Goal: Entertainment & Leisure: Browse casually

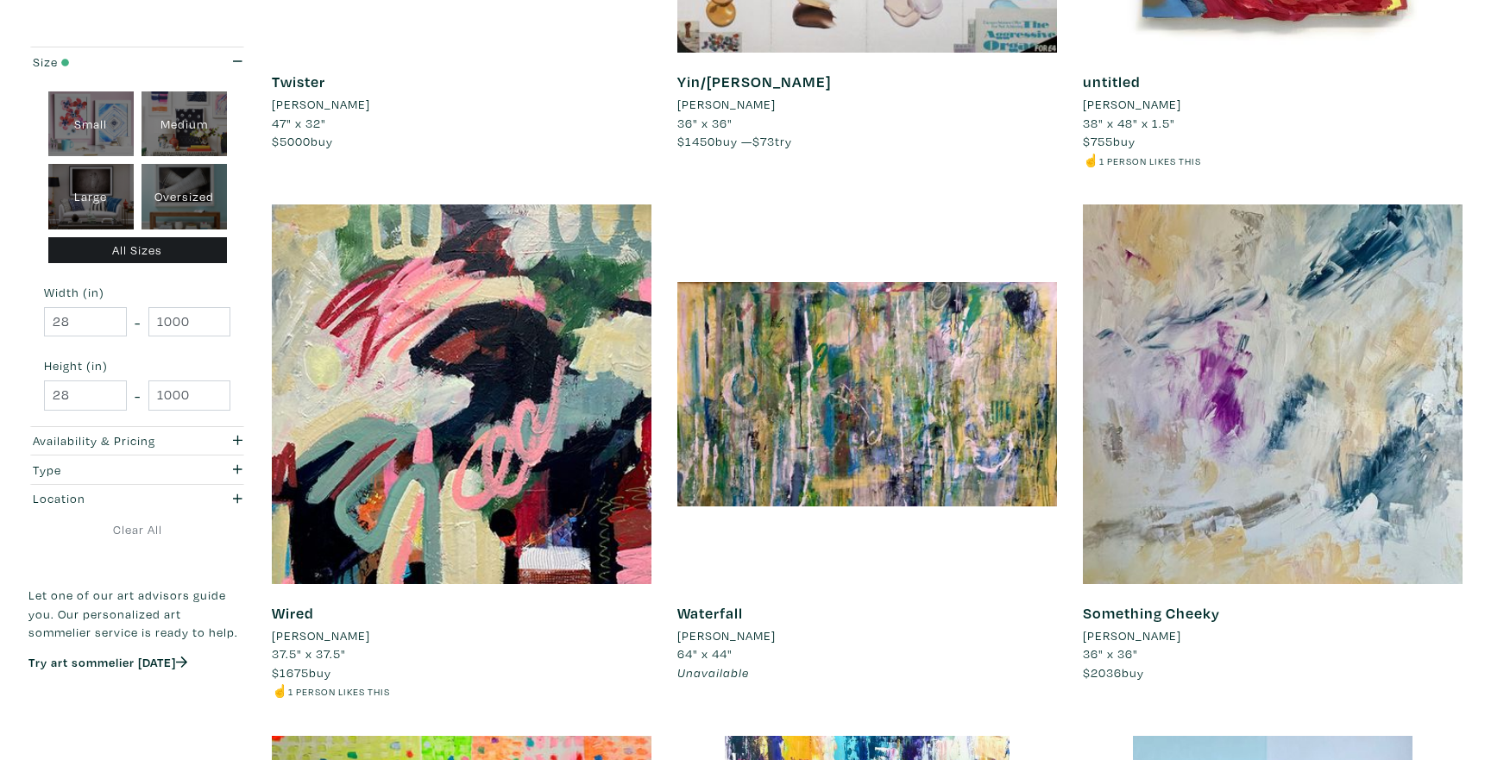
scroll to position [1681, 0]
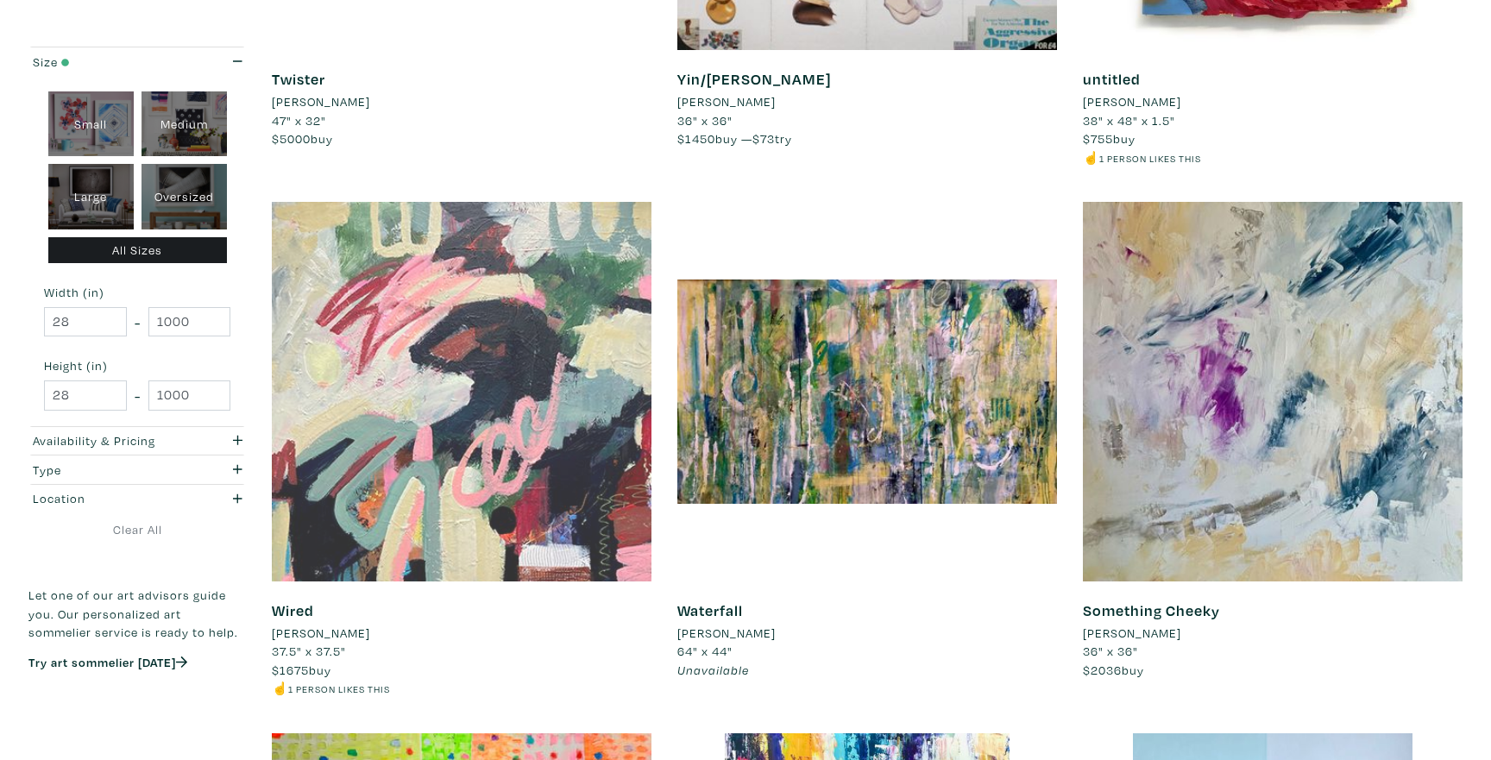
click at [525, 530] on div at bounding box center [462, 392] width 380 height 380
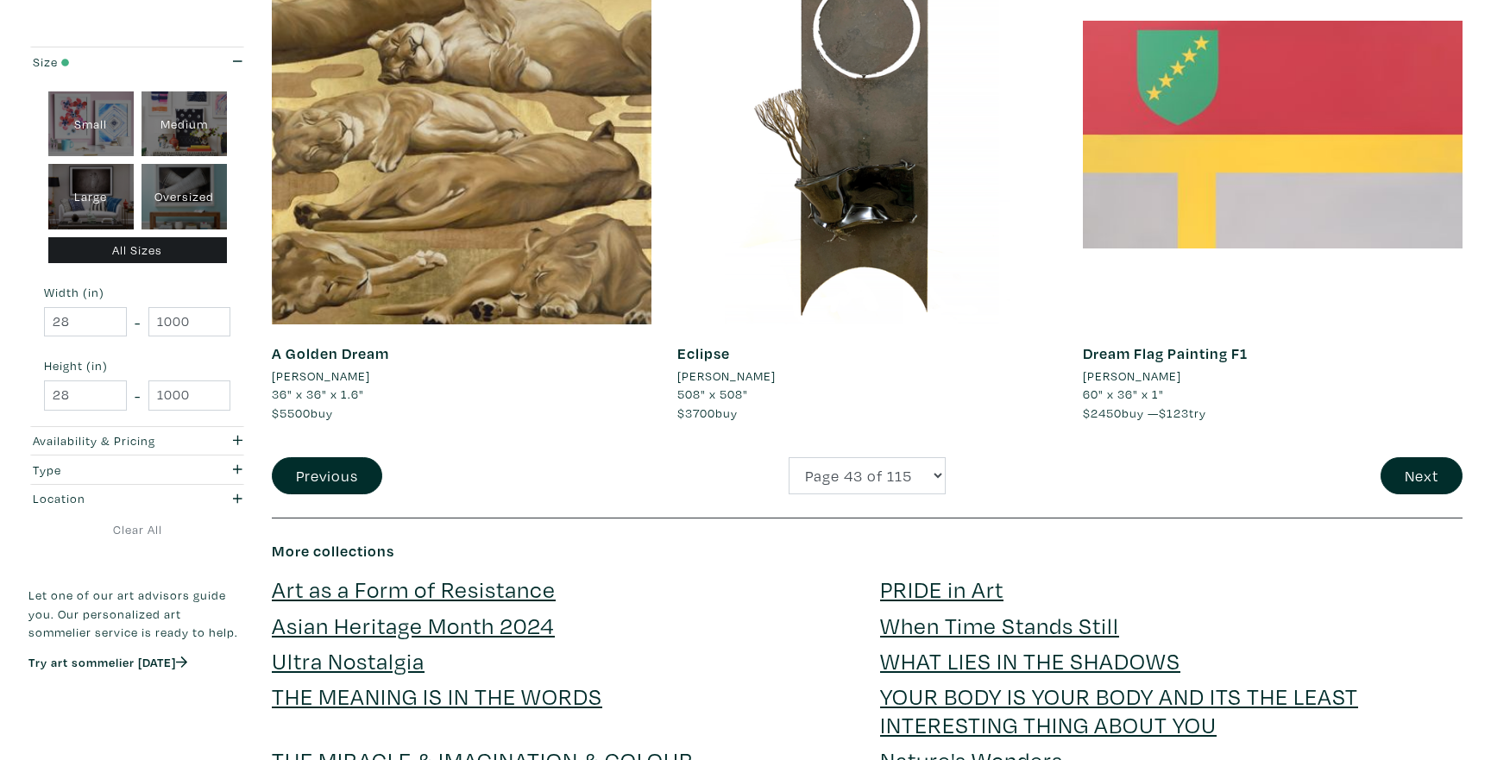
scroll to position [4291, 0]
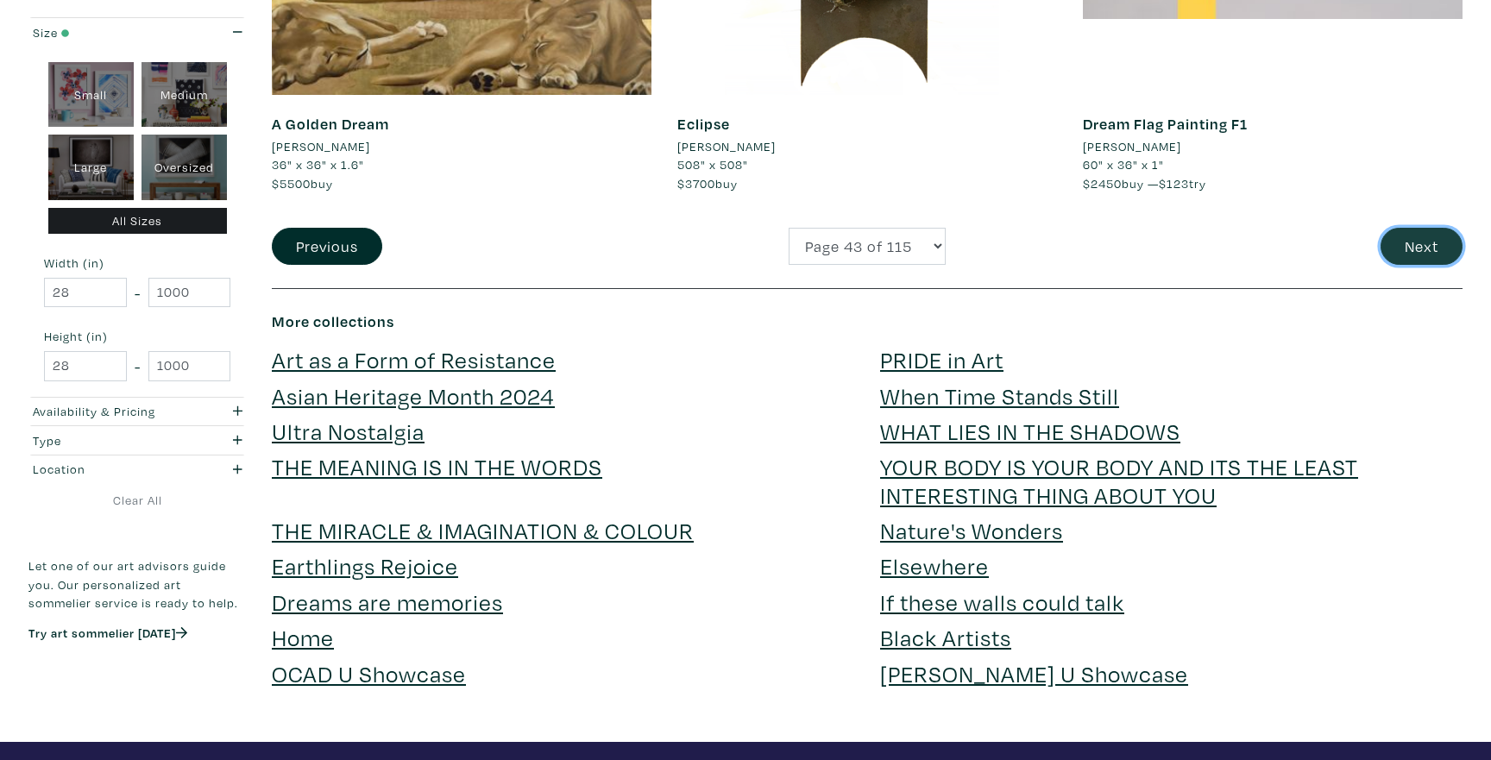
click at [1387, 253] on button "Next" at bounding box center [1421, 246] width 82 height 37
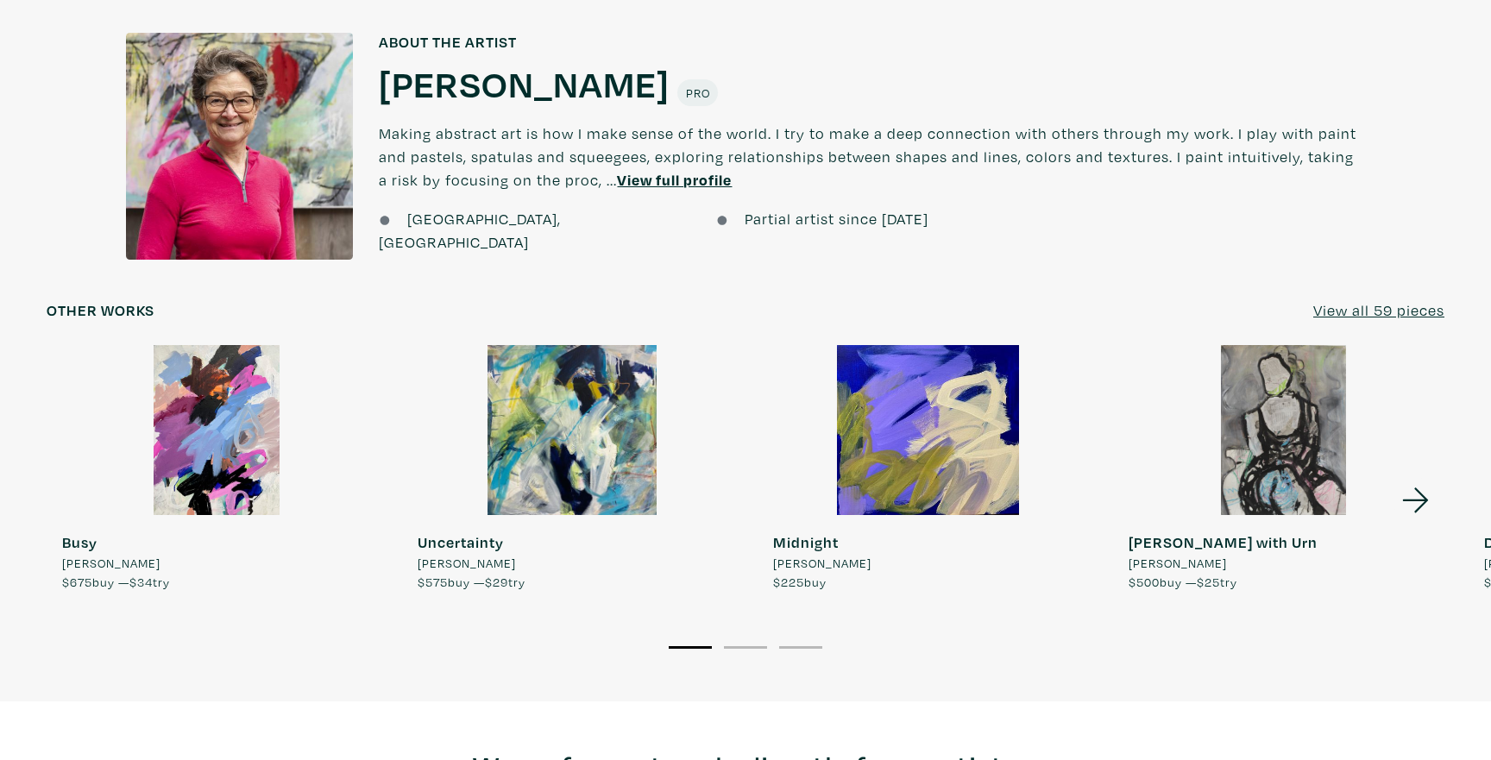
scroll to position [1509, 0]
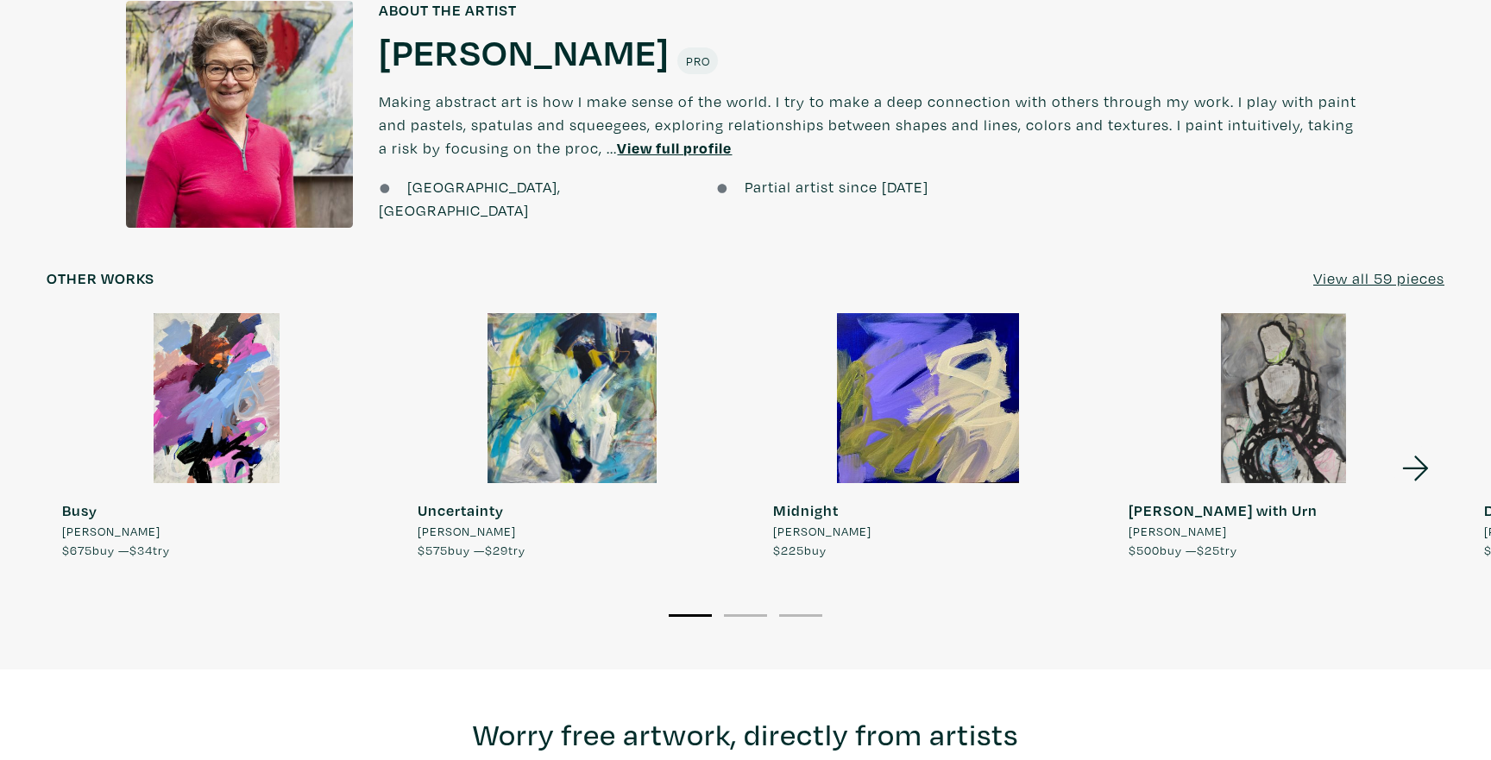
click at [1407, 449] on icon at bounding box center [1415, 468] width 59 height 47
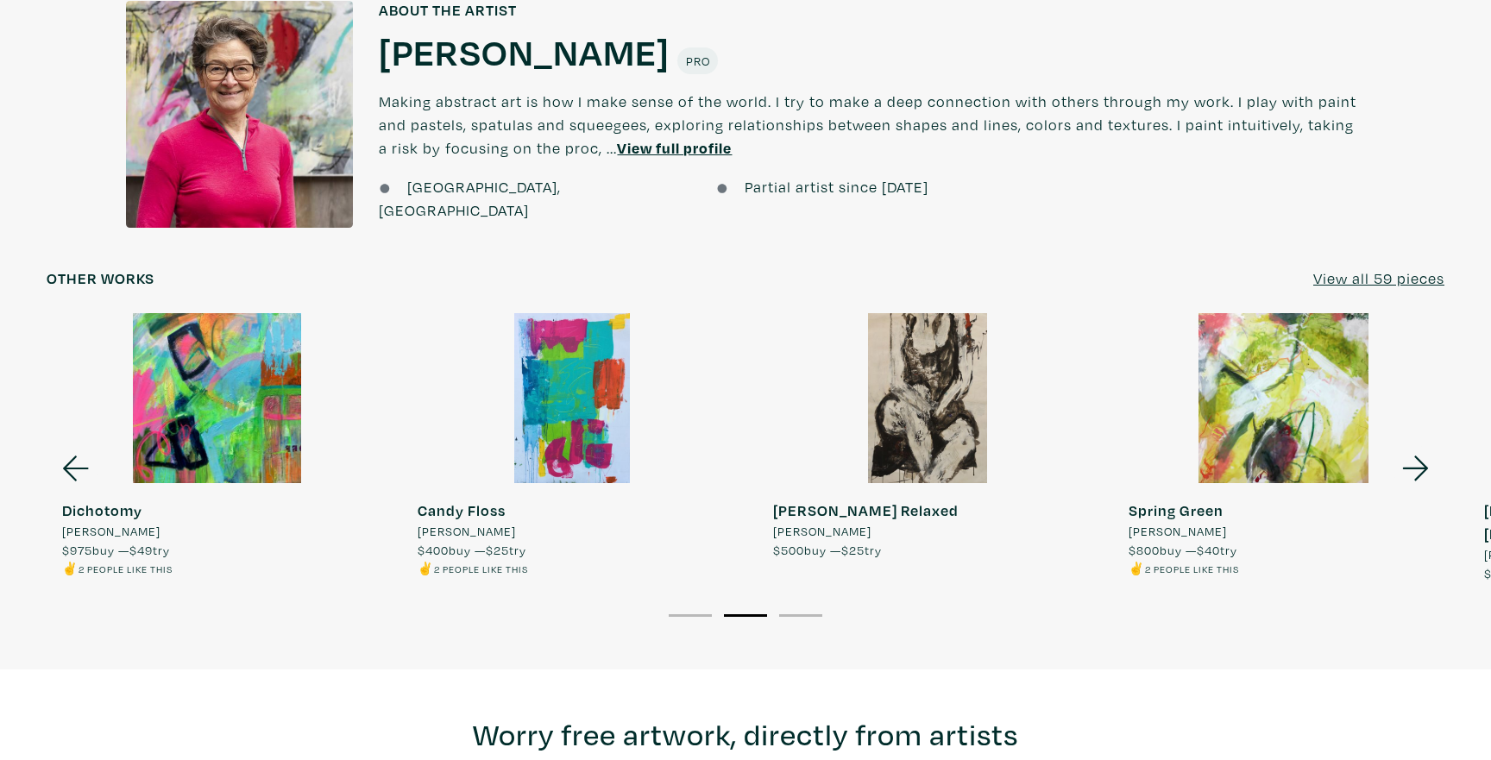
click at [1407, 449] on icon at bounding box center [1415, 468] width 59 height 47
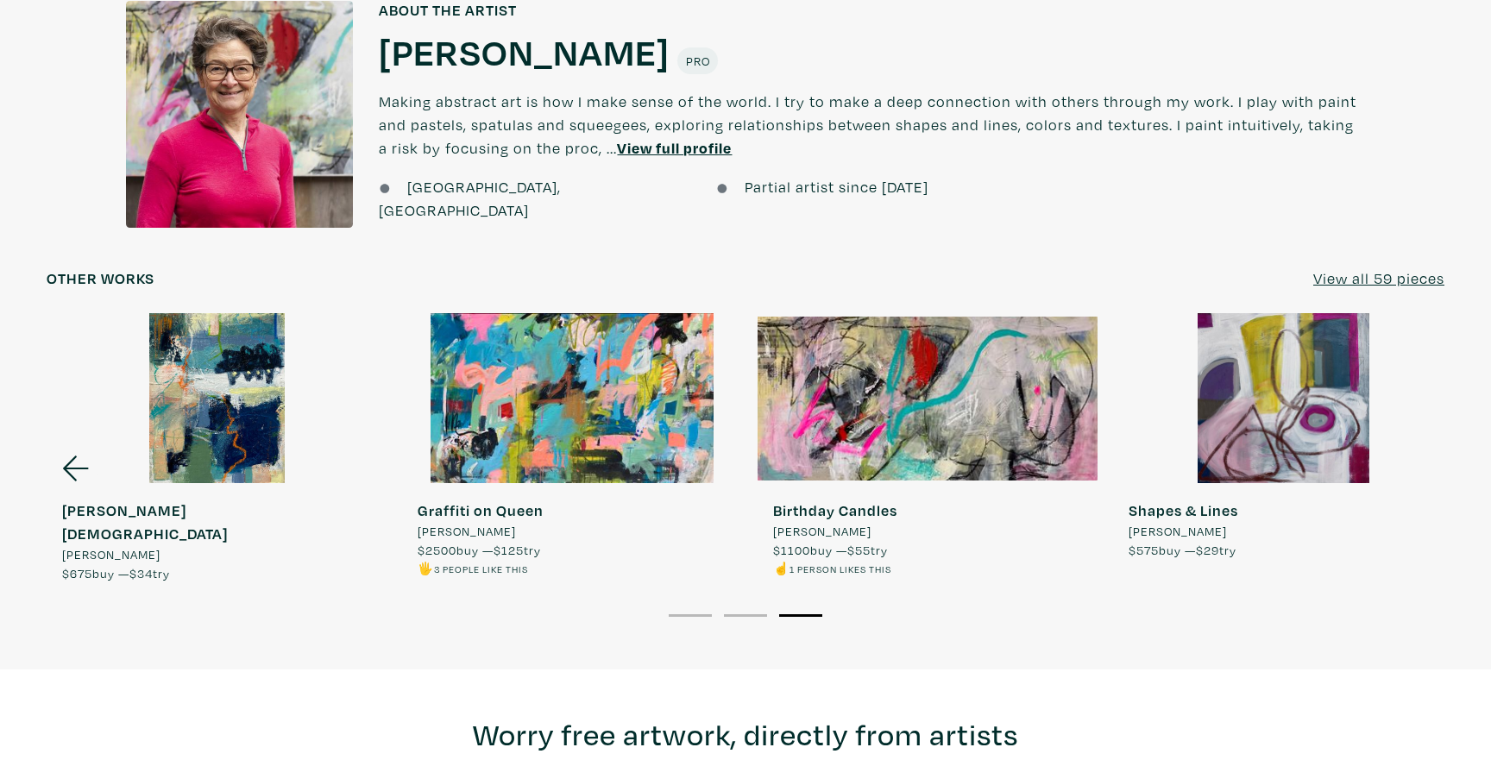
click at [1407, 449] on div at bounding box center [1283, 398] width 340 height 170
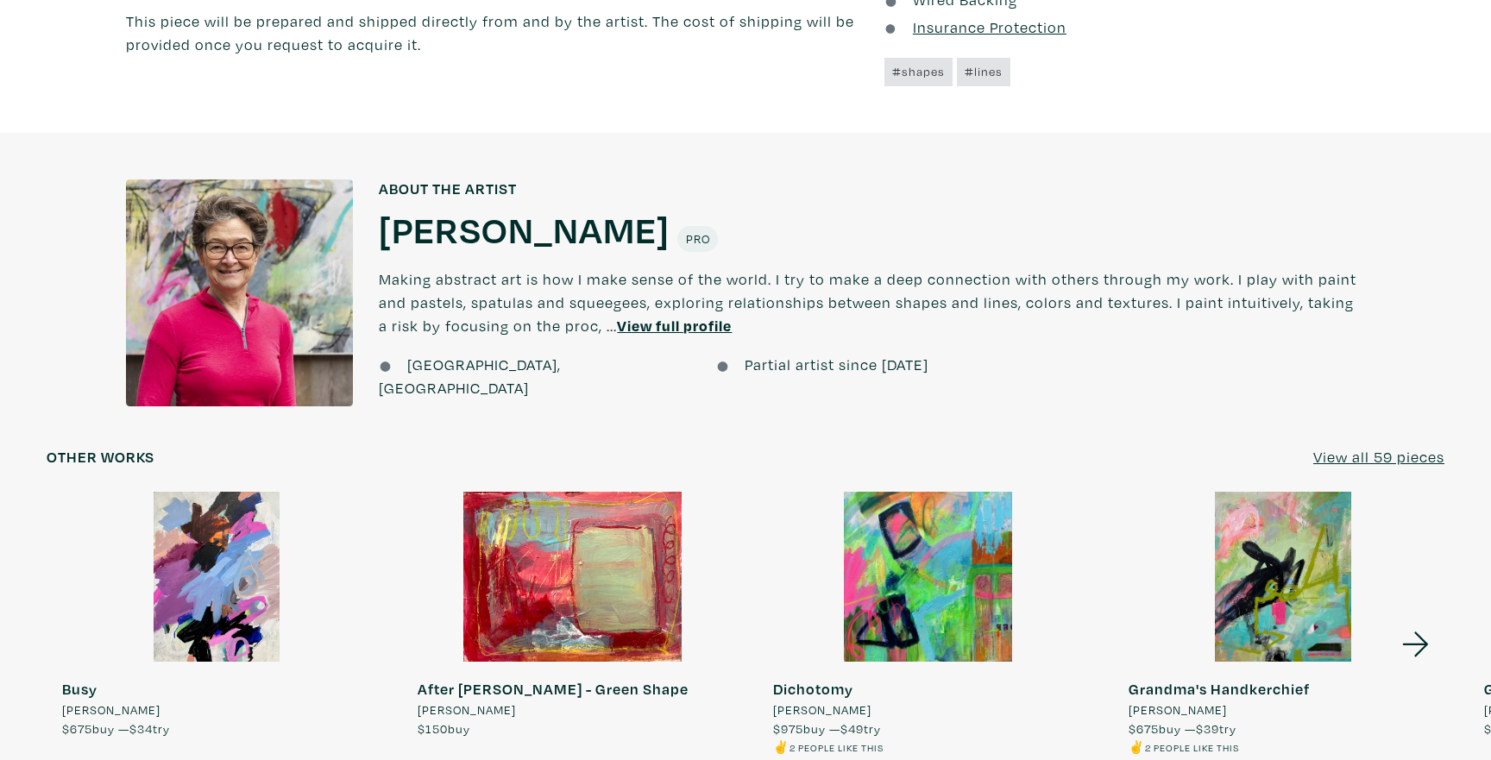
scroll to position [1270, 0]
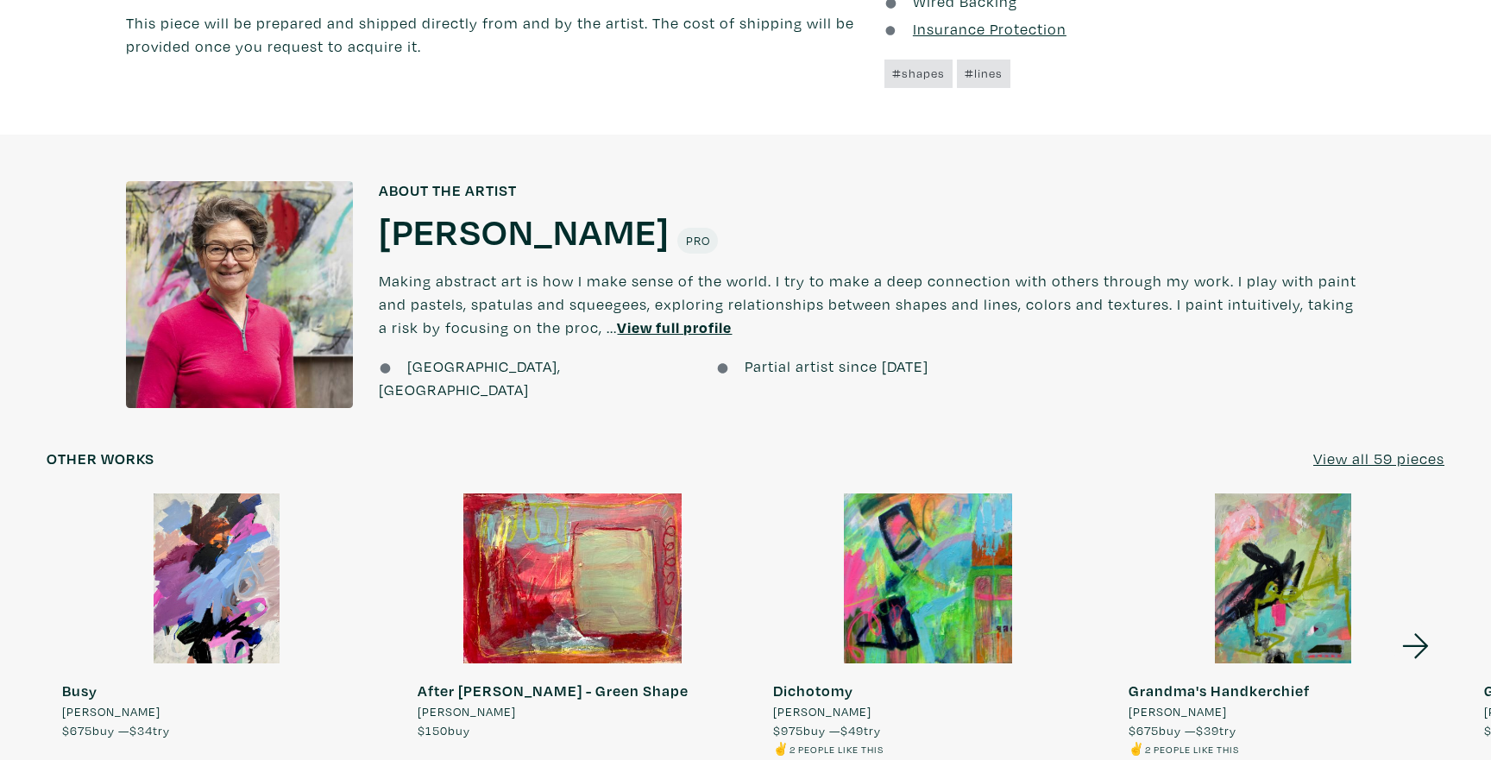
click at [1385, 457] on u "View all 59 pieces" at bounding box center [1378, 459] width 131 height 20
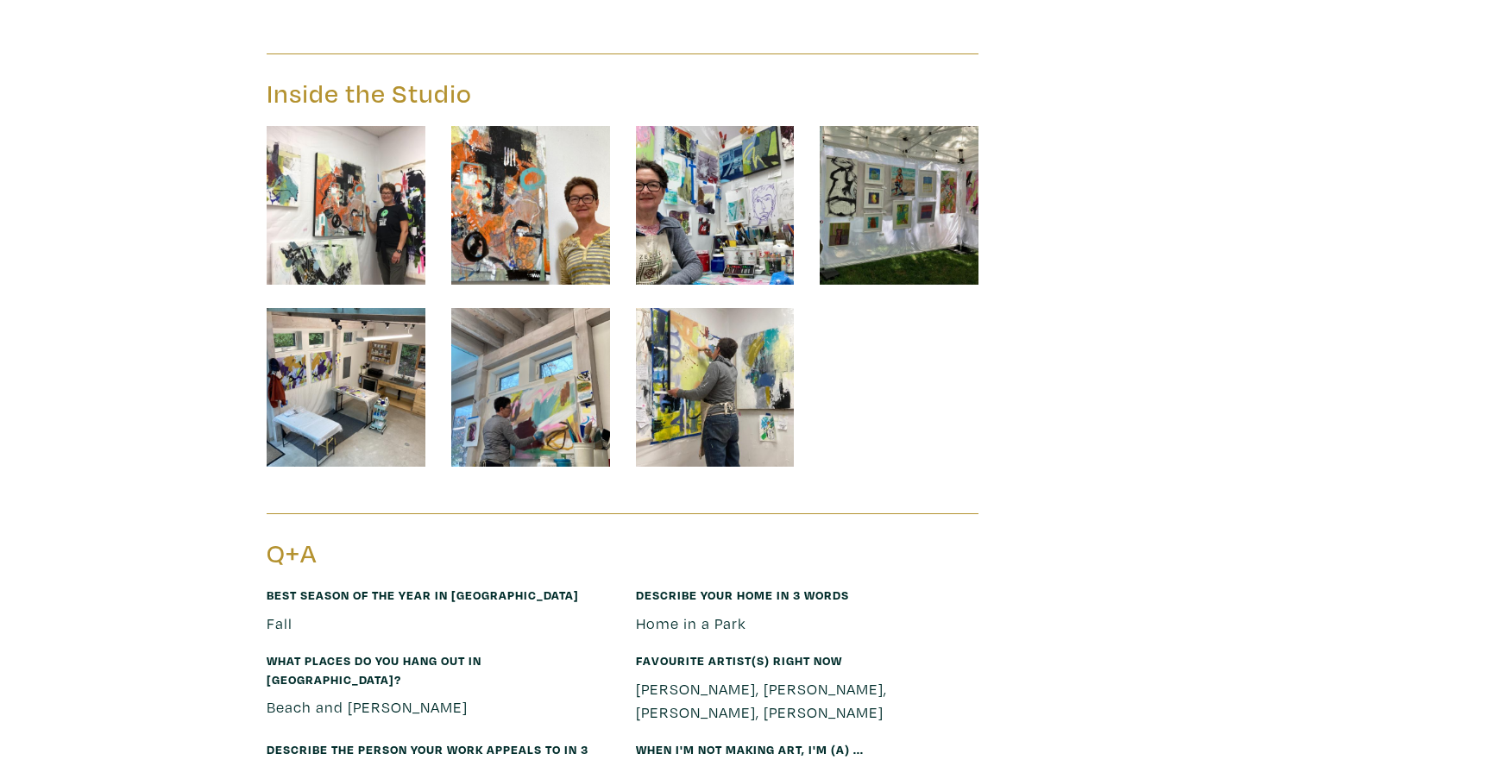
scroll to position [12750, 0]
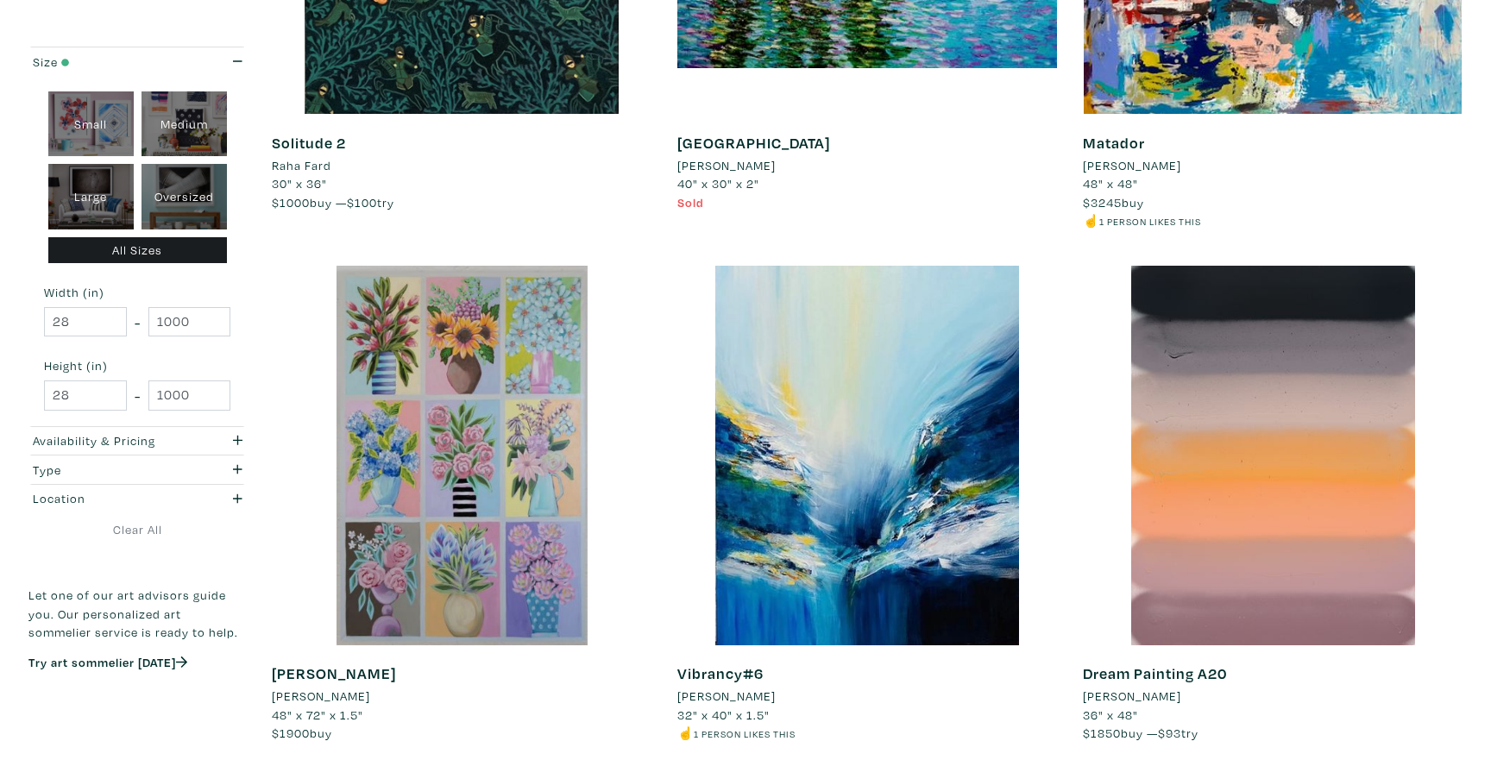
scroll to position [585, 0]
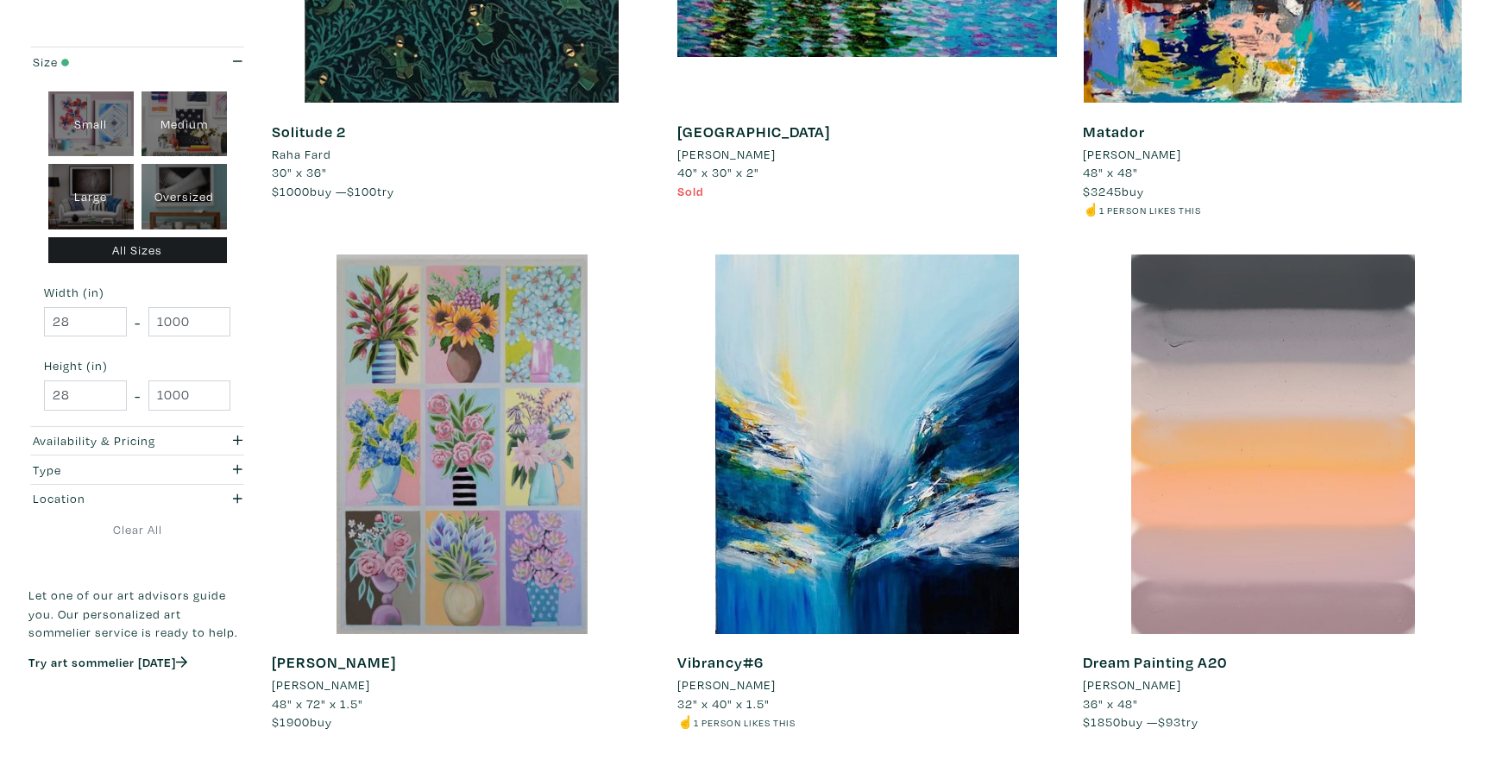
click at [1166, 460] on div at bounding box center [1273, 445] width 380 height 380
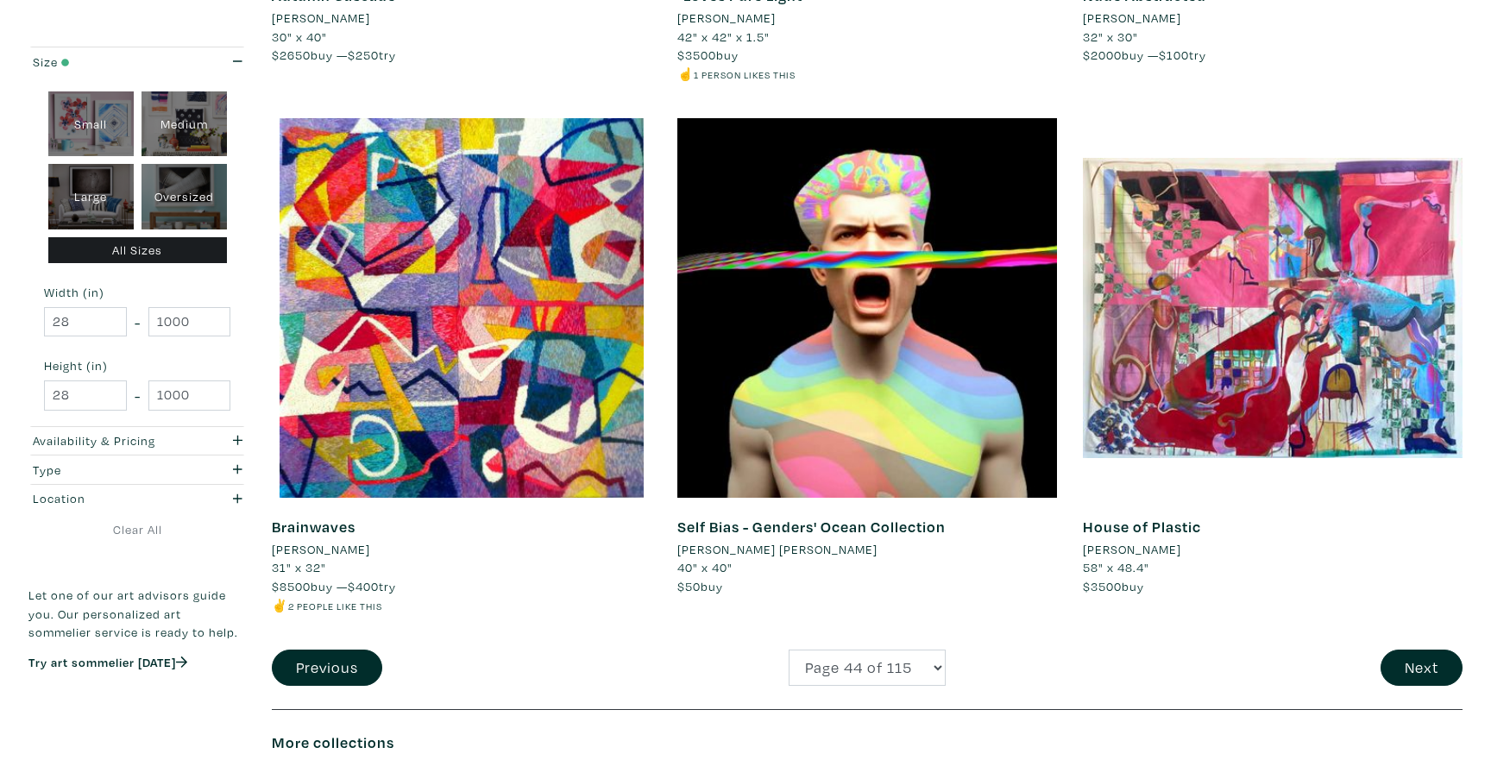
scroll to position [3893, 0]
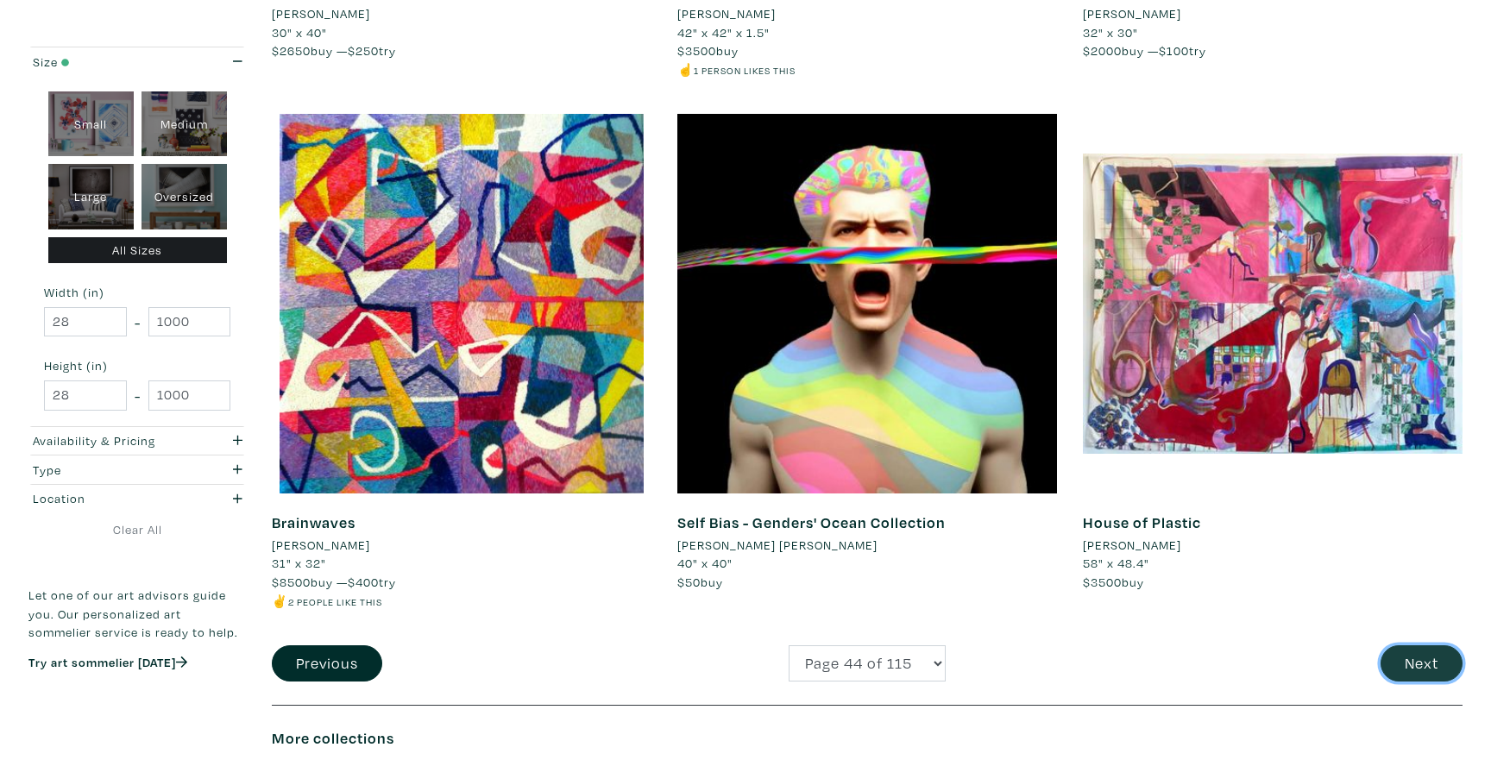
click at [1402, 647] on button "Next" at bounding box center [1421, 663] width 82 height 37
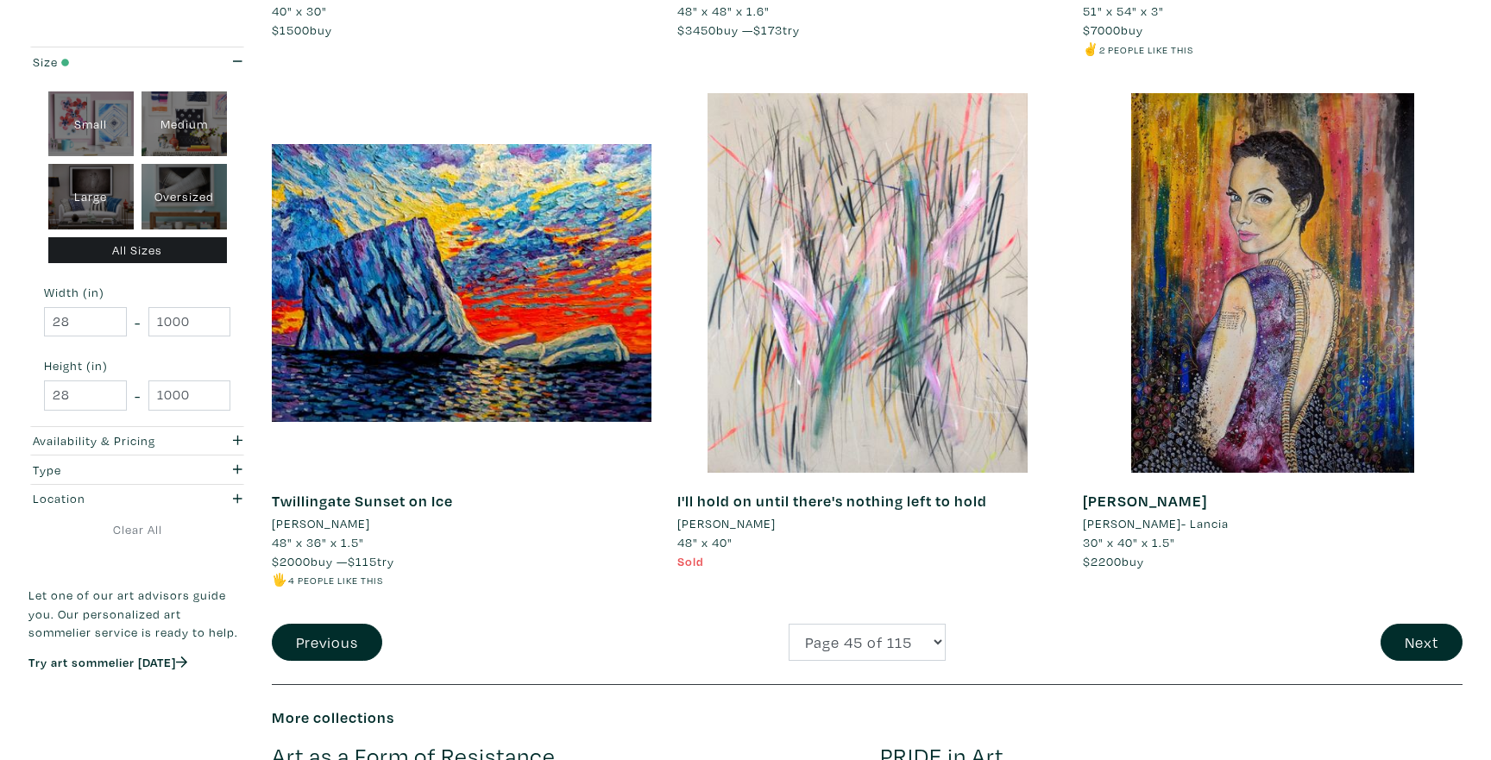
scroll to position [4337, 0]
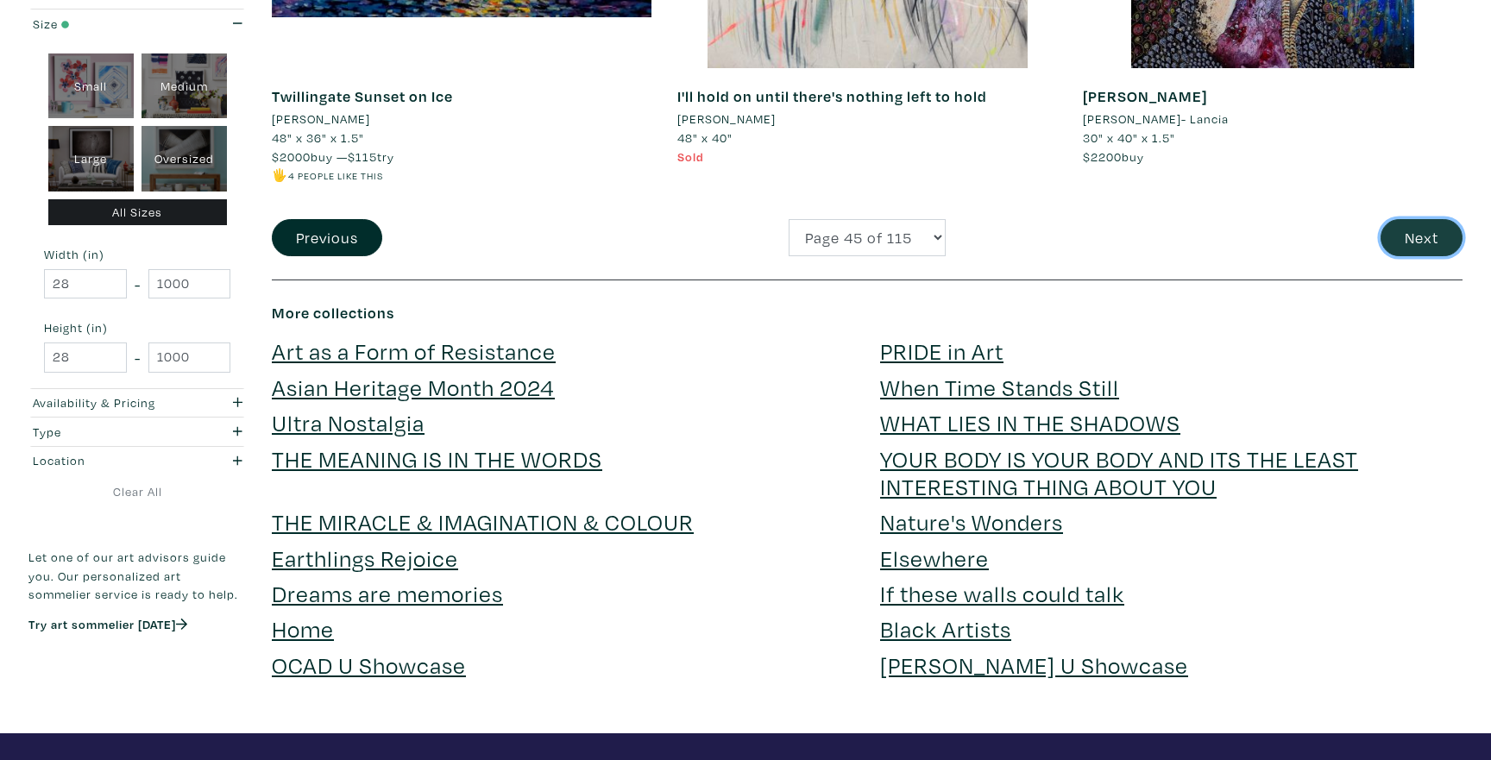
click at [1413, 244] on button "Next" at bounding box center [1421, 237] width 82 height 37
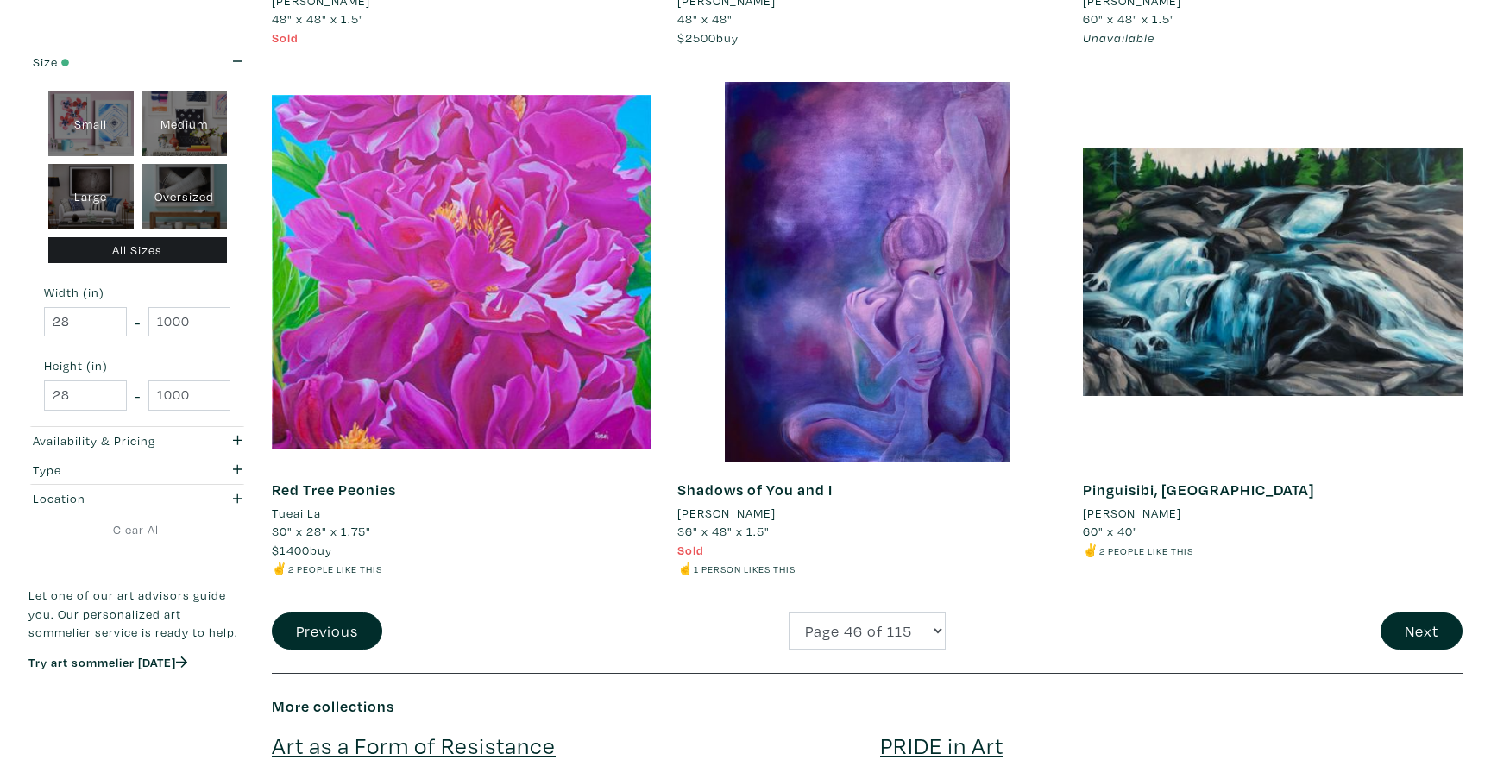
scroll to position [3889, 0]
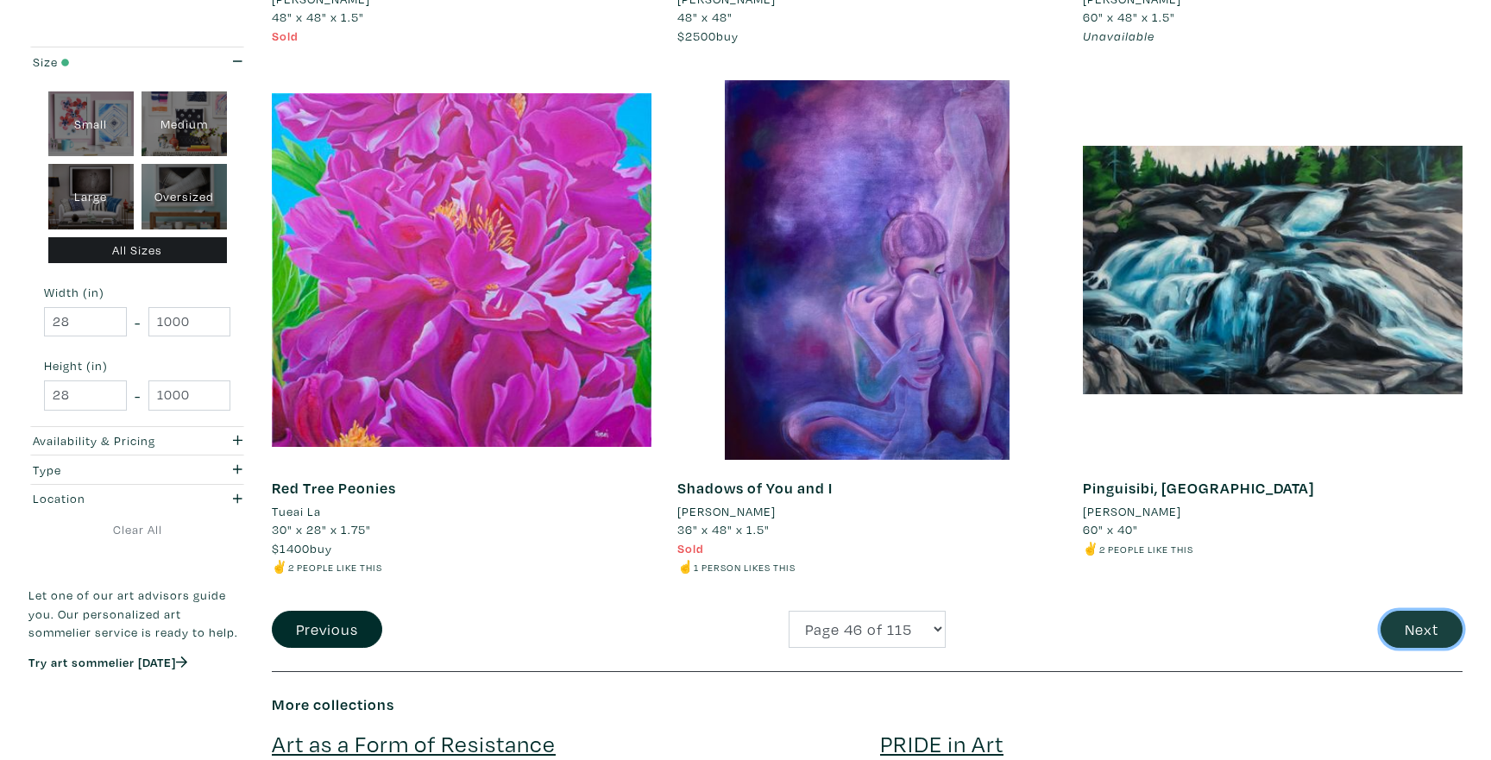
click at [1392, 625] on button "Next" at bounding box center [1421, 629] width 82 height 37
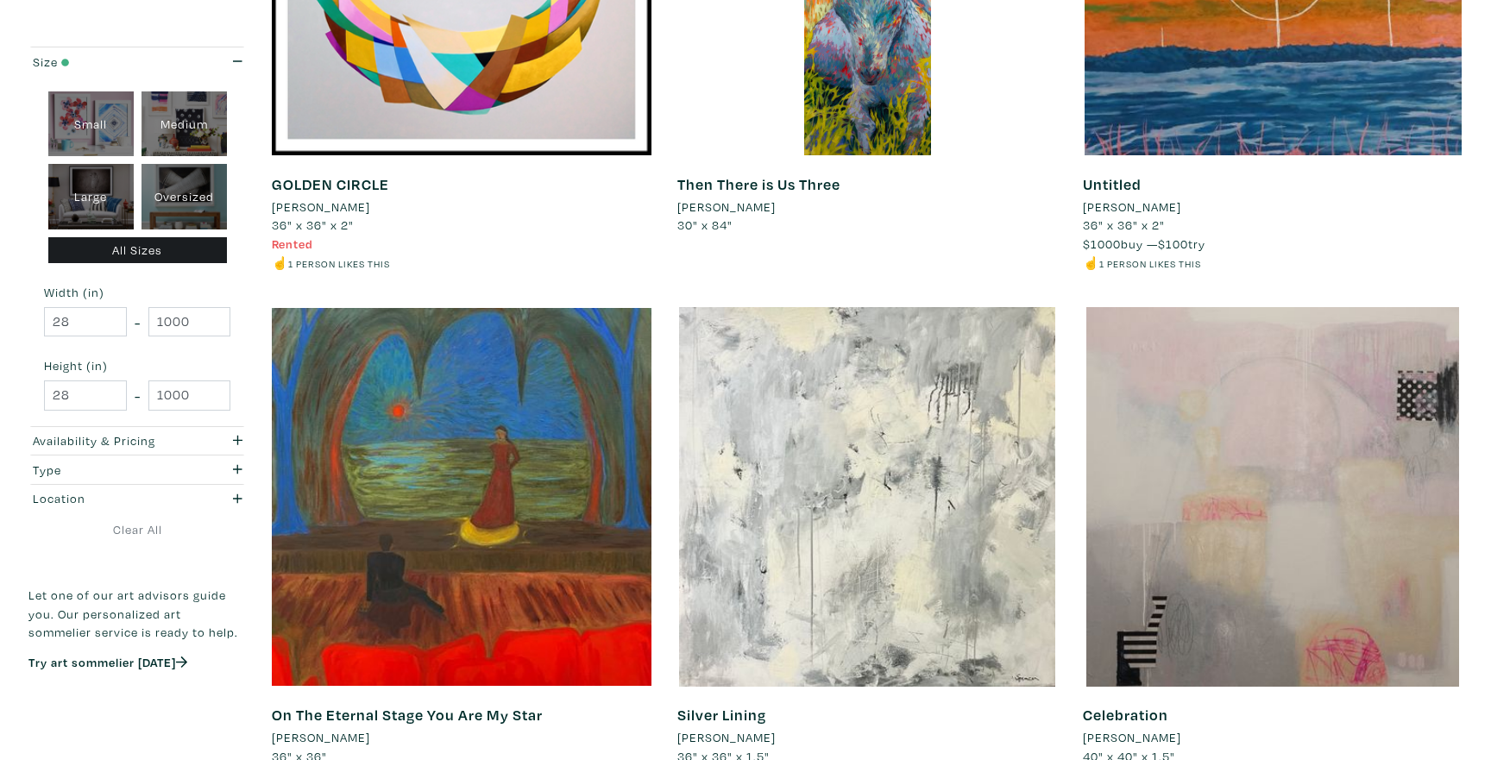
scroll to position [4117, 0]
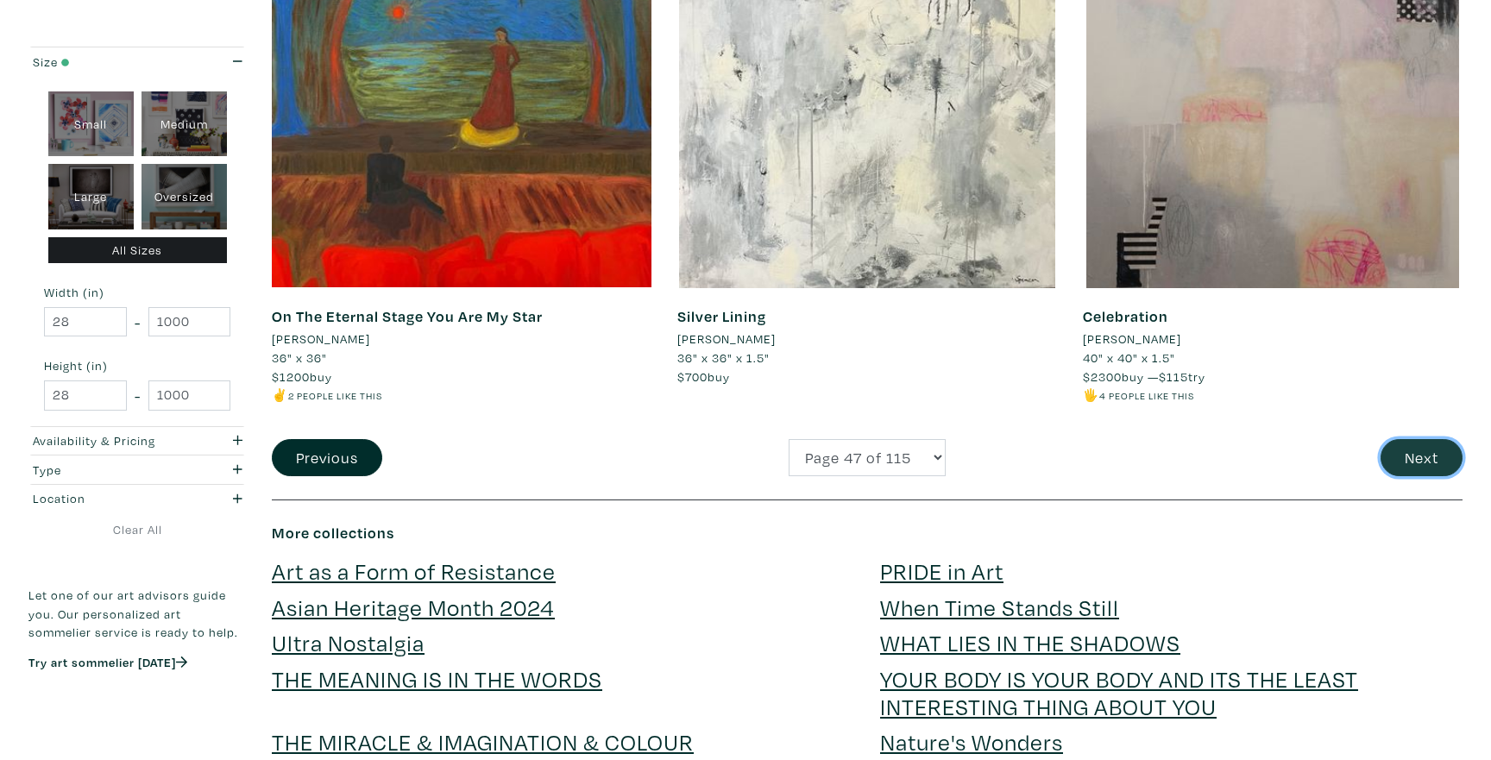
click at [1392, 452] on button "Next" at bounding box center [1421, 457] width 82 height 37
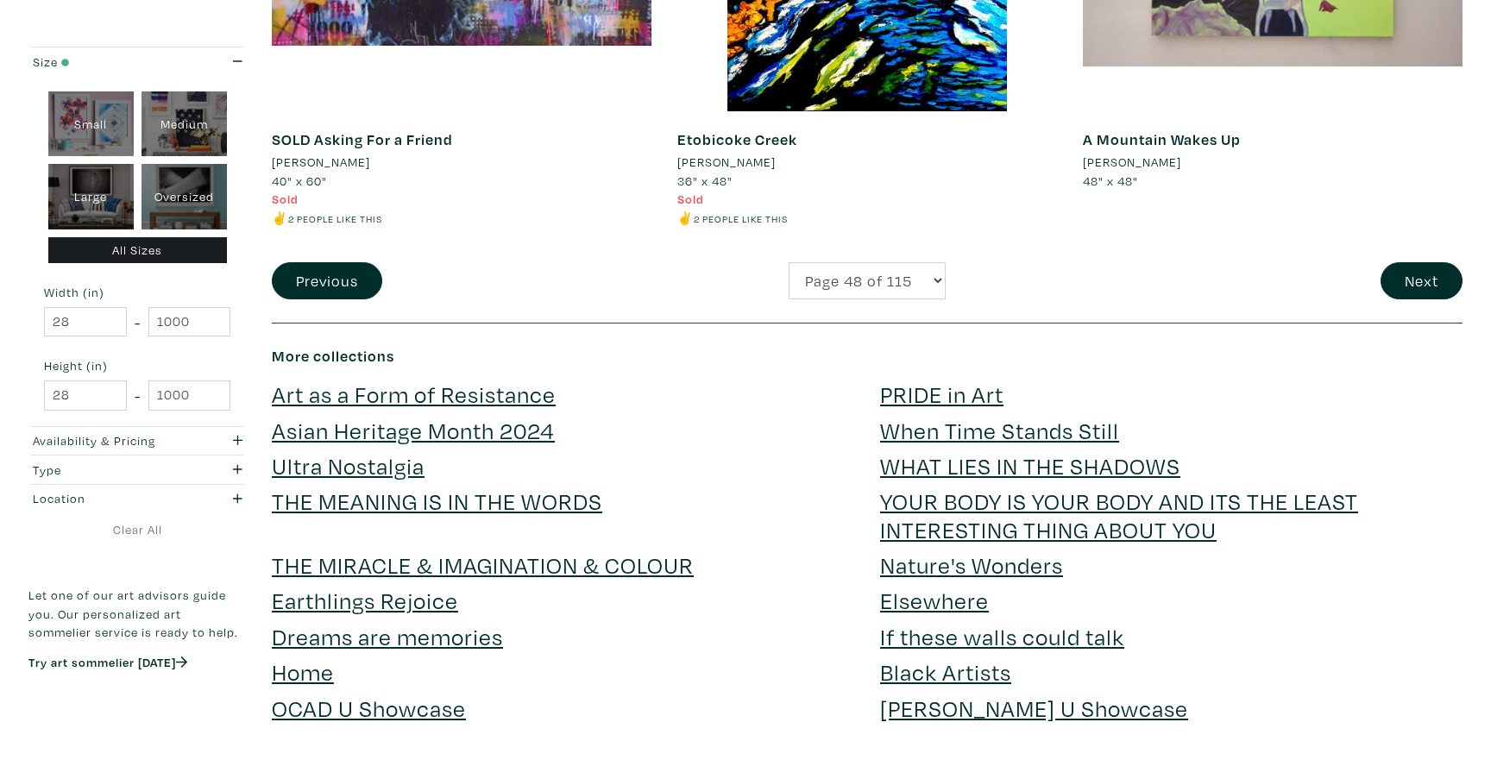
scroll to position [4265, 0]
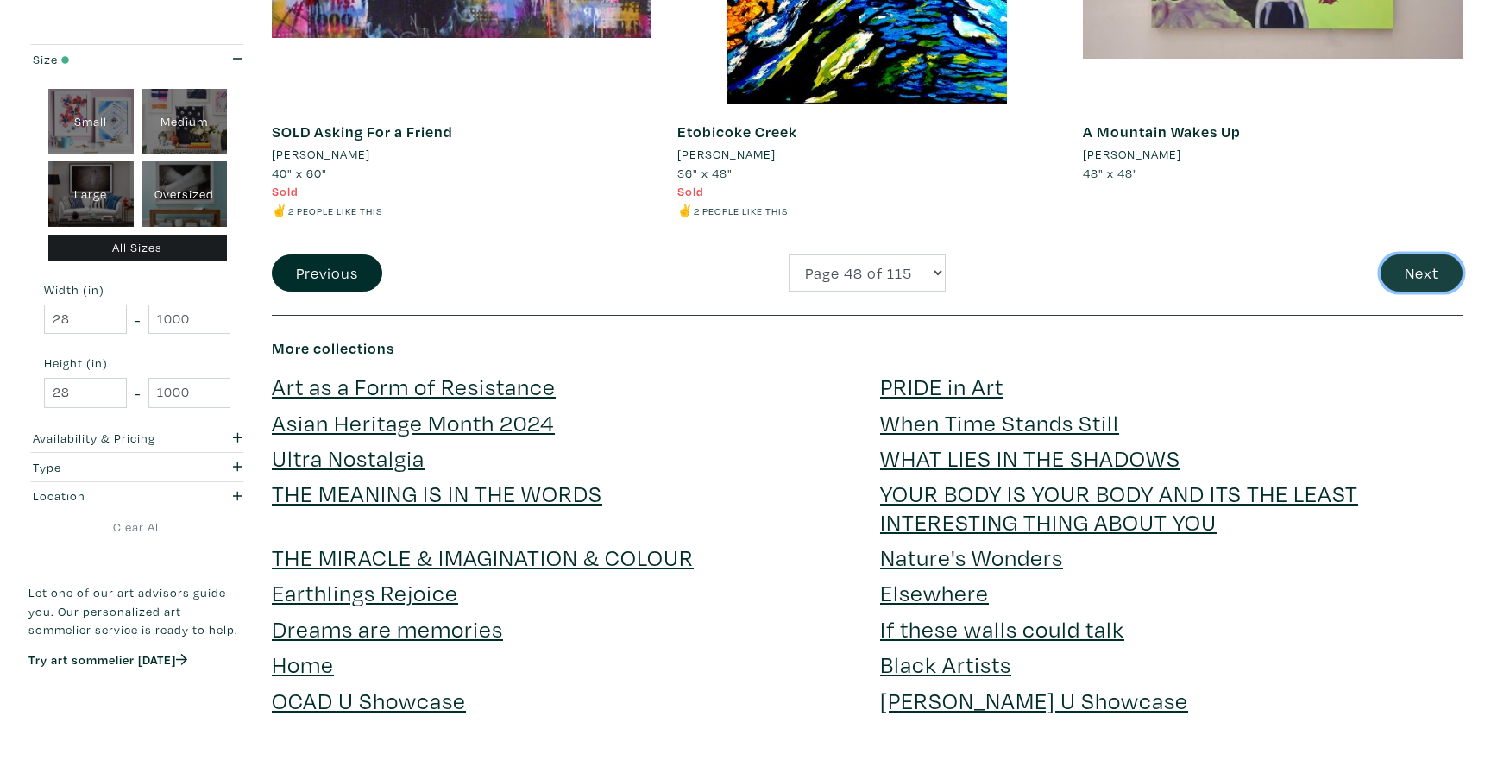
click at [1419, 272] on button "Next" at bounding box center [1421, 273] width 82 height 37
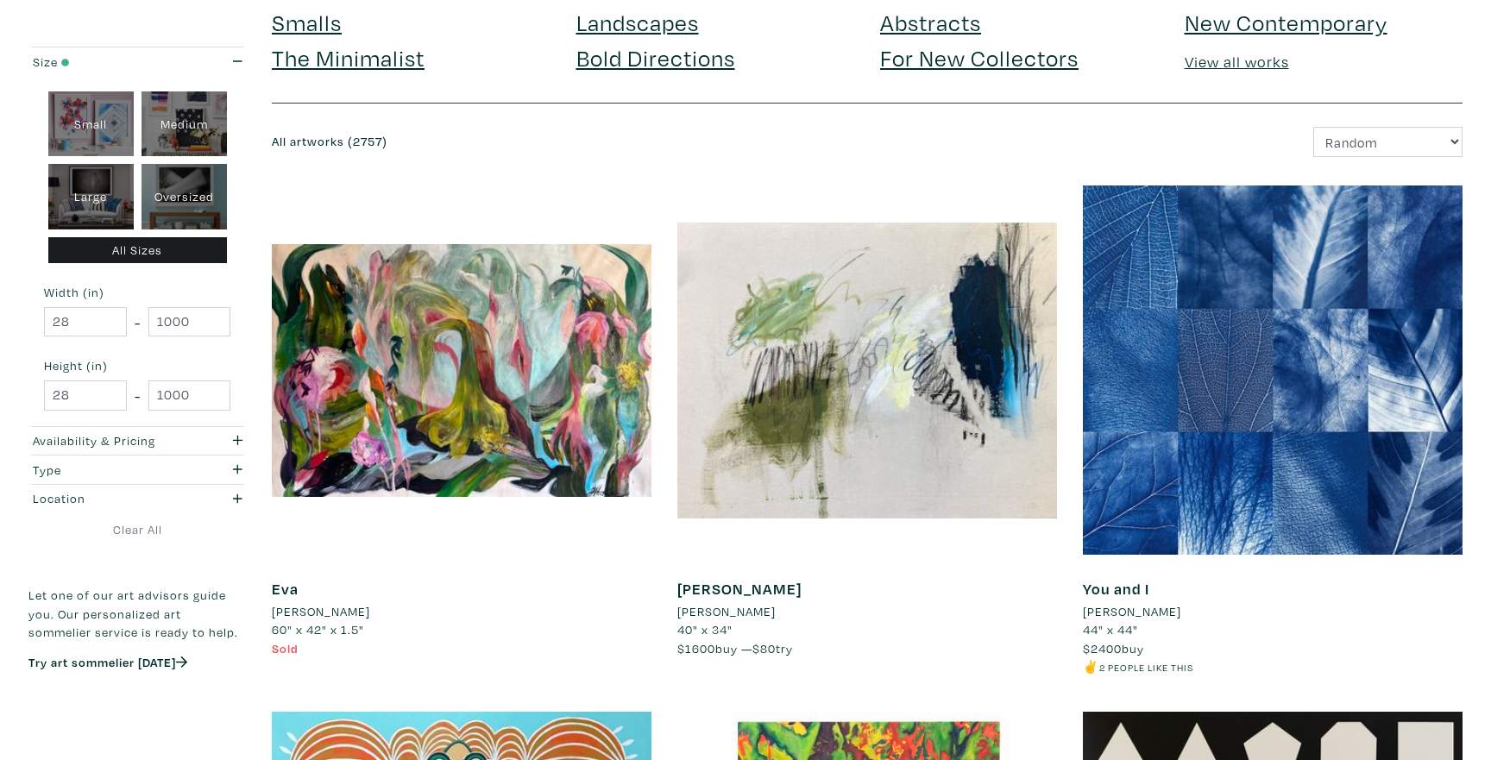
scroll to position [129, 0]
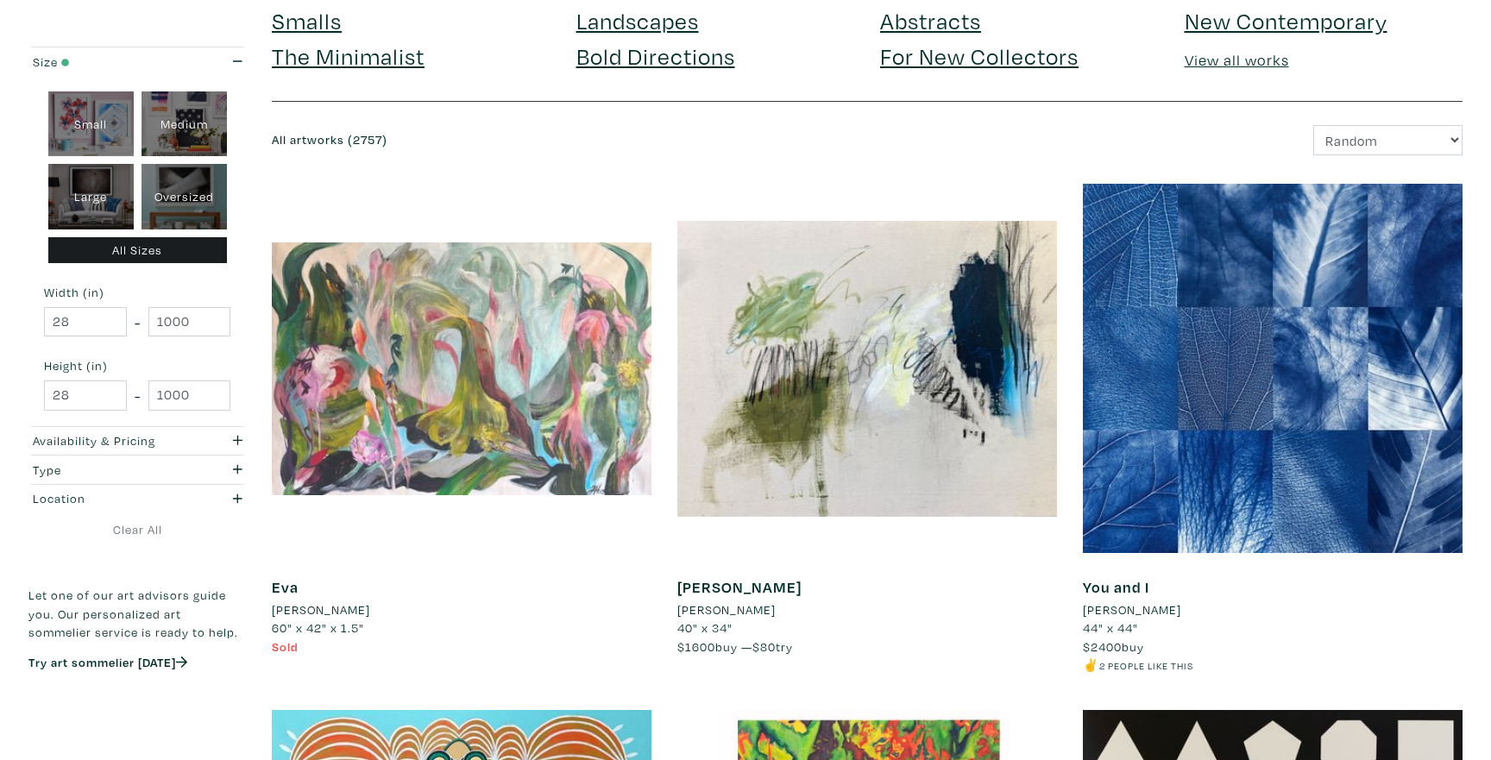
click at [522, 393] on div at bounding box center [462, 369] width 380 height 380
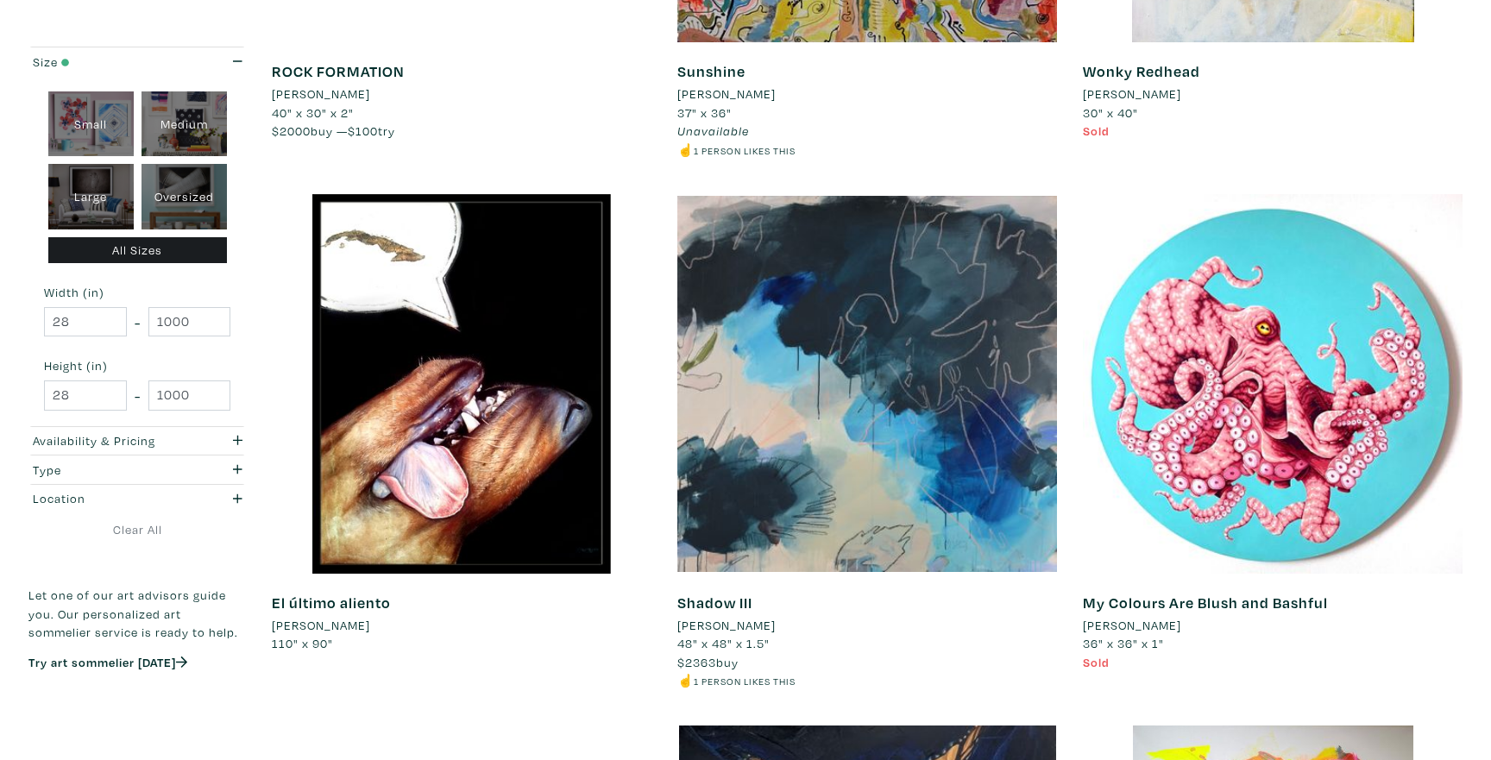
scroll to position [1700, 0]
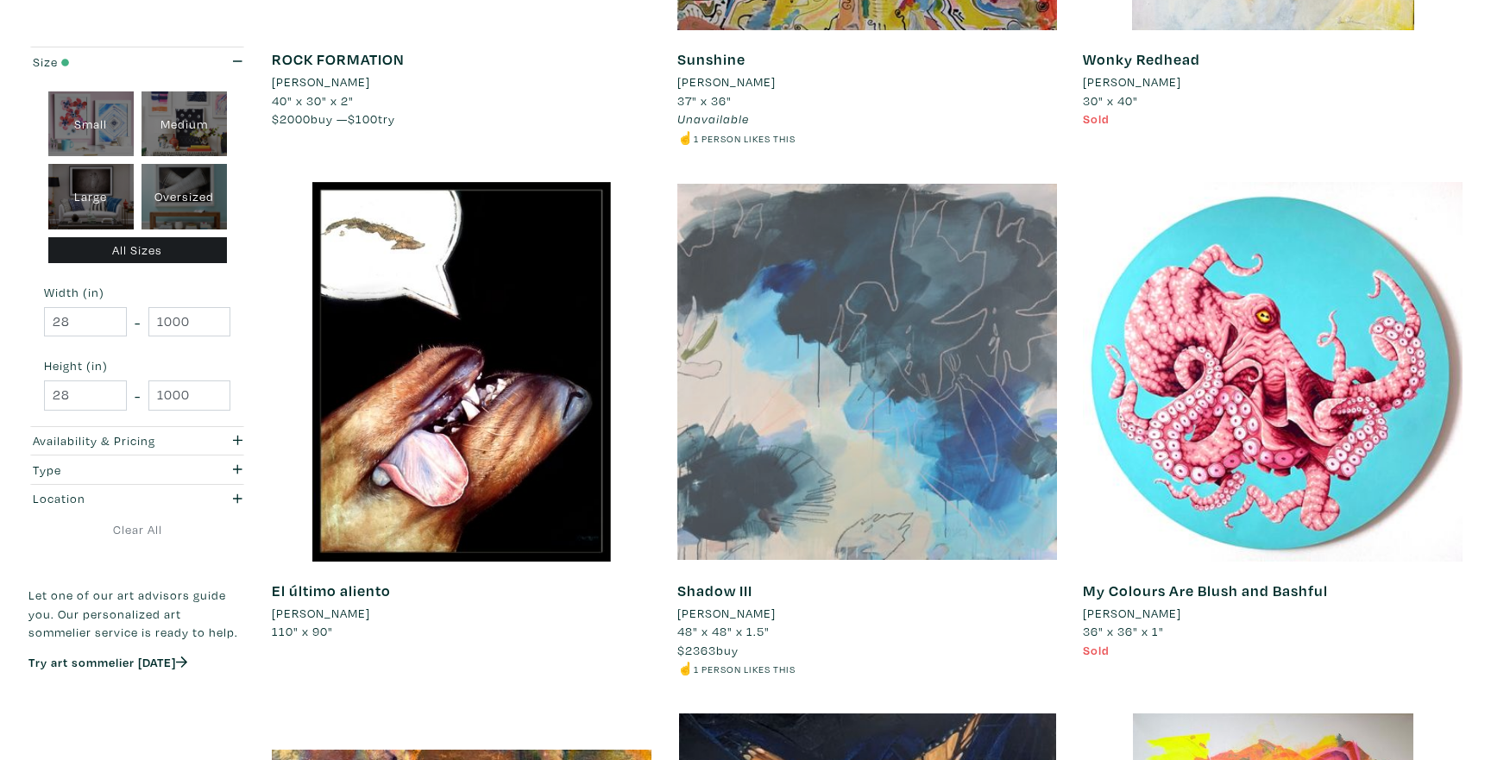
click at [1003, 421] on div at bounding box center [867, 372] width 380 height 380
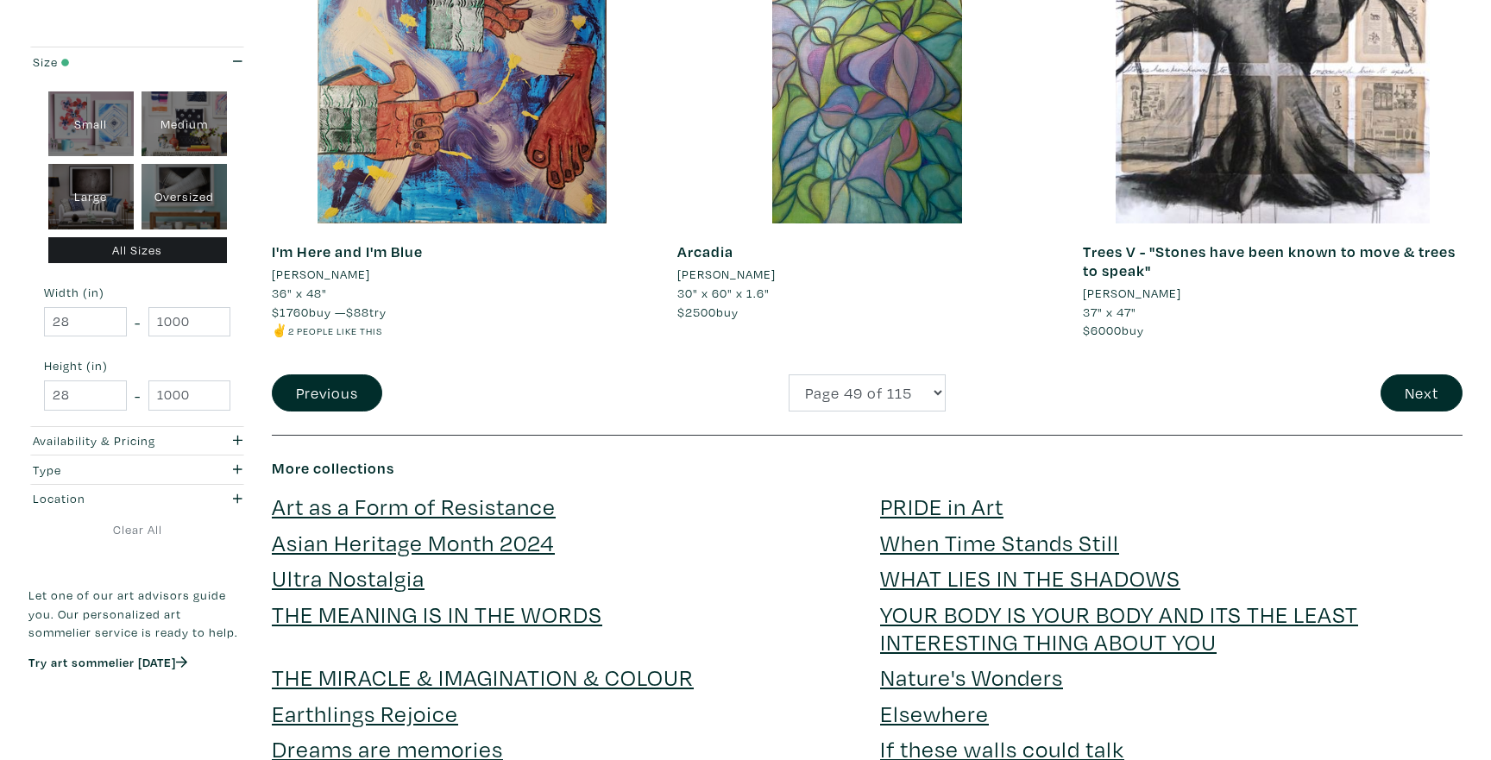
scroll to position [4195, 0]
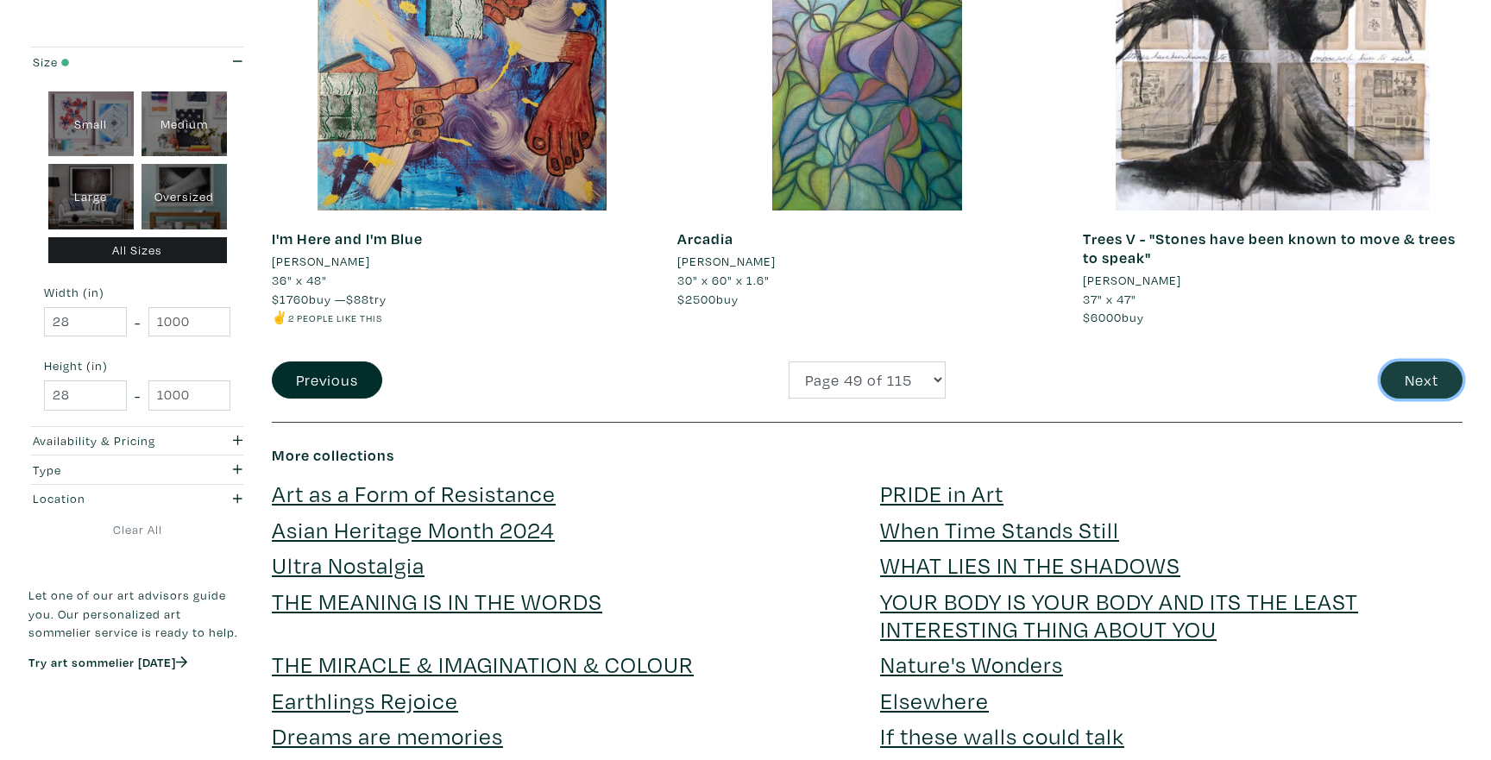
click at [1449, 387] on button "Next" at bounding box center [1421, 379] width 82 height 37
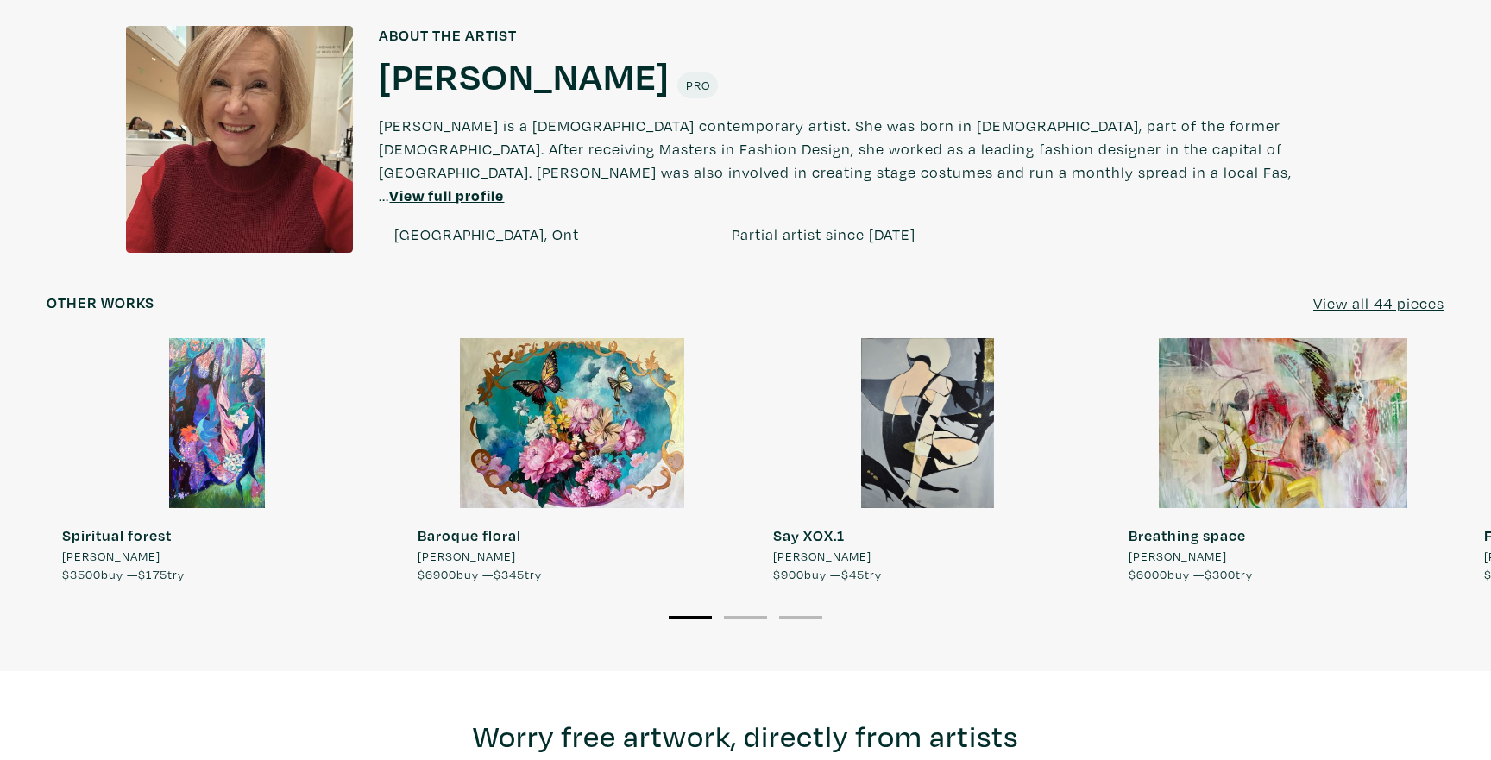
scroll to position [1381, 0]
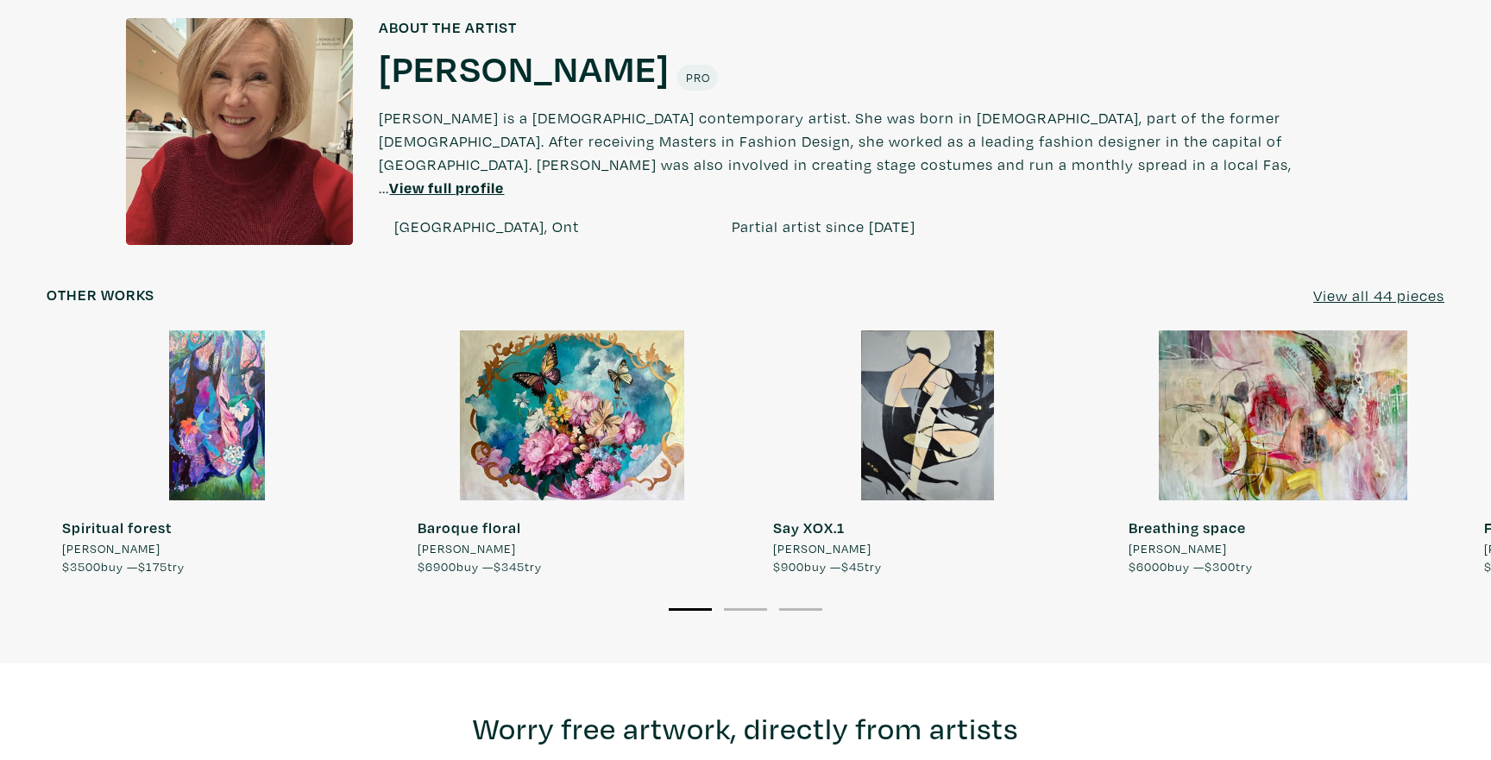
click at [1409, 298] on u "View all 44 pieces" at bounding box center [1378, 296] width 131 height 20
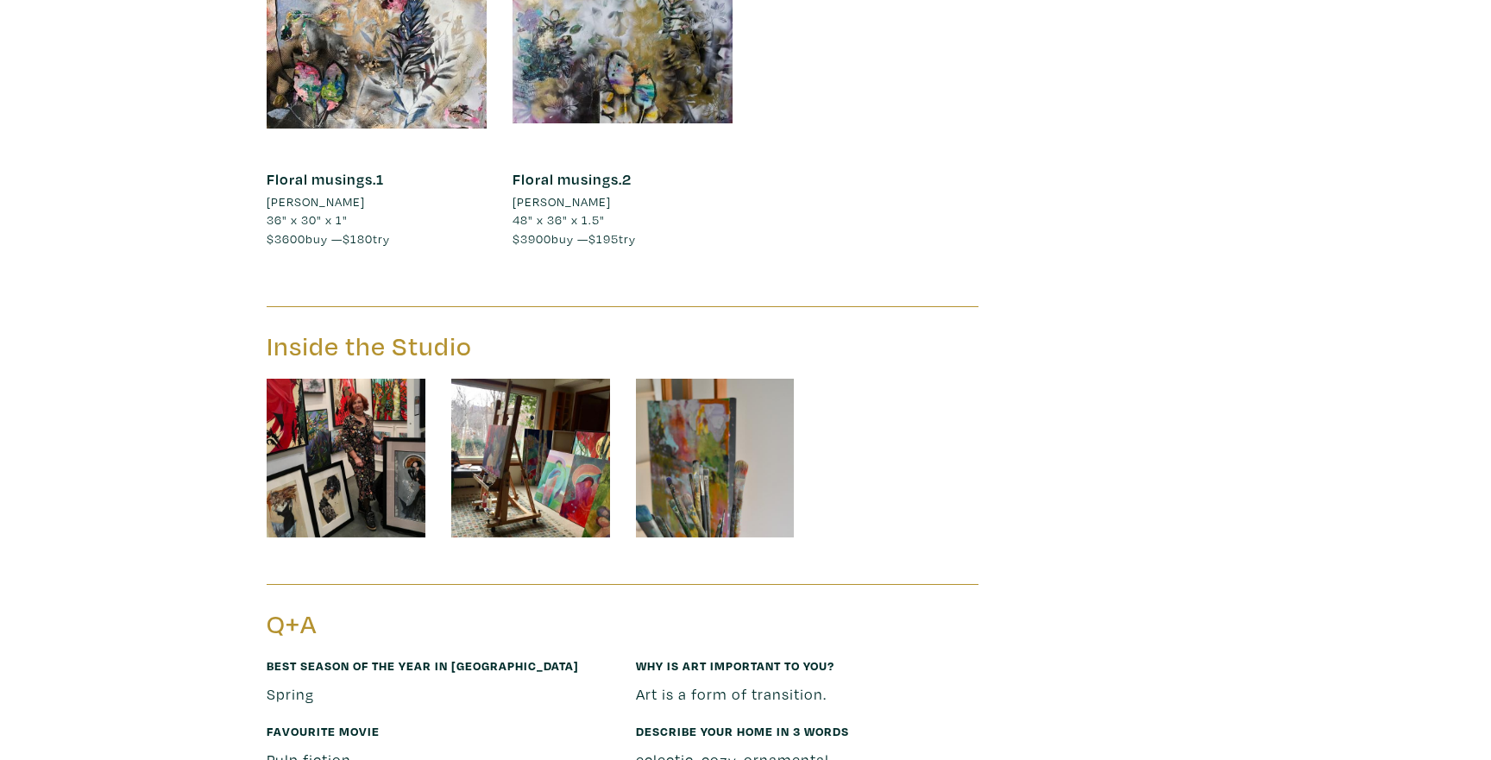
scroll to position [8479, 0]
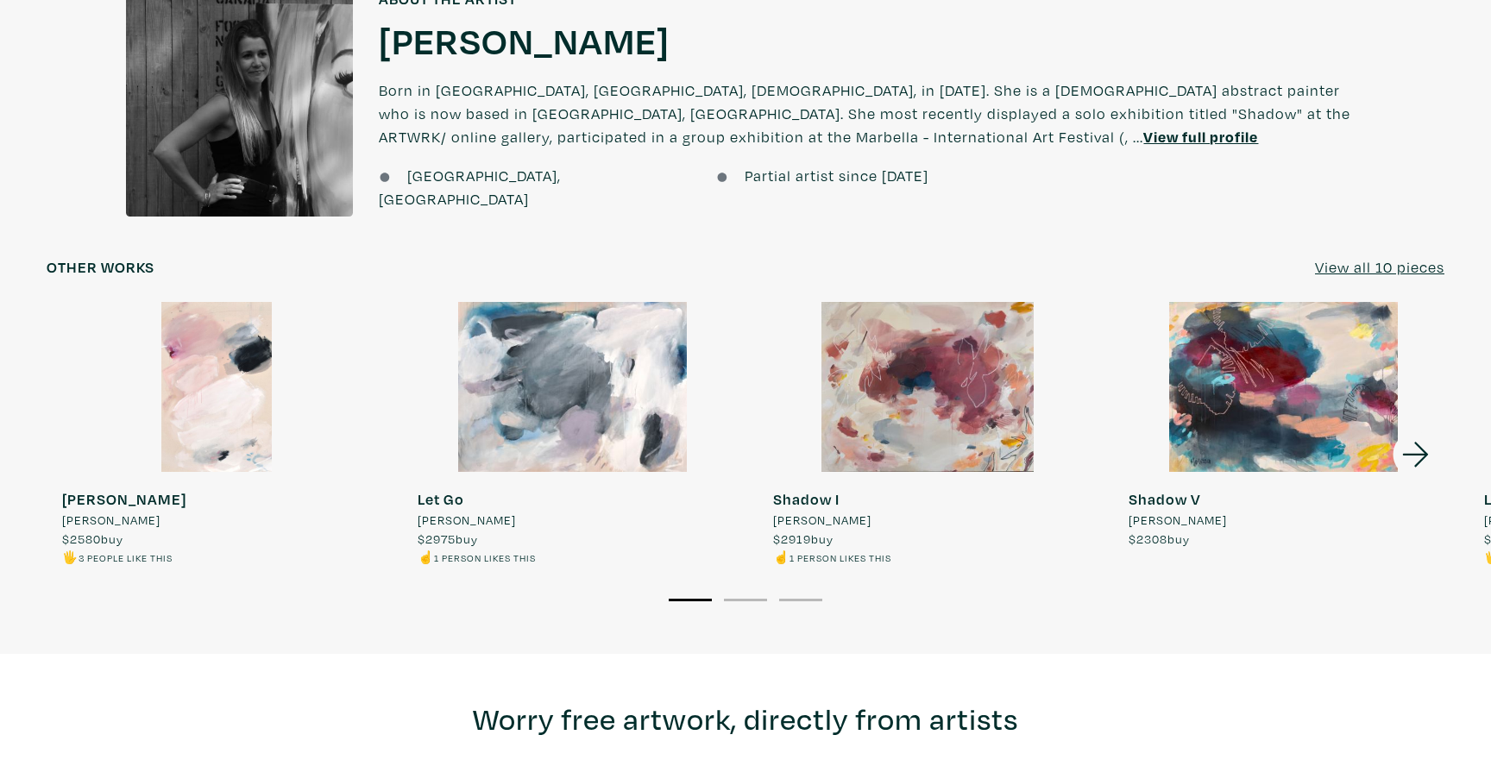
scroll to position [1586, 0]
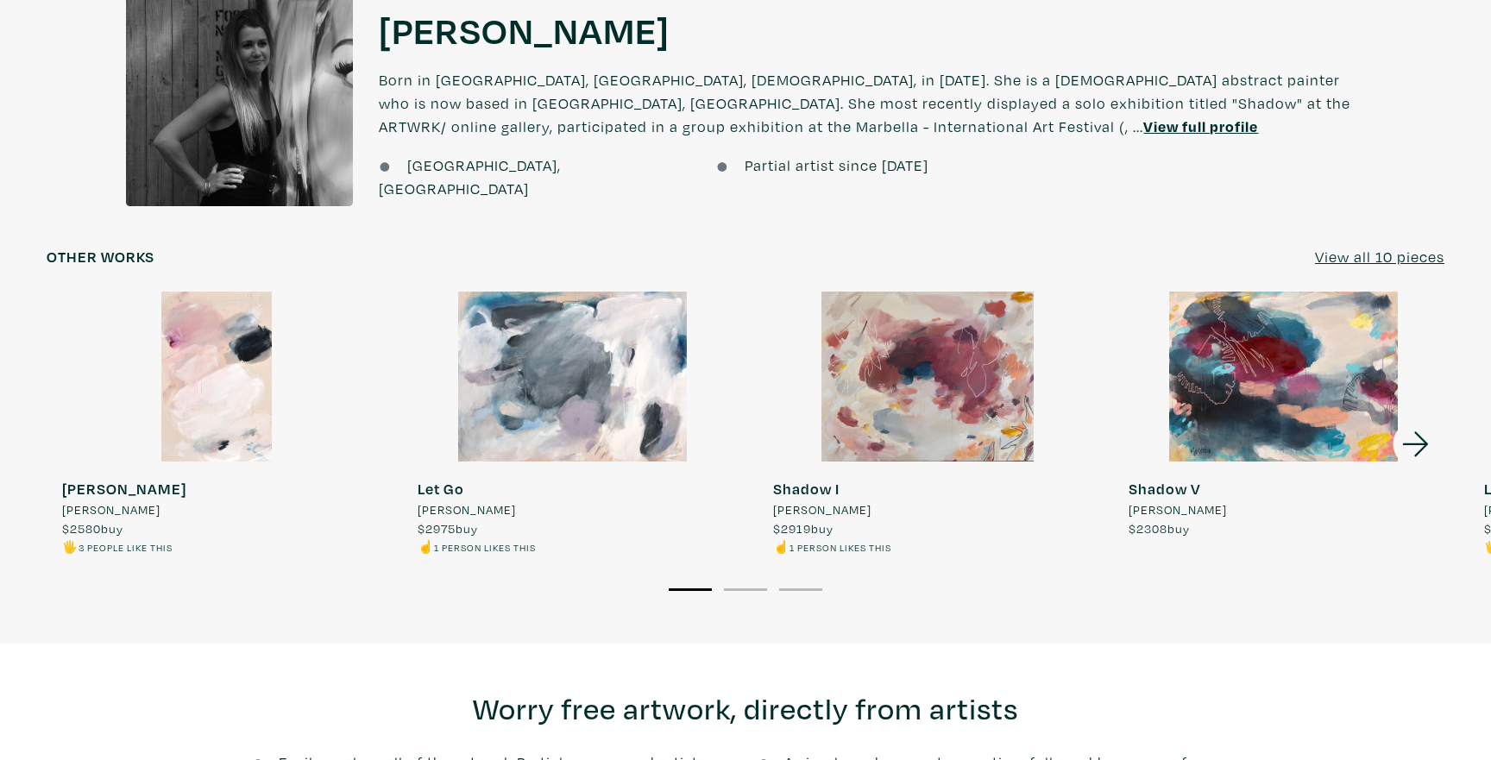
click at [1402, 433] on icon at bounding box center [1415, 444] width 59 height 47
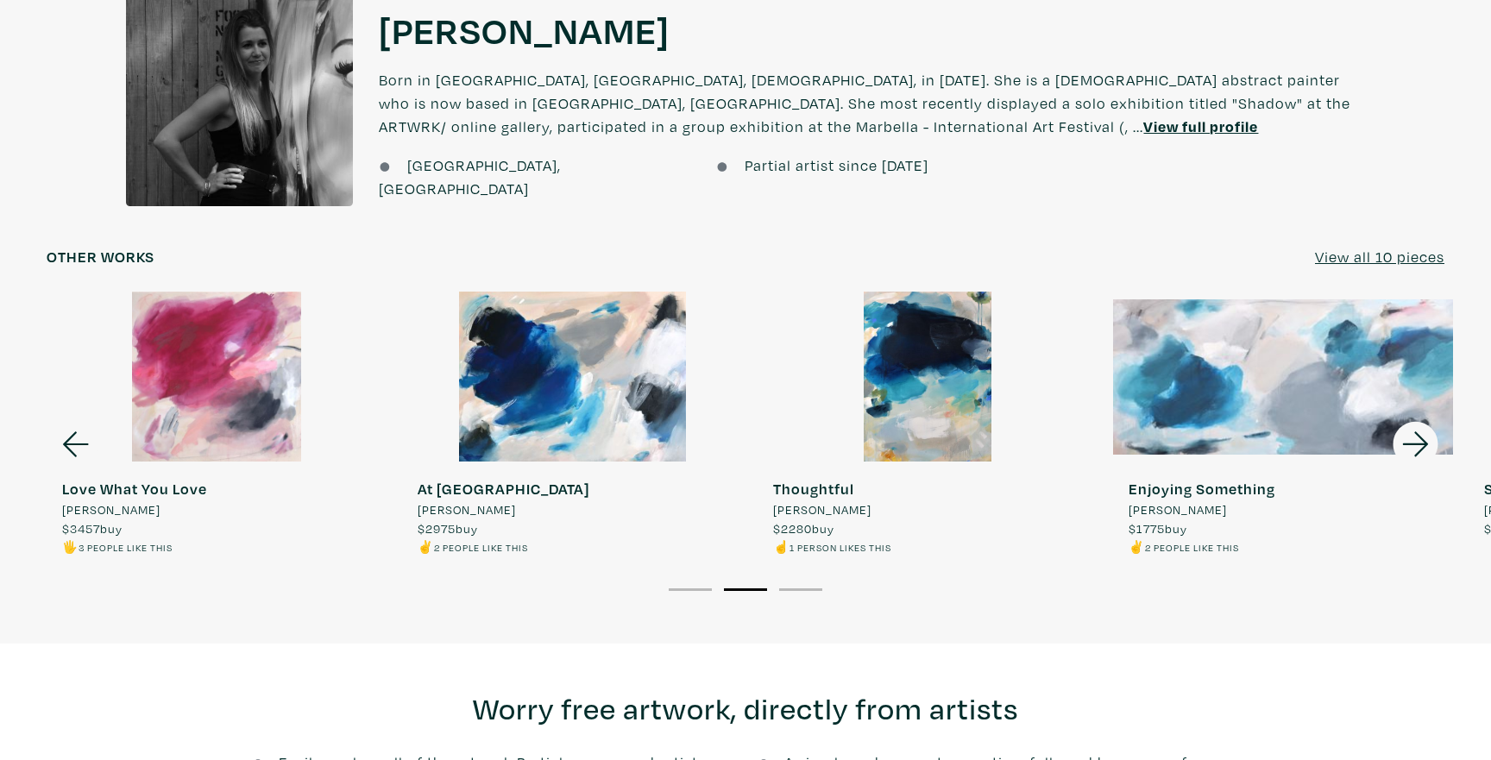
click at [1402, 433] on icon at bounding box center [1415, 444] width 59 height 47
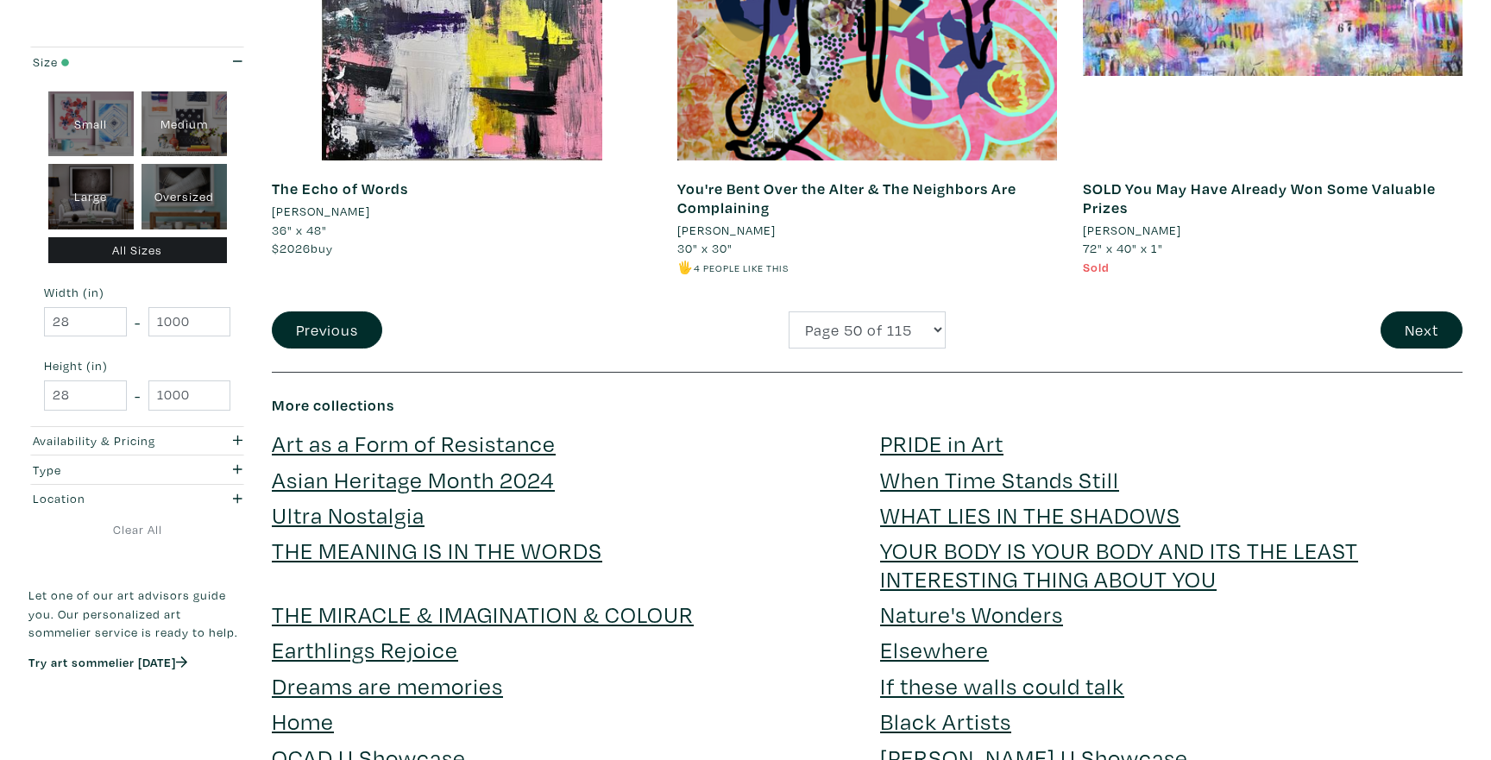
scroll to position [4208, 0]
click at [1455, 340] on button "Next" at bounding box center [1421, 329] width 82 height 37
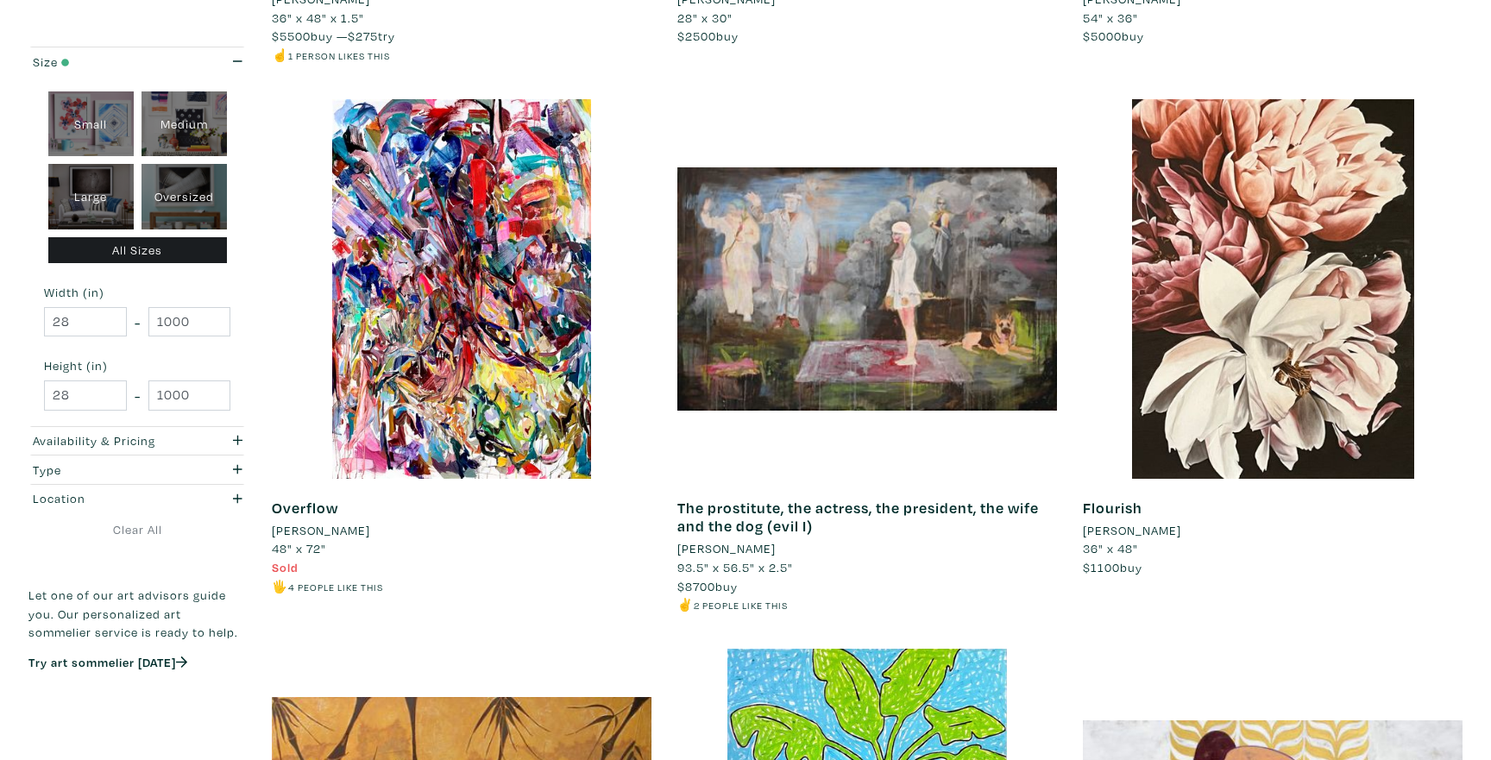
scroll to position [3397, 0]
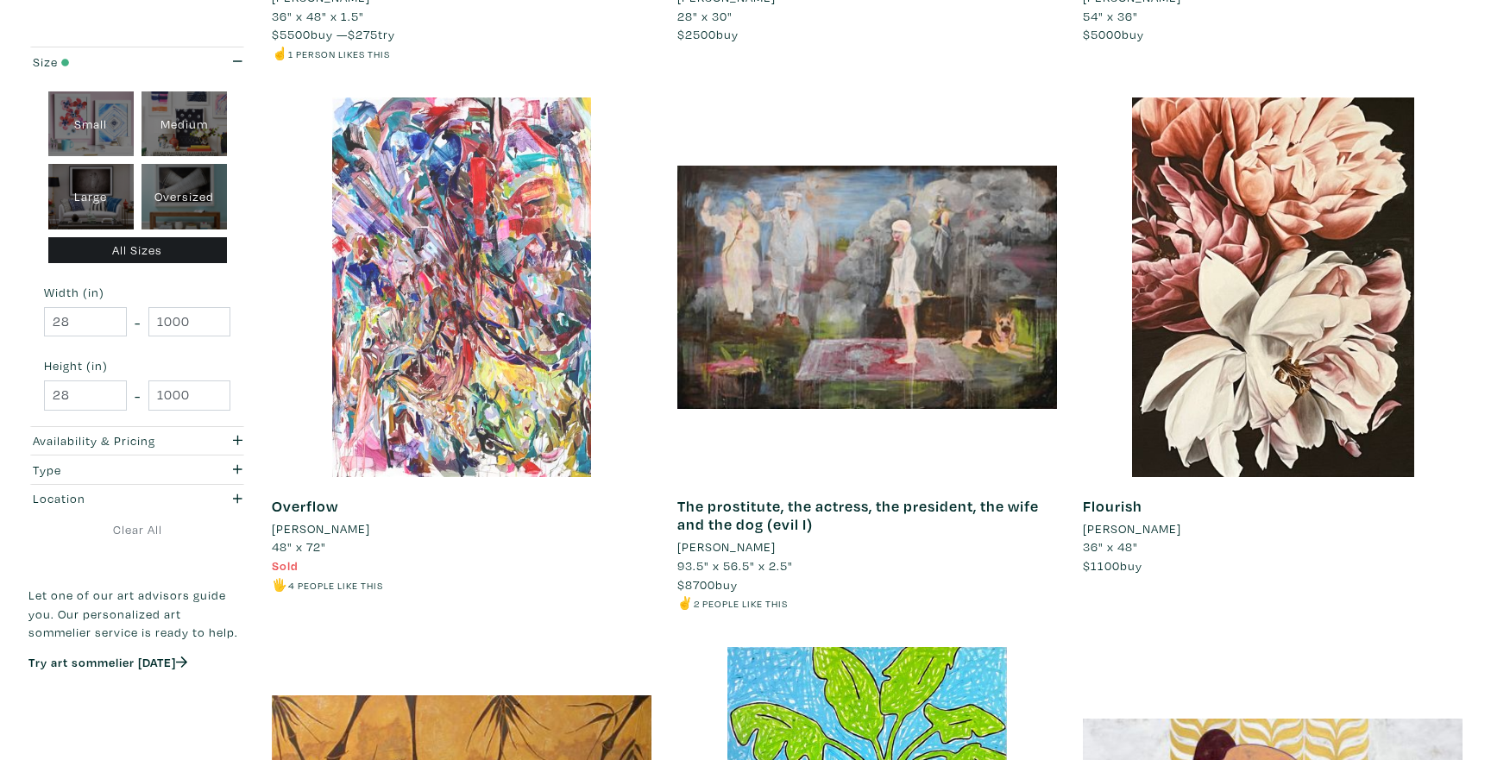
click at [445, 299] on div at bounding box center [462, 287] width 380 height 380
click at [541, 323] on div at bounding box center [462, 287] width 380 height 380
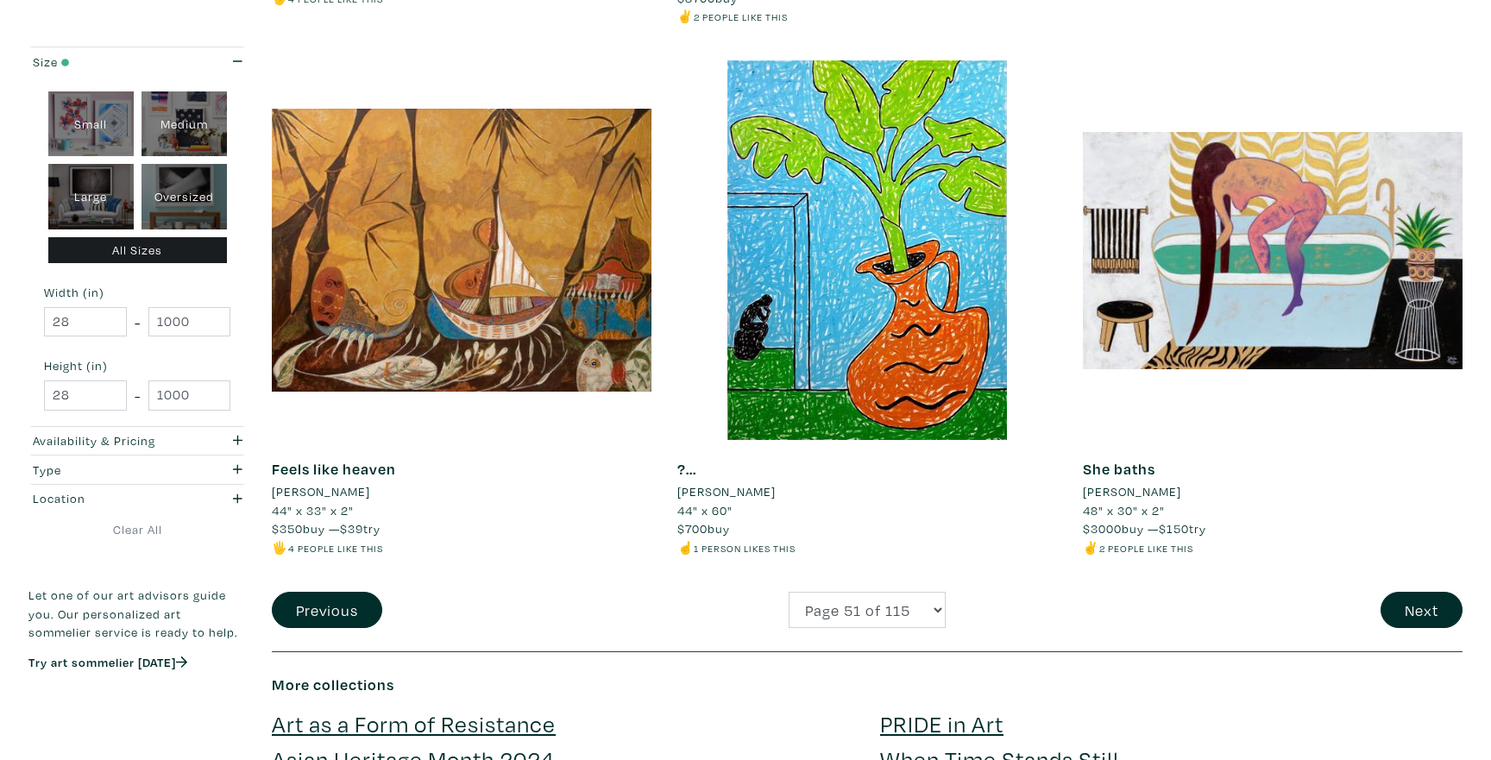
scroll to position [3988, 0]
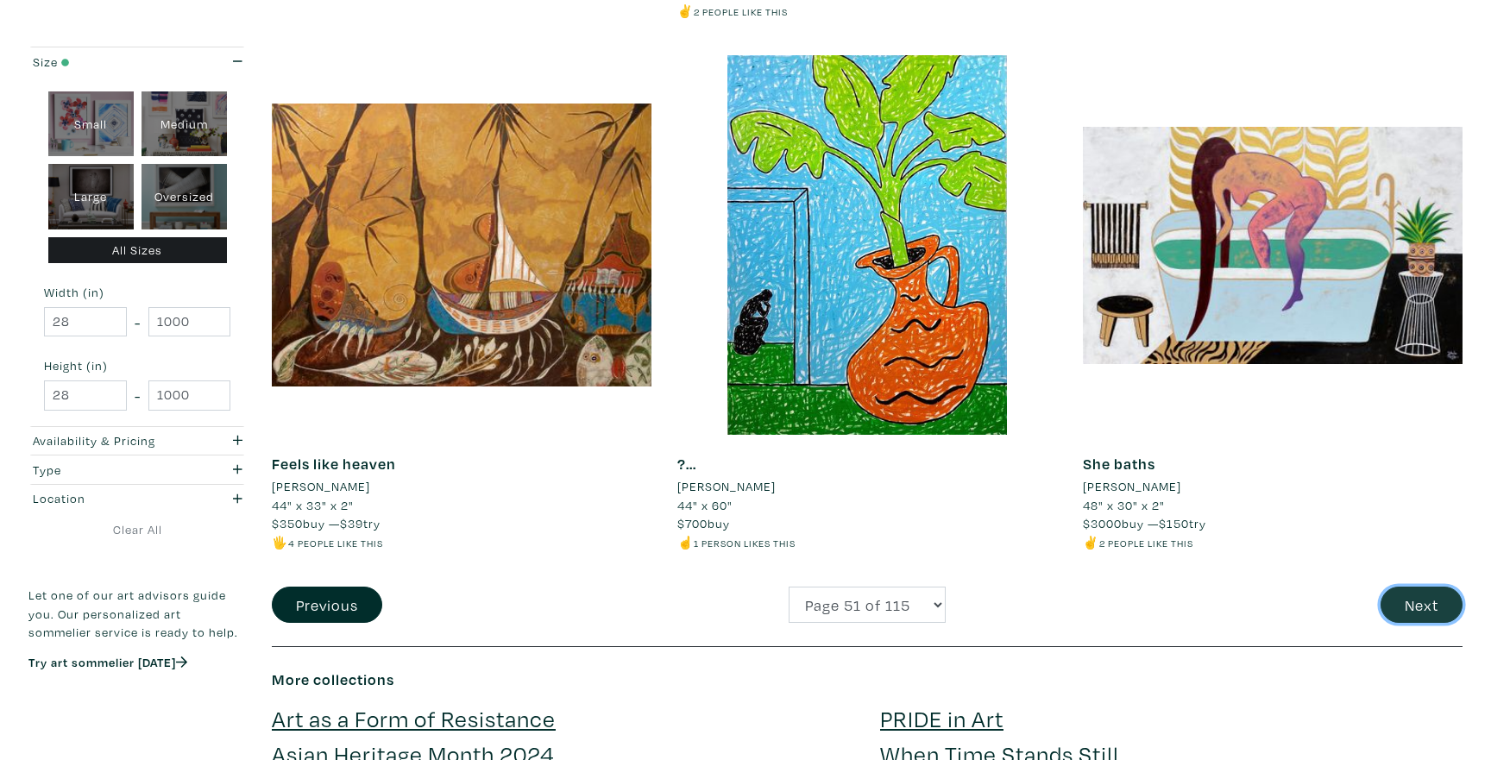
click at [1408, 615] on button "Next" at bounding box center [1421, 605] width 82 height 37
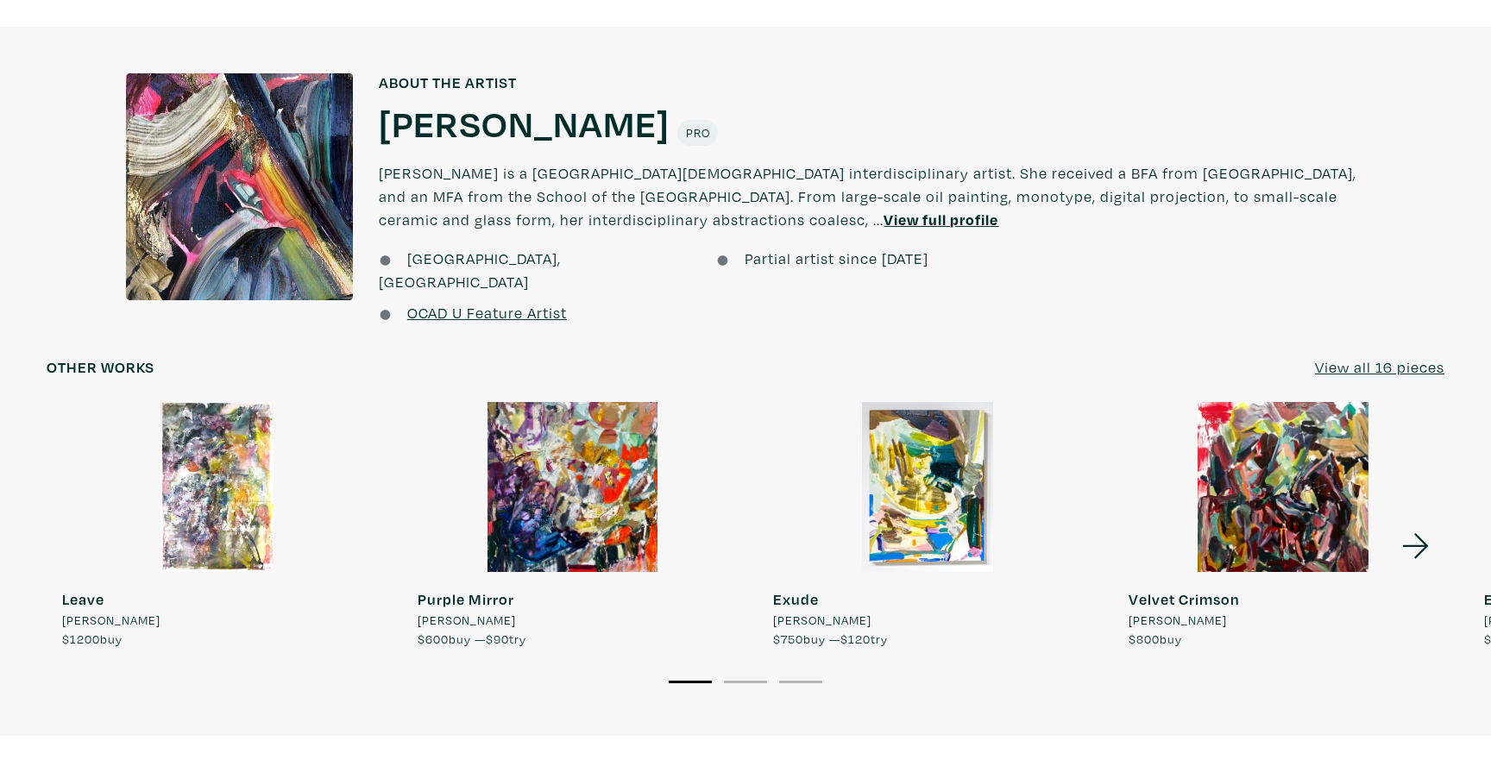
scroll to position [1316, 0]
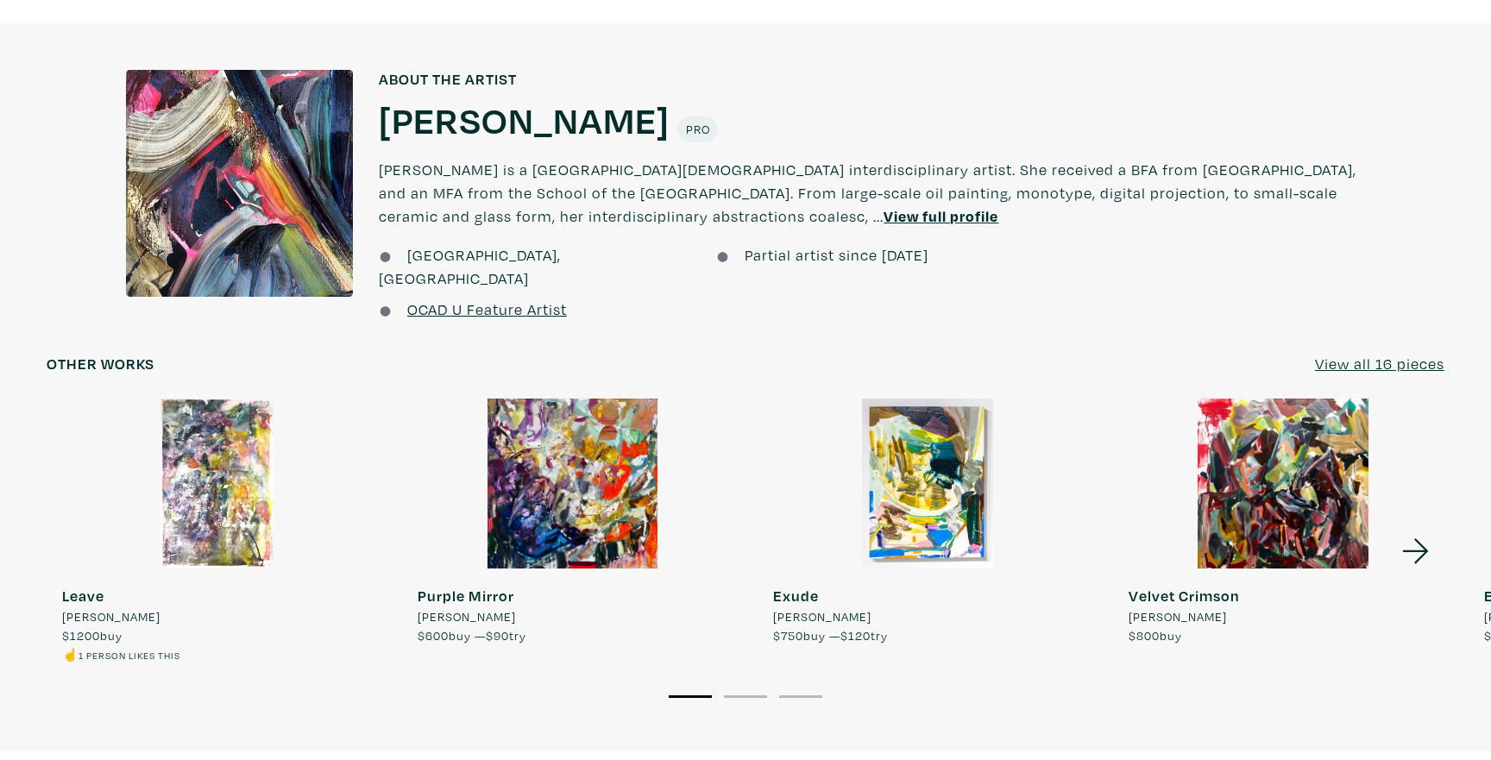
click at [1249, 519] on div at bounding box center [1283, 484] width 340 height 170
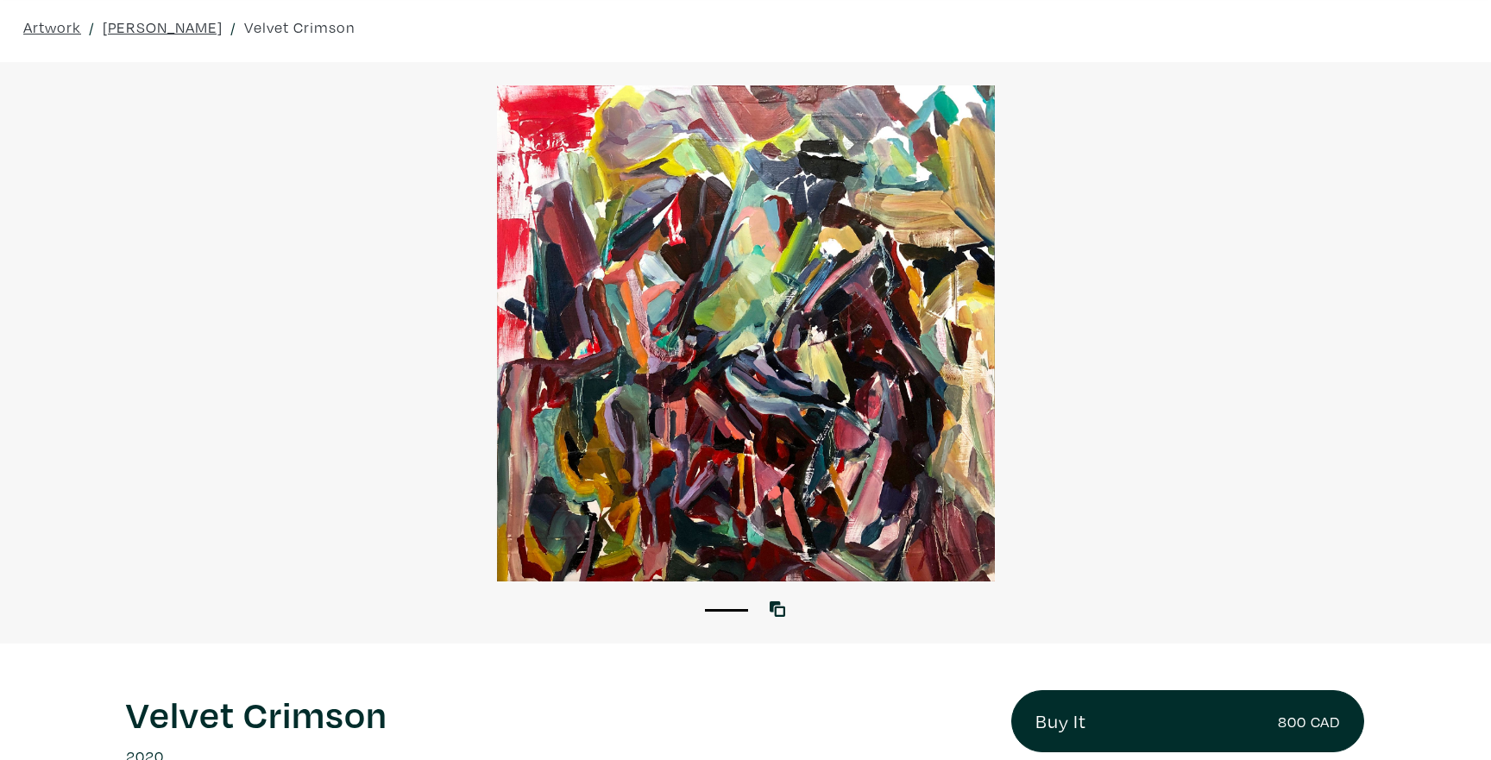
scroll to position [3, 0]
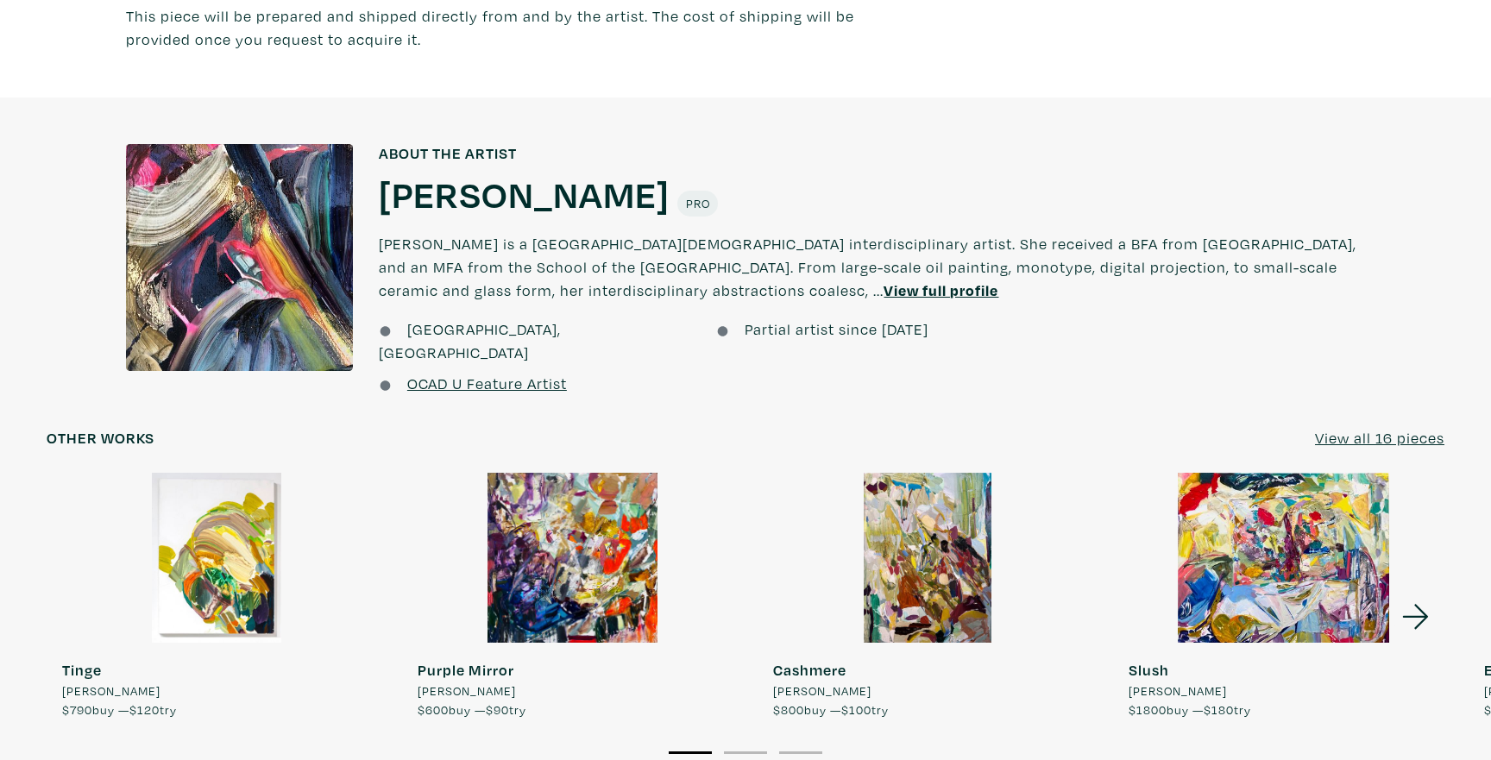
scroll to position [1249, 0]
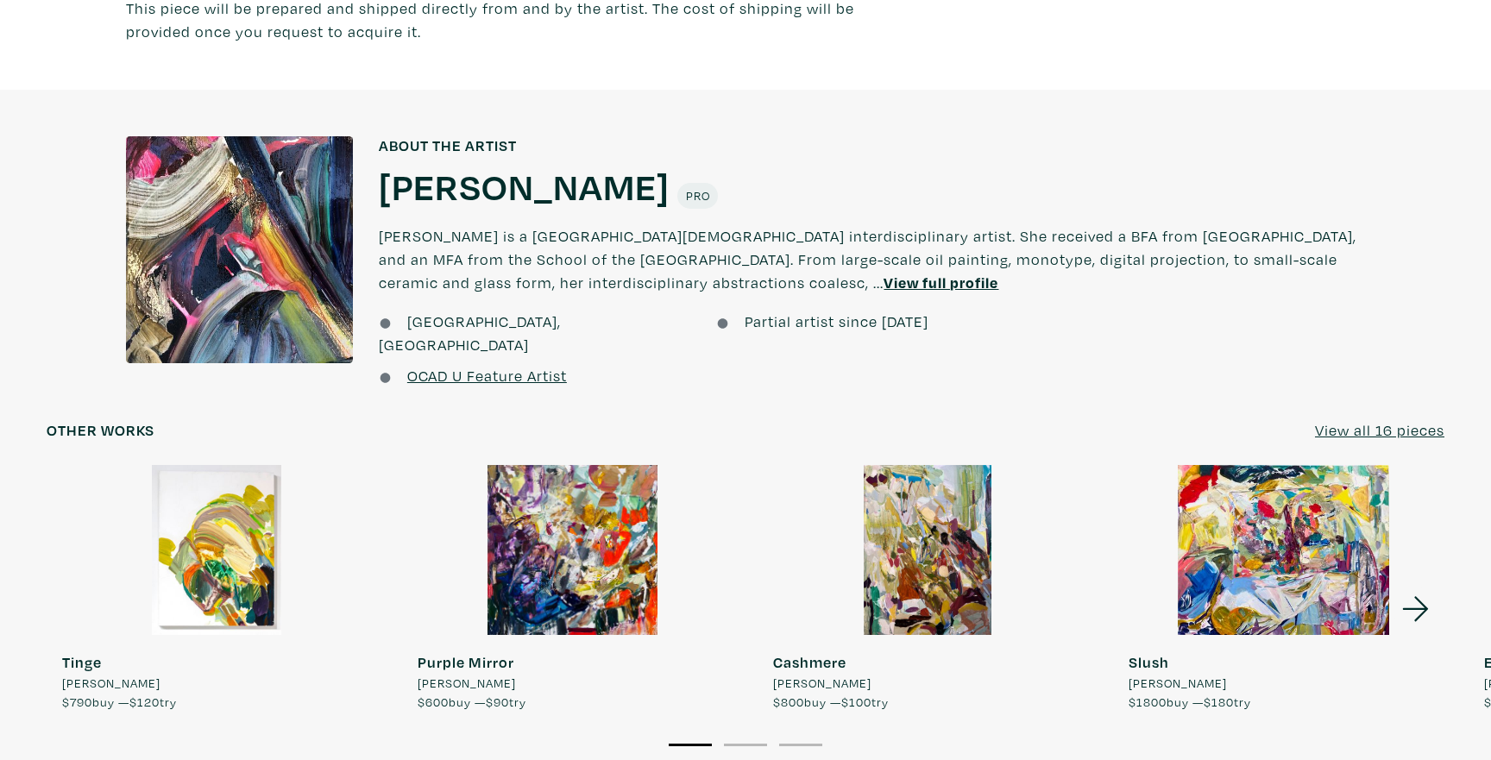
click at [1389, 424] on link "View all 16 pieces" at bounding box center [1379, 429] width 129 height 23
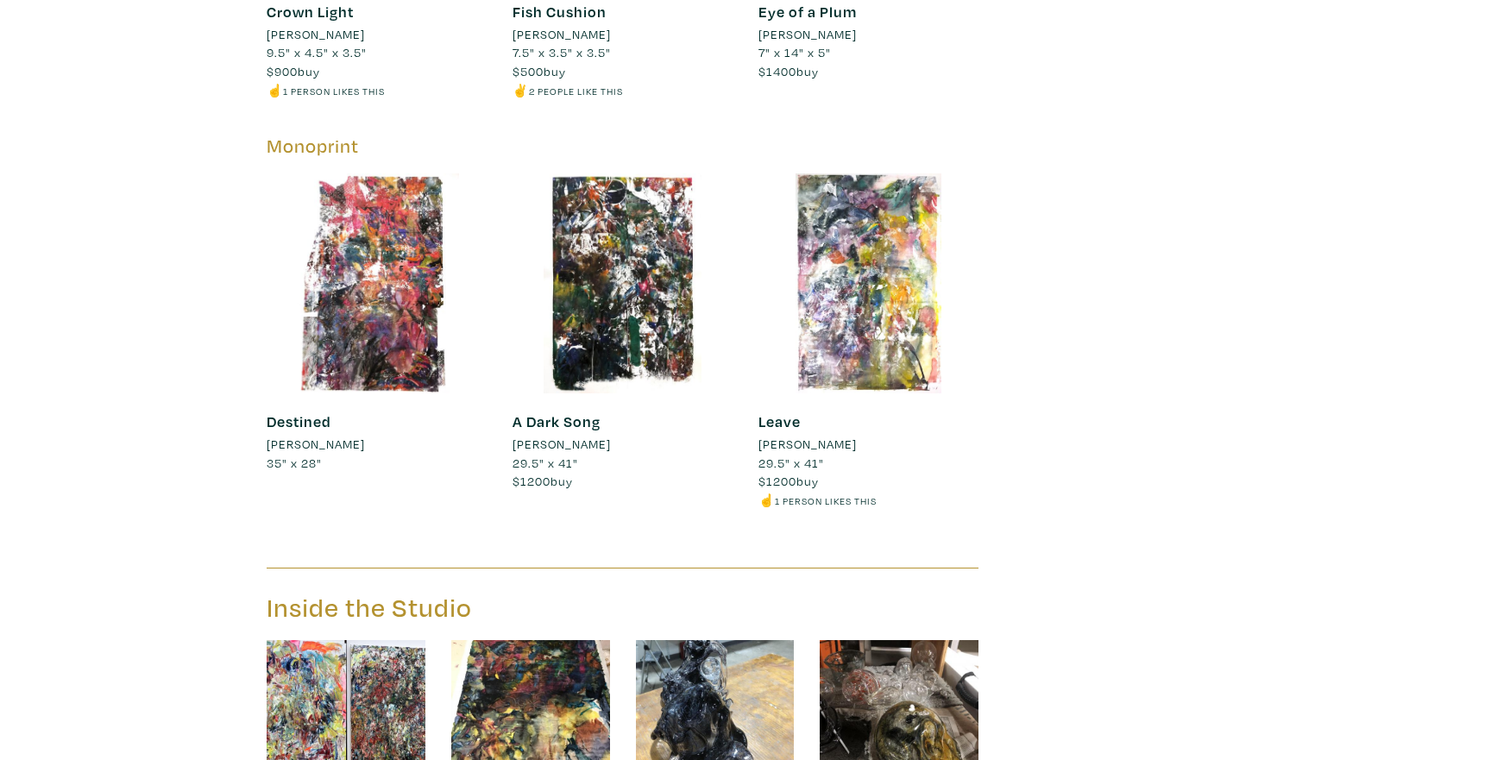
scroll to position [6800, 0]
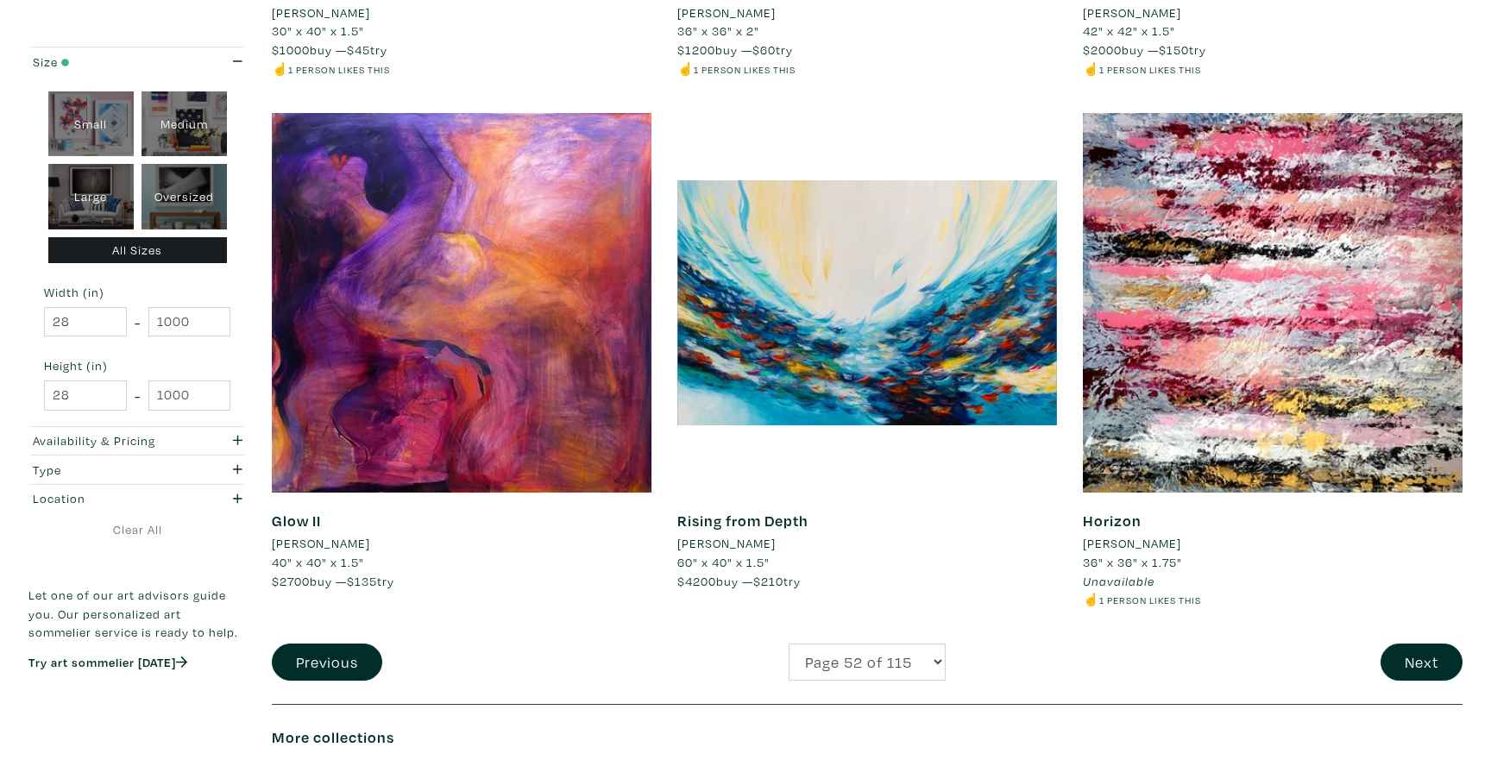
scroll to position [3932, 0]
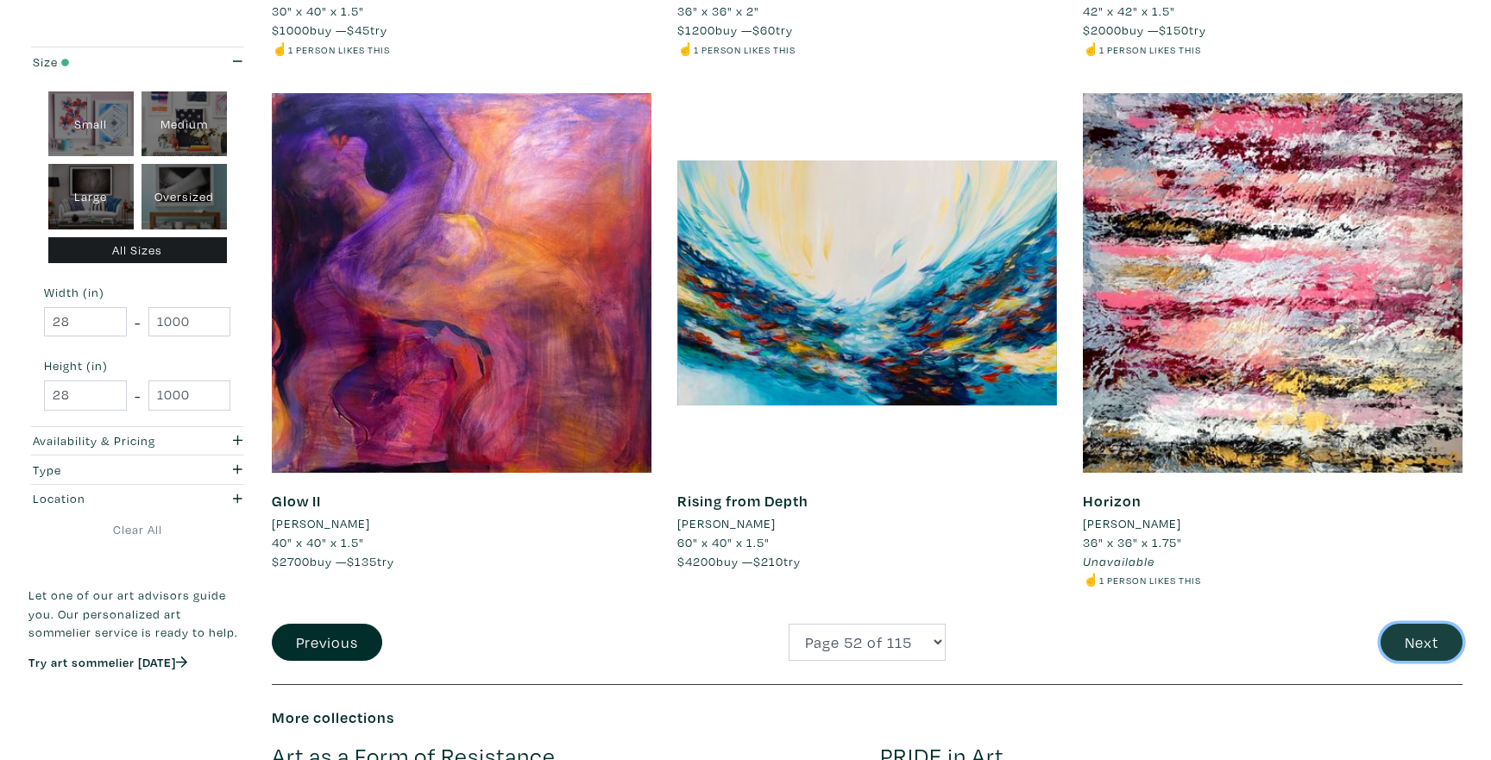
click at [1388, 648] on button "Next" at bounding box center [1421, 642] width 82 height 37
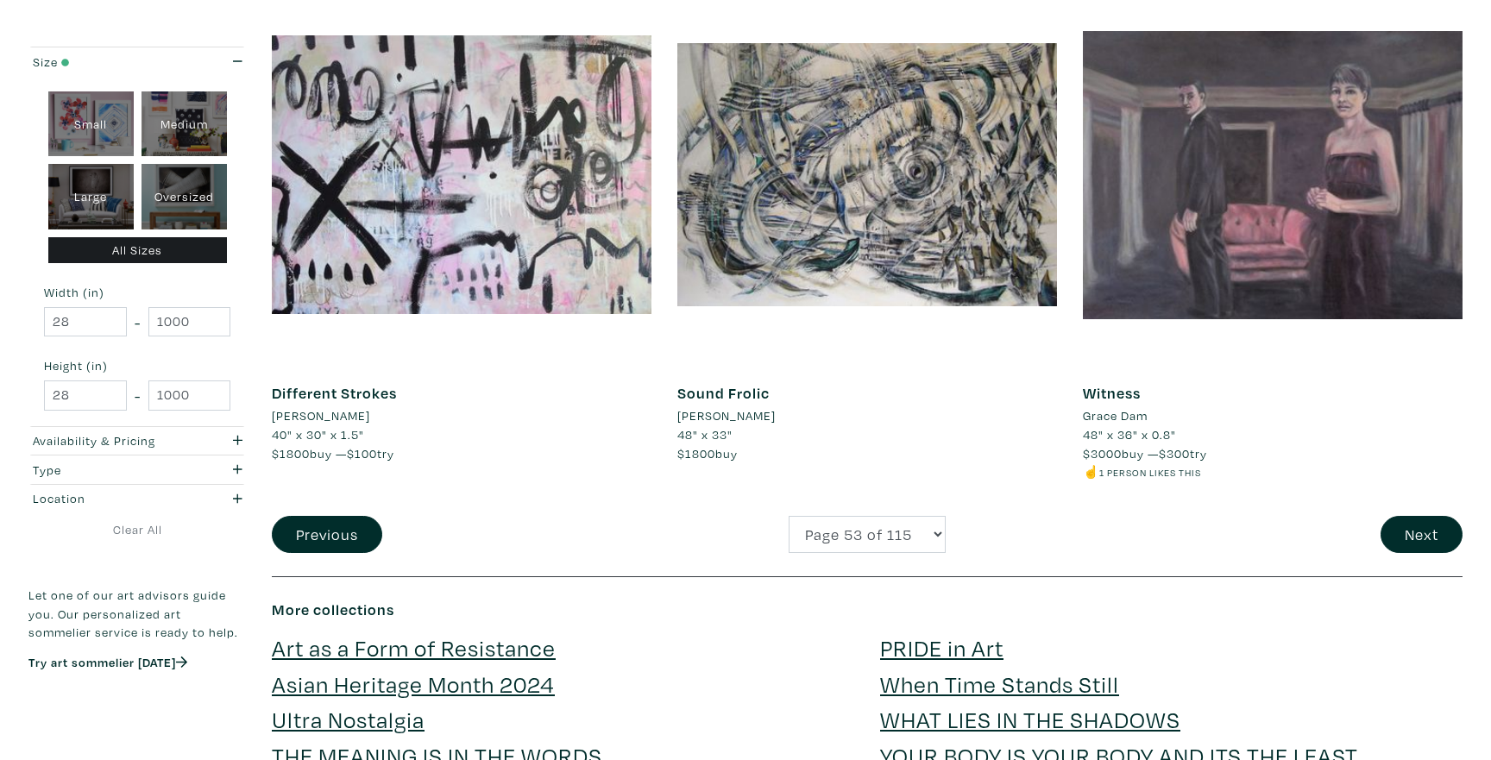
scroll to position [4039, 0]
click at [1417, 534] on button "Next" at bounding box center [1421, 535] width 82 height 37
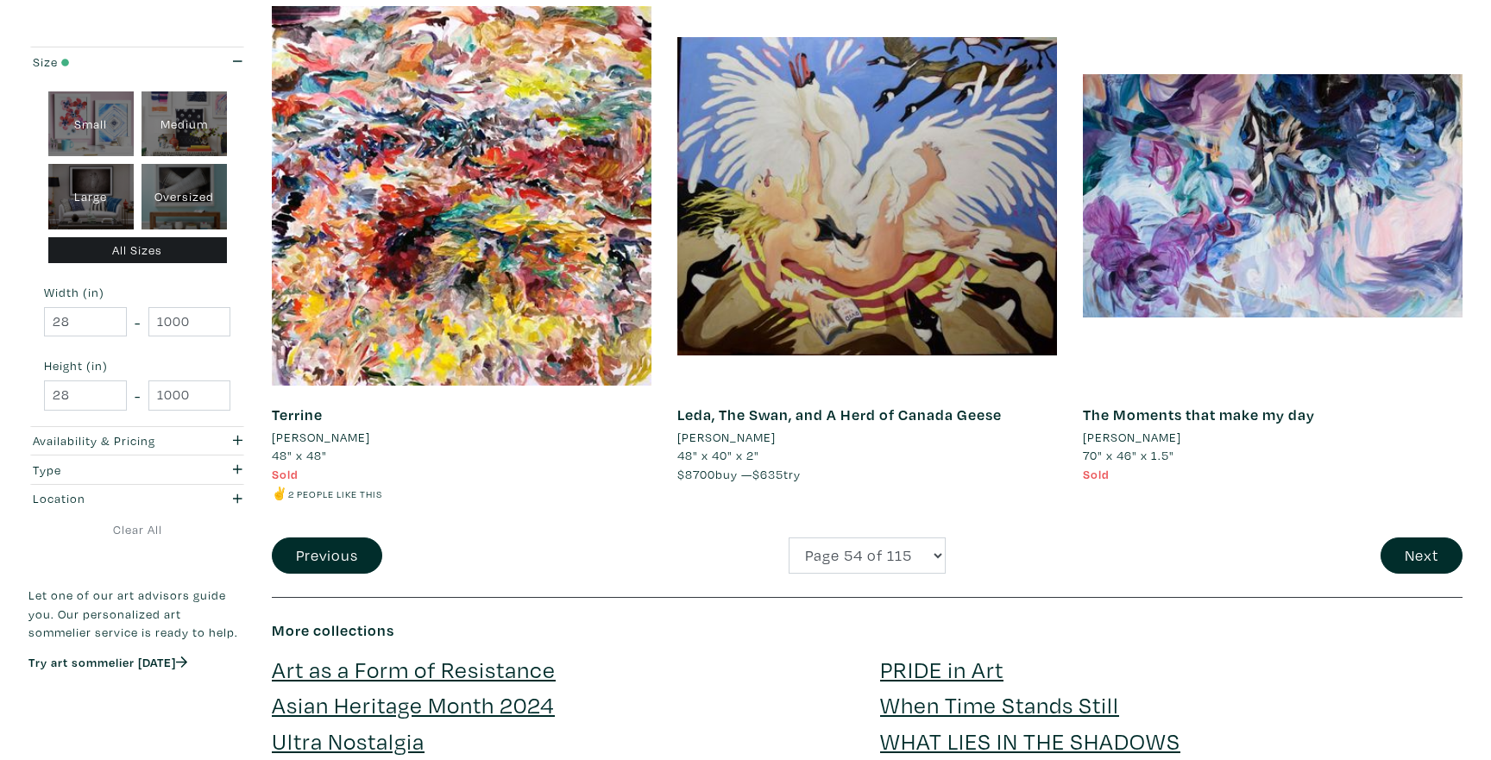
scroll to position [4002, 0]
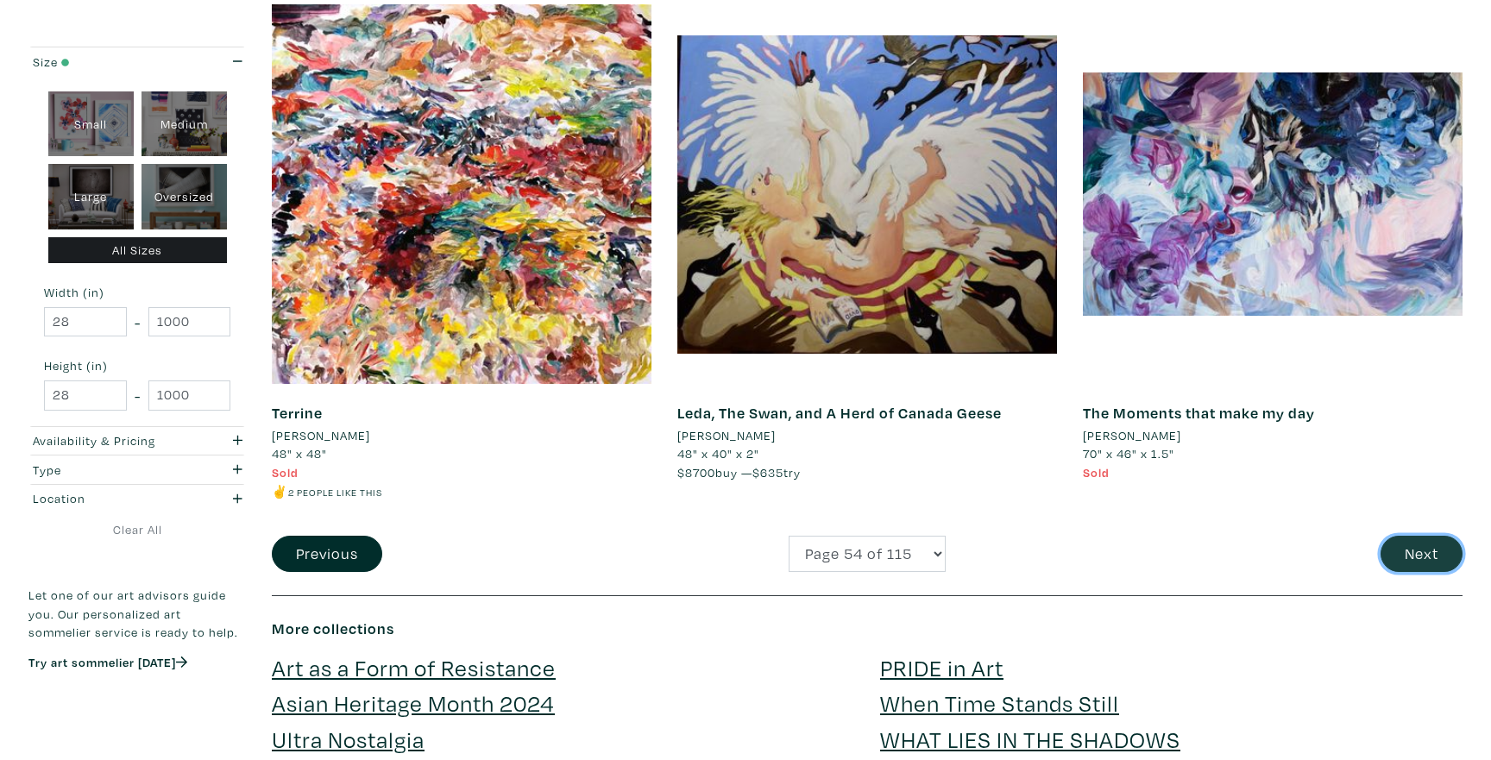
click at [1391, 542] on button "Next" at bounding box center [1421, 554] width 82 height 37
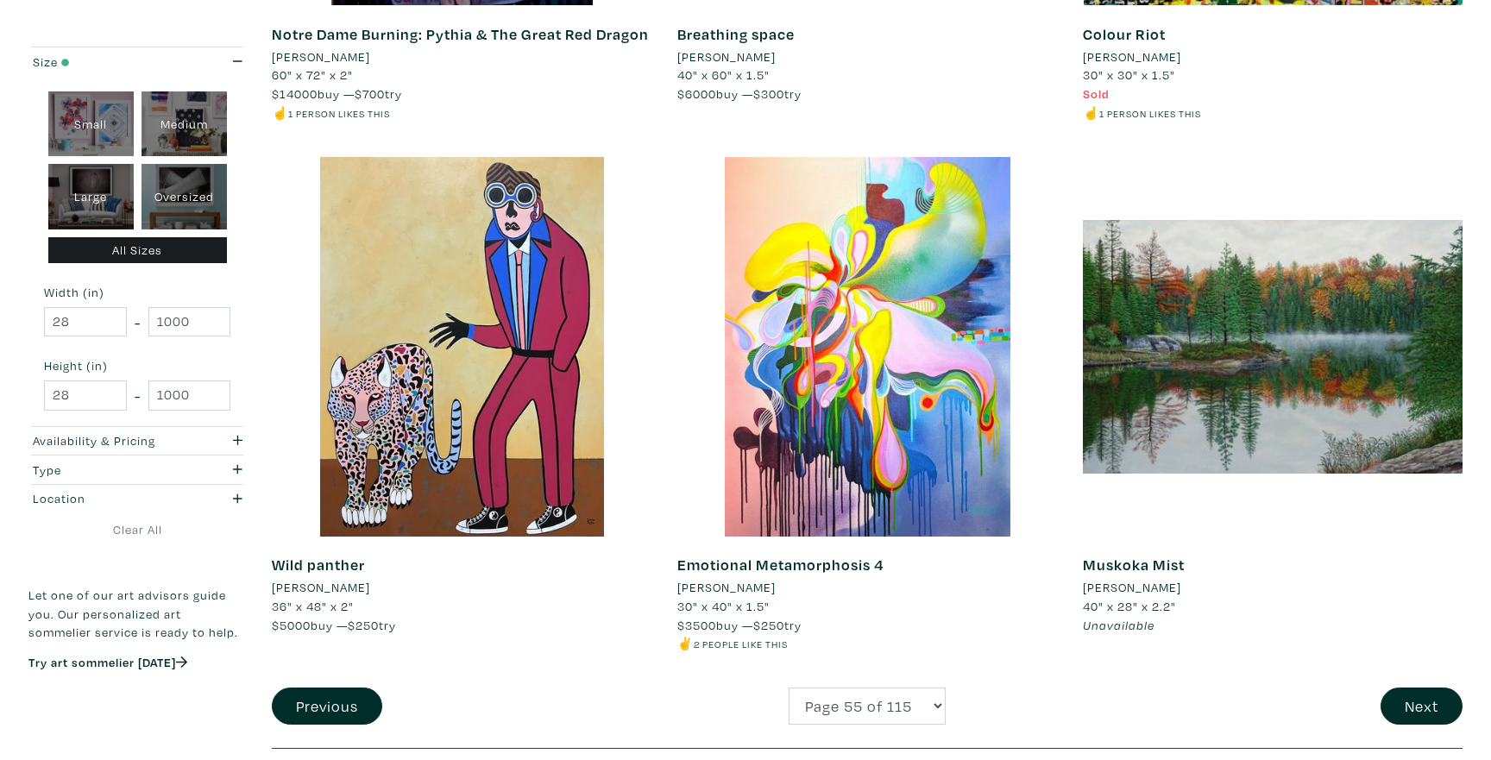
scroll to position [3870, 0]
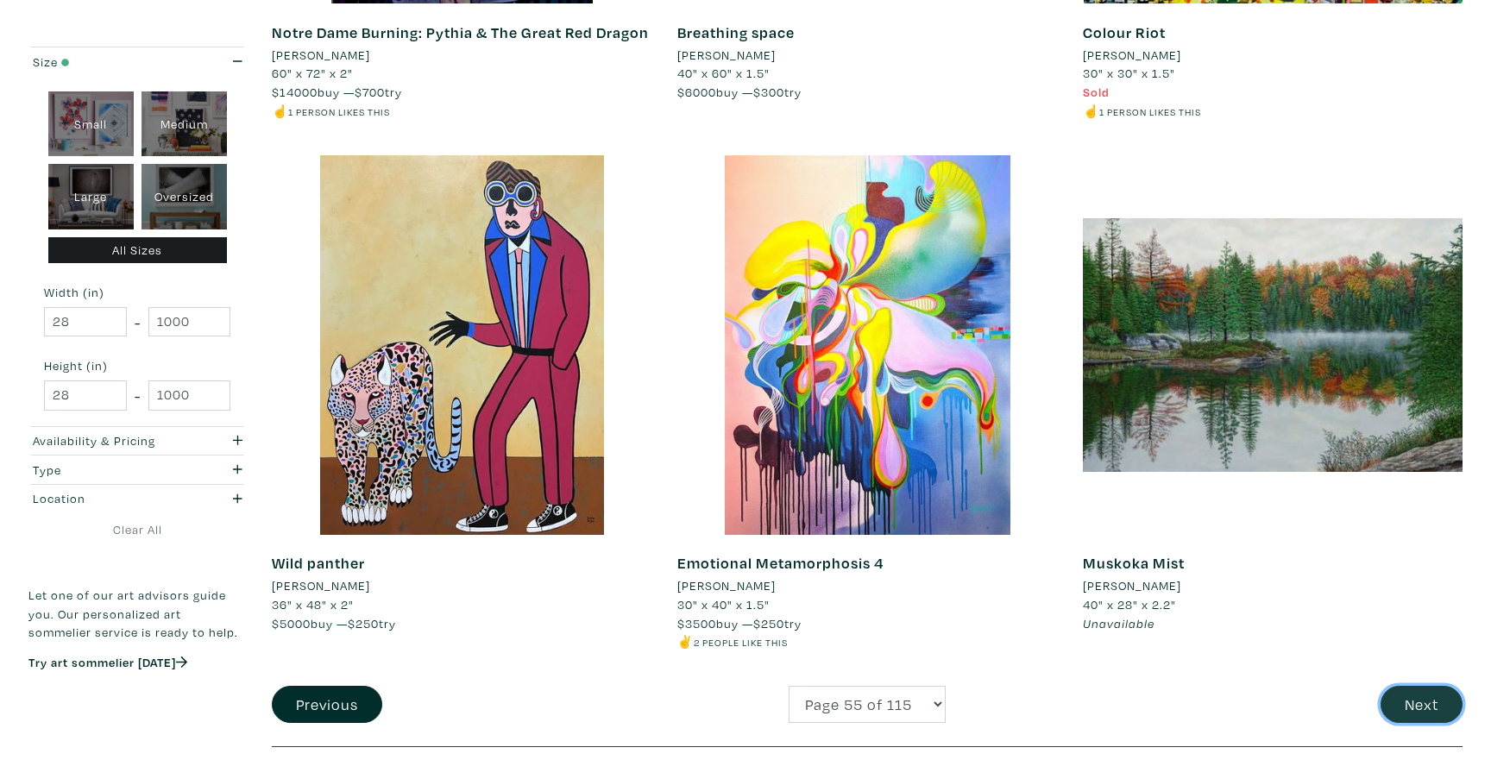
click at [1418, 707] on button "Next" at bounding box center [1421, 704] width 82 height 37
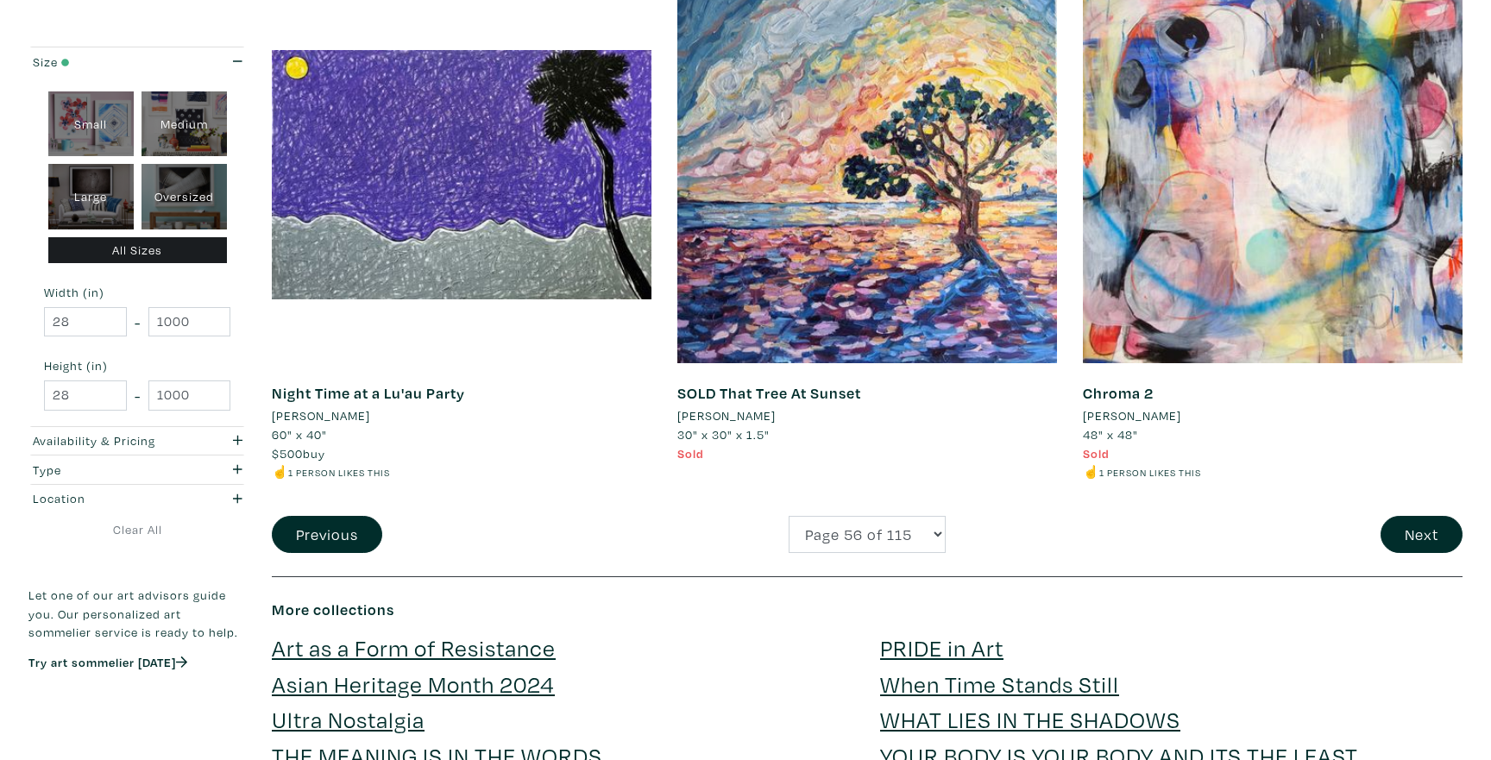
scroll to position [4036, 0]
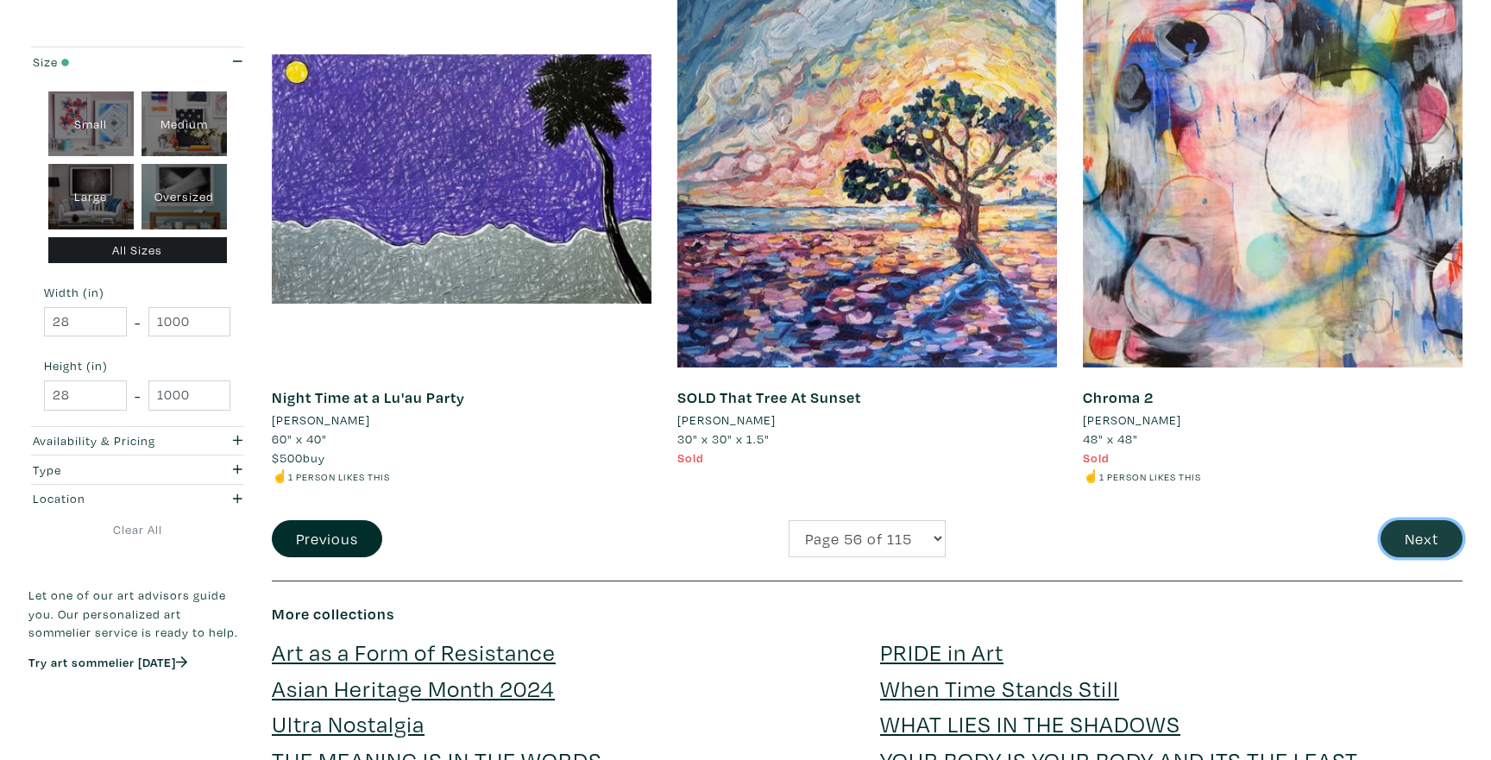
click at [1410, 521] on button "Next" at bounding box center [1421, 538] width 82 height 37
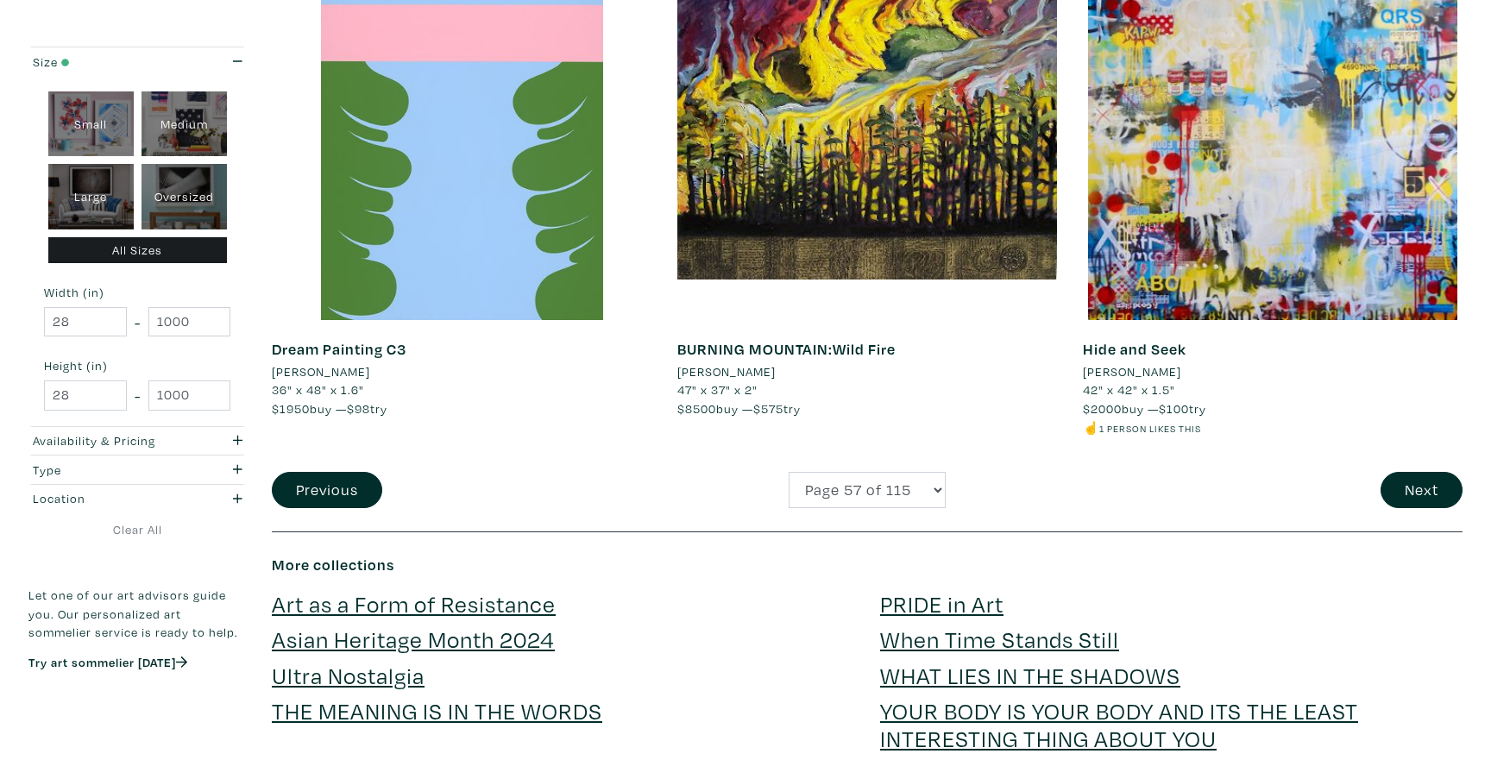
scroll to position [4067, 0]
click at [1394, 486] on button "Next" at bounding box center [1421, 489] width 82 height 37
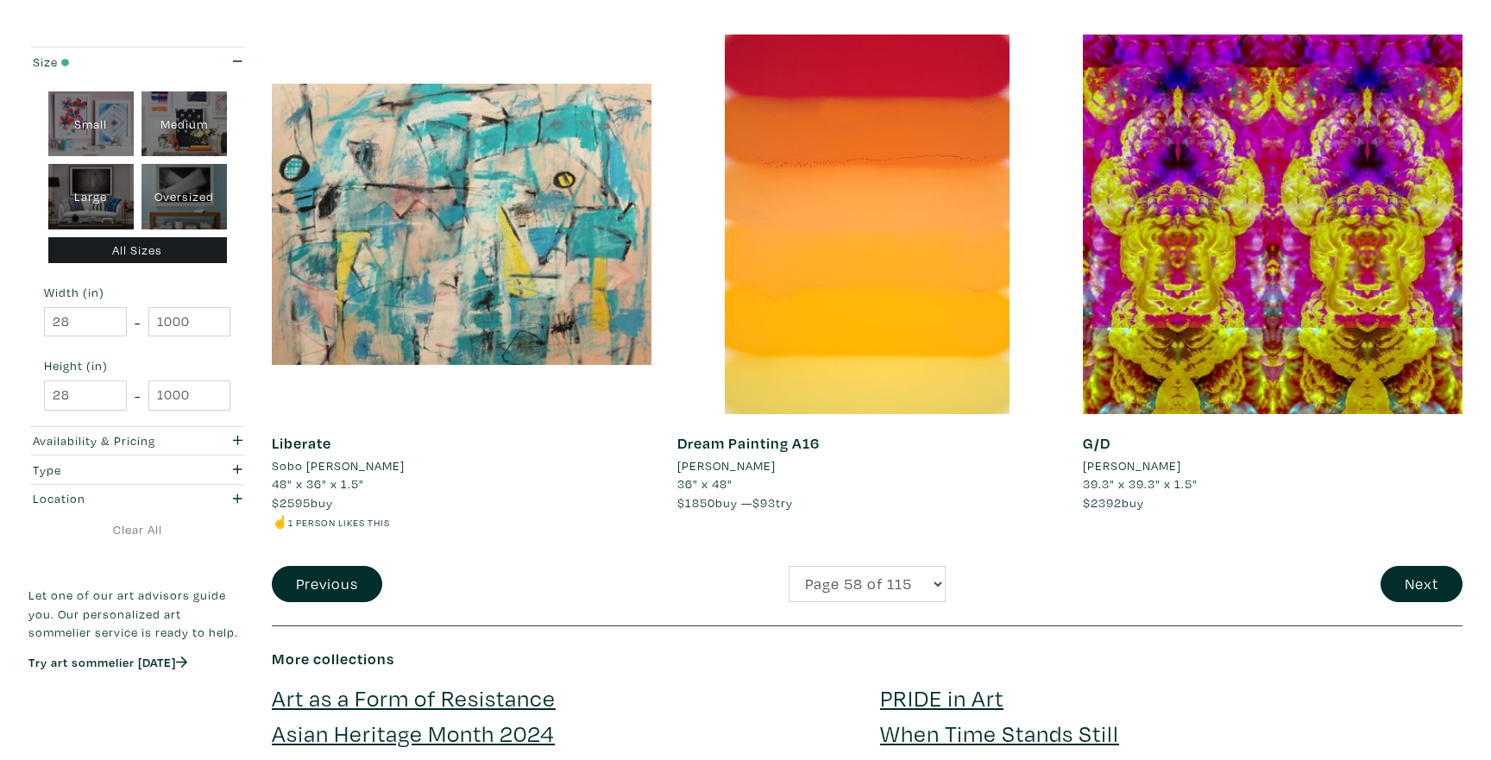
scroll to position [3974, 0]
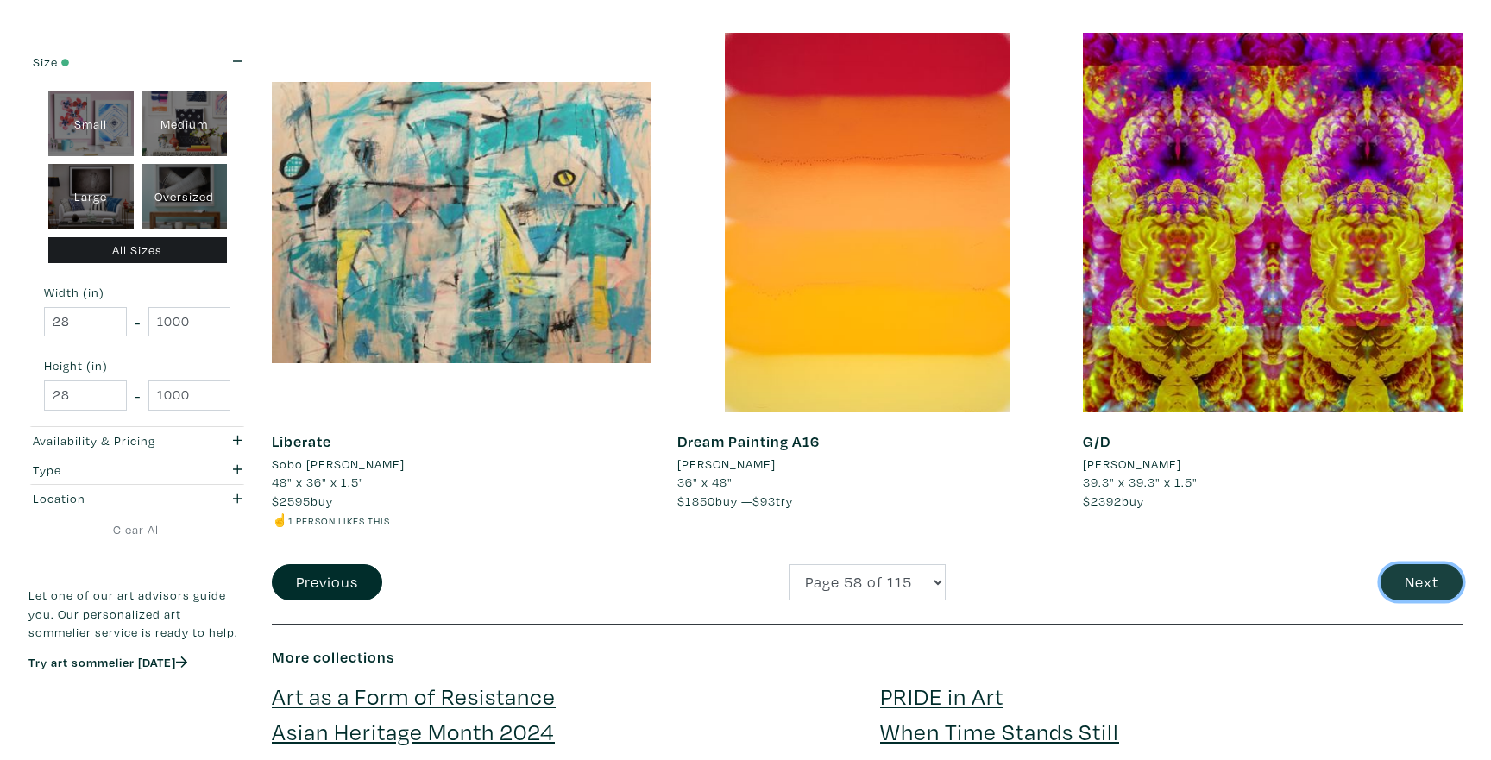
click at [1417, 588] on button "Next" at bounding box center [1421, 582] width 82 height 37
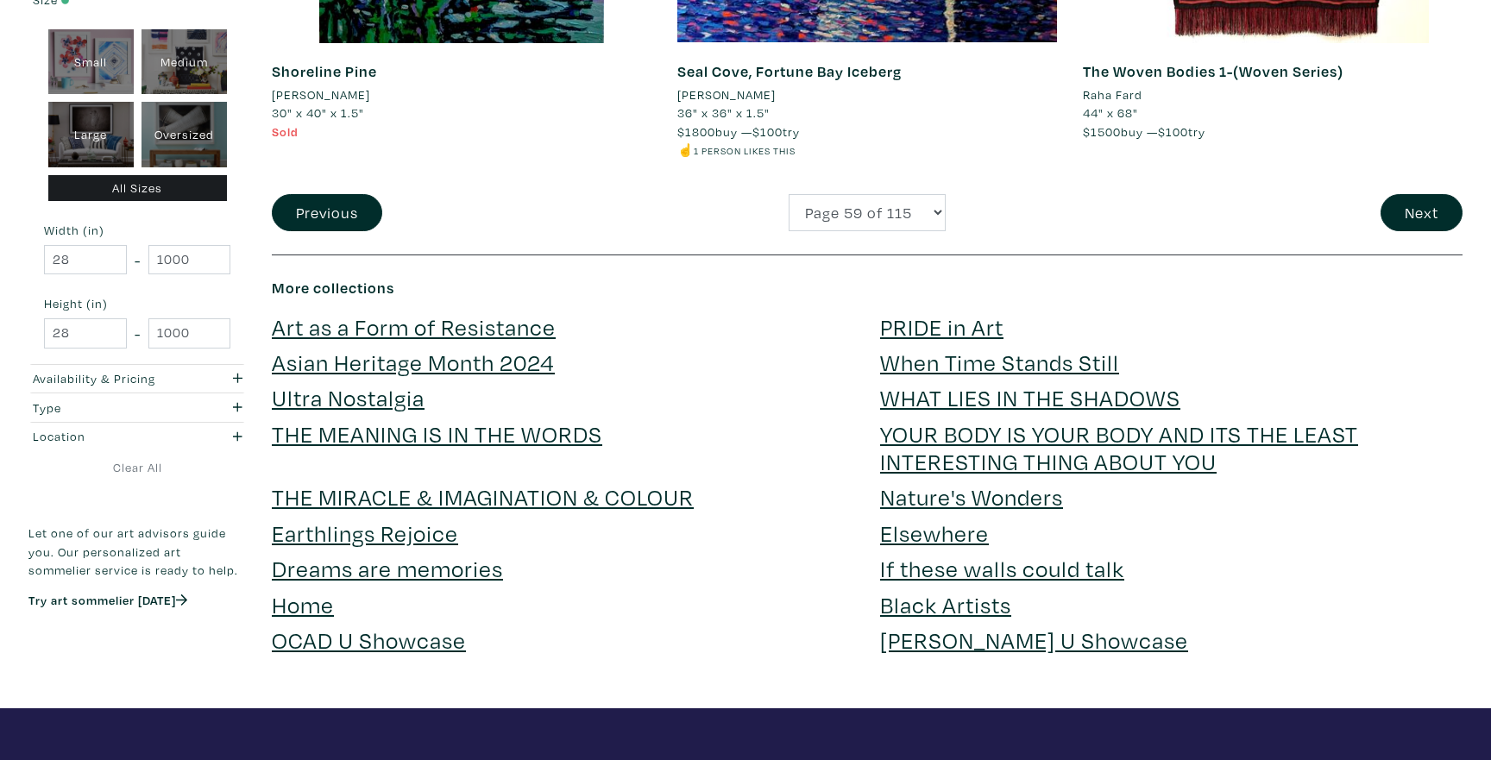
scroll to position [4302, 0]
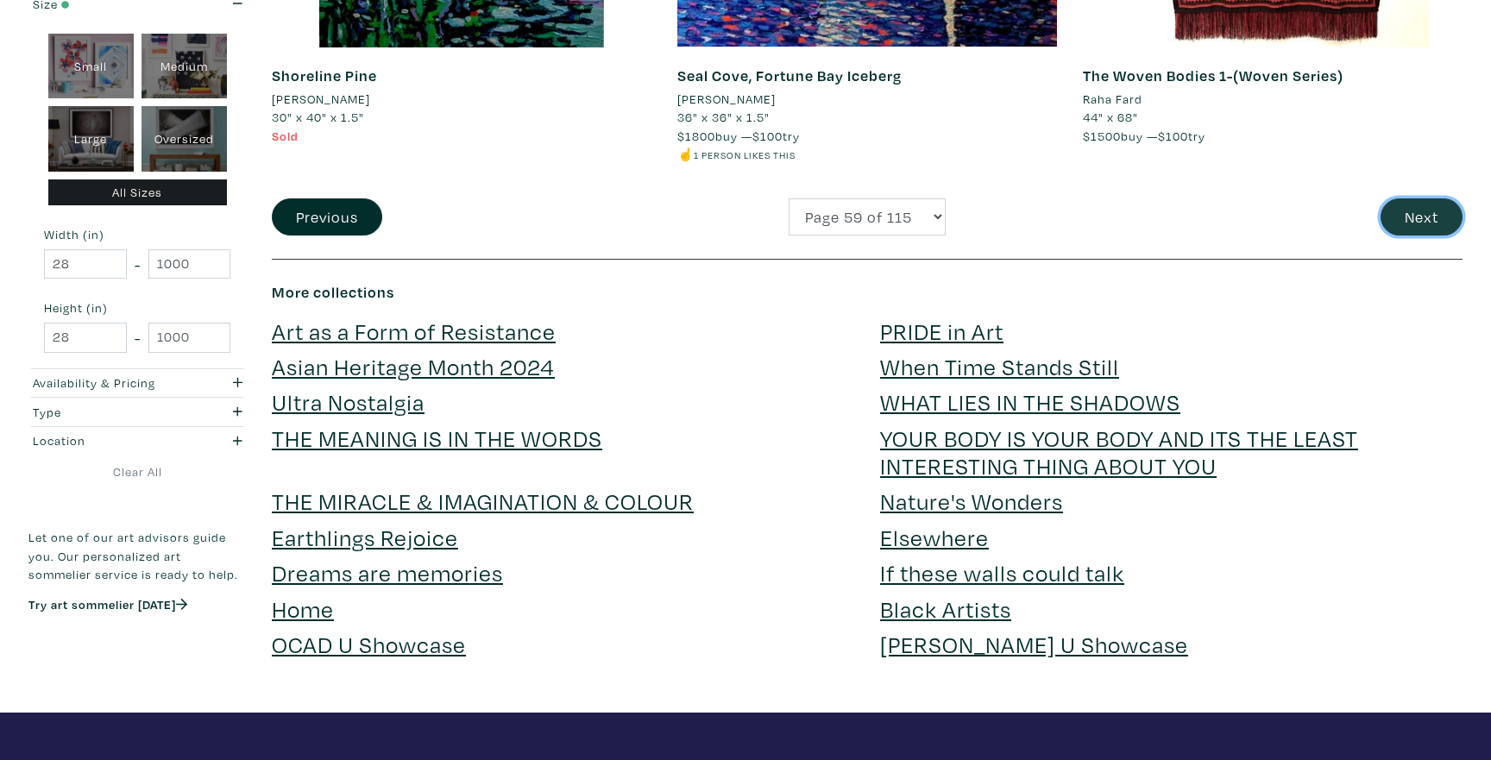
click at [1432, 214] on button "Next" at bounding box center [1421, 216] width 82 height 37
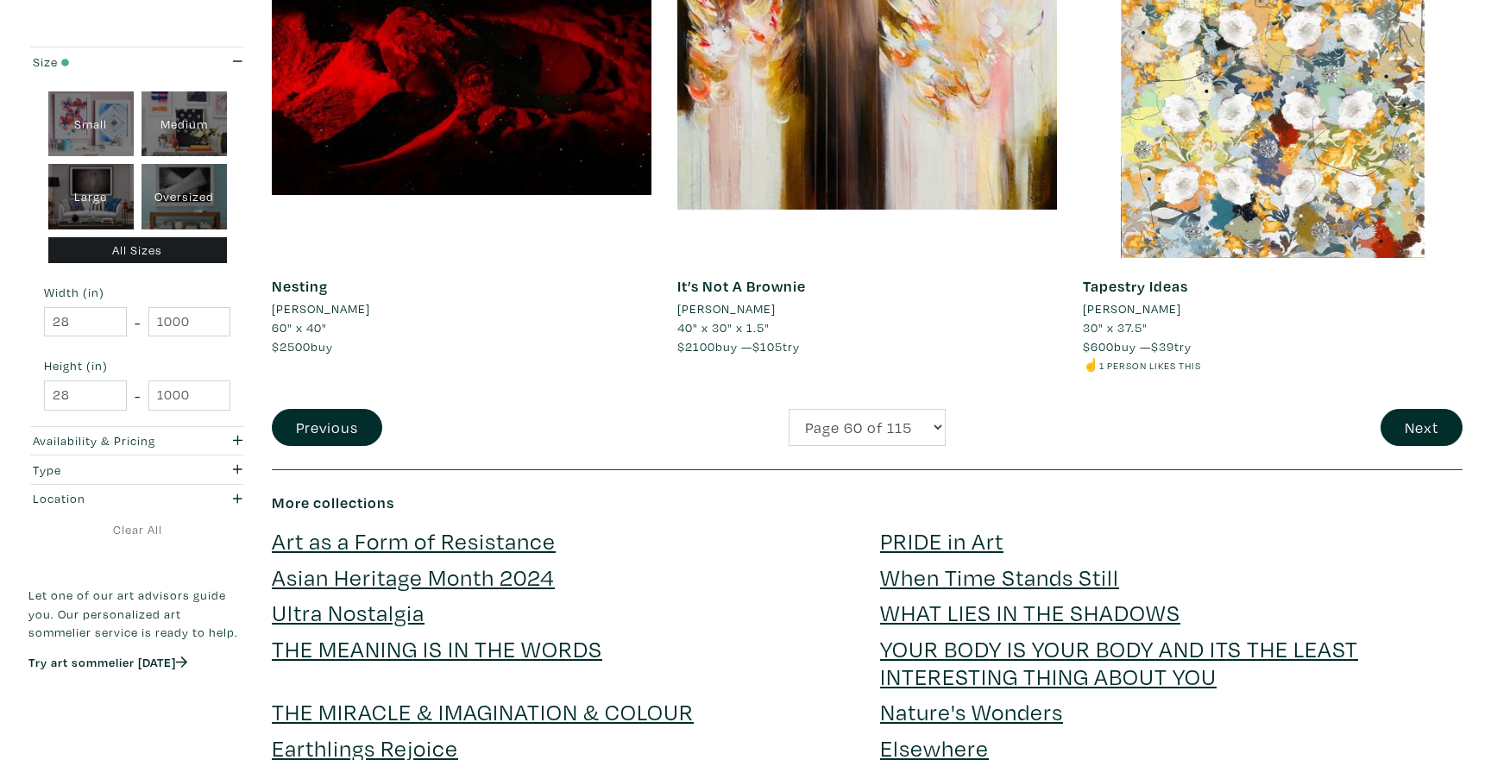
scroll to position [4194, 0]
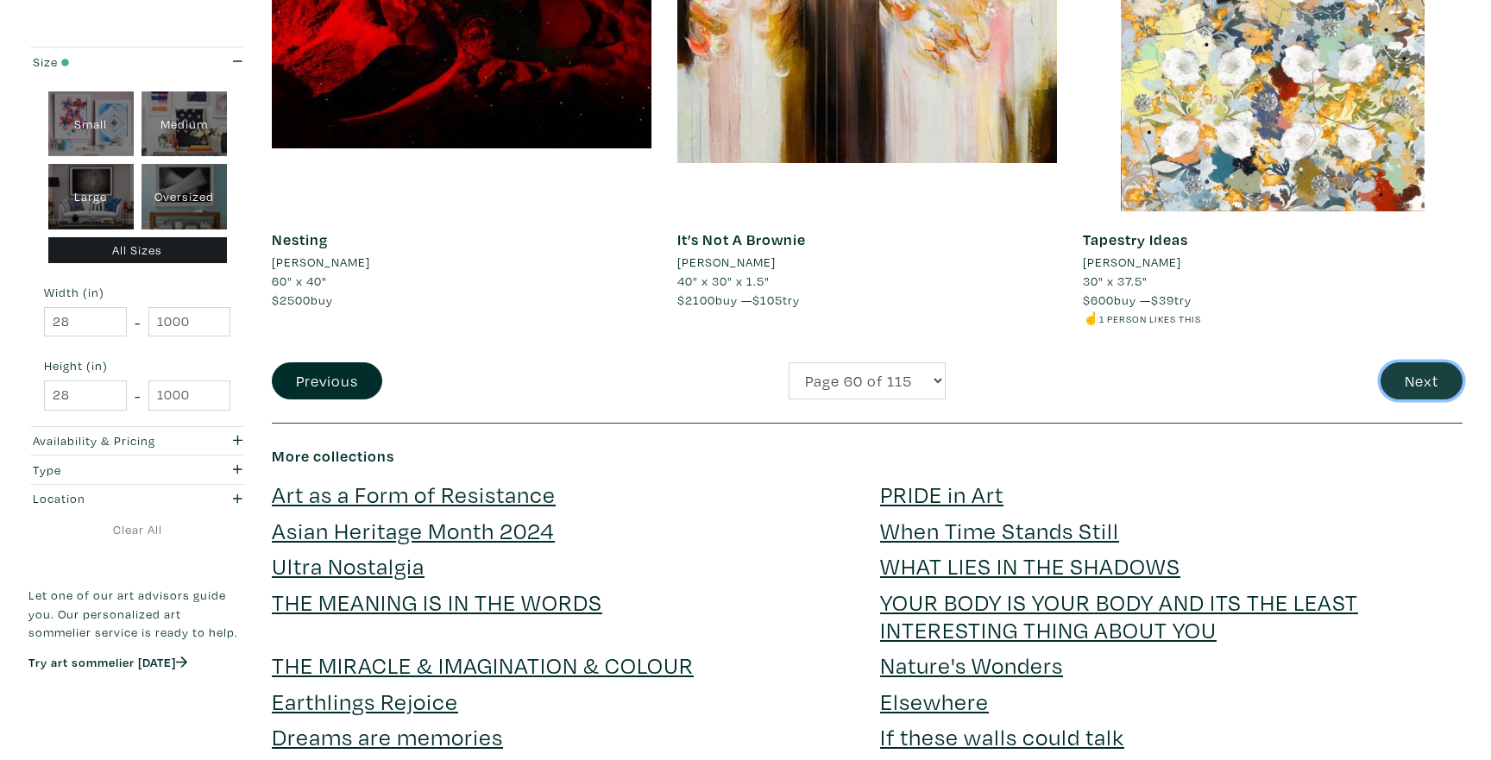
click at [1435, 391] on button "Next" at bounding box center [1421, 380] width 82 height 37
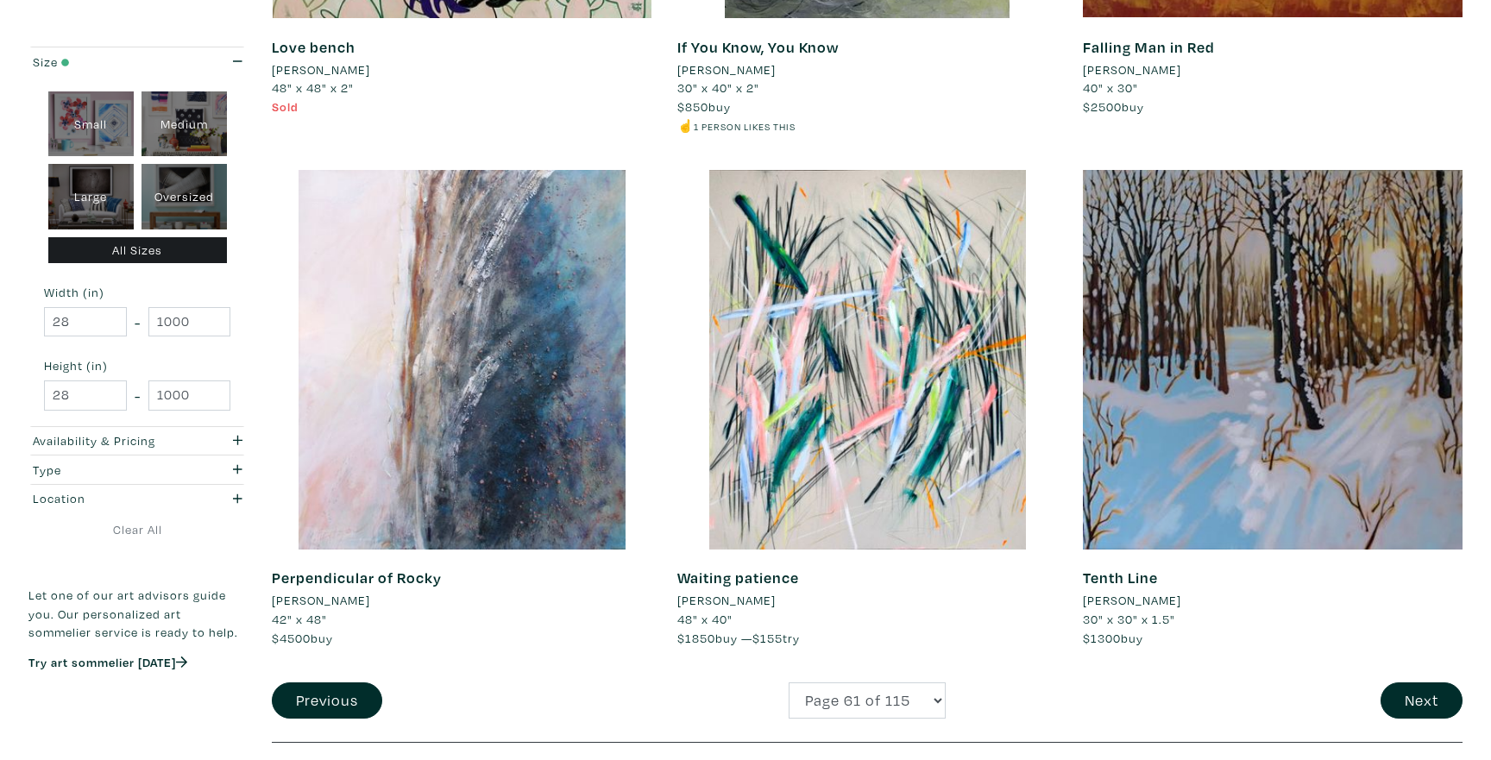
scroll to position [3869, 0]
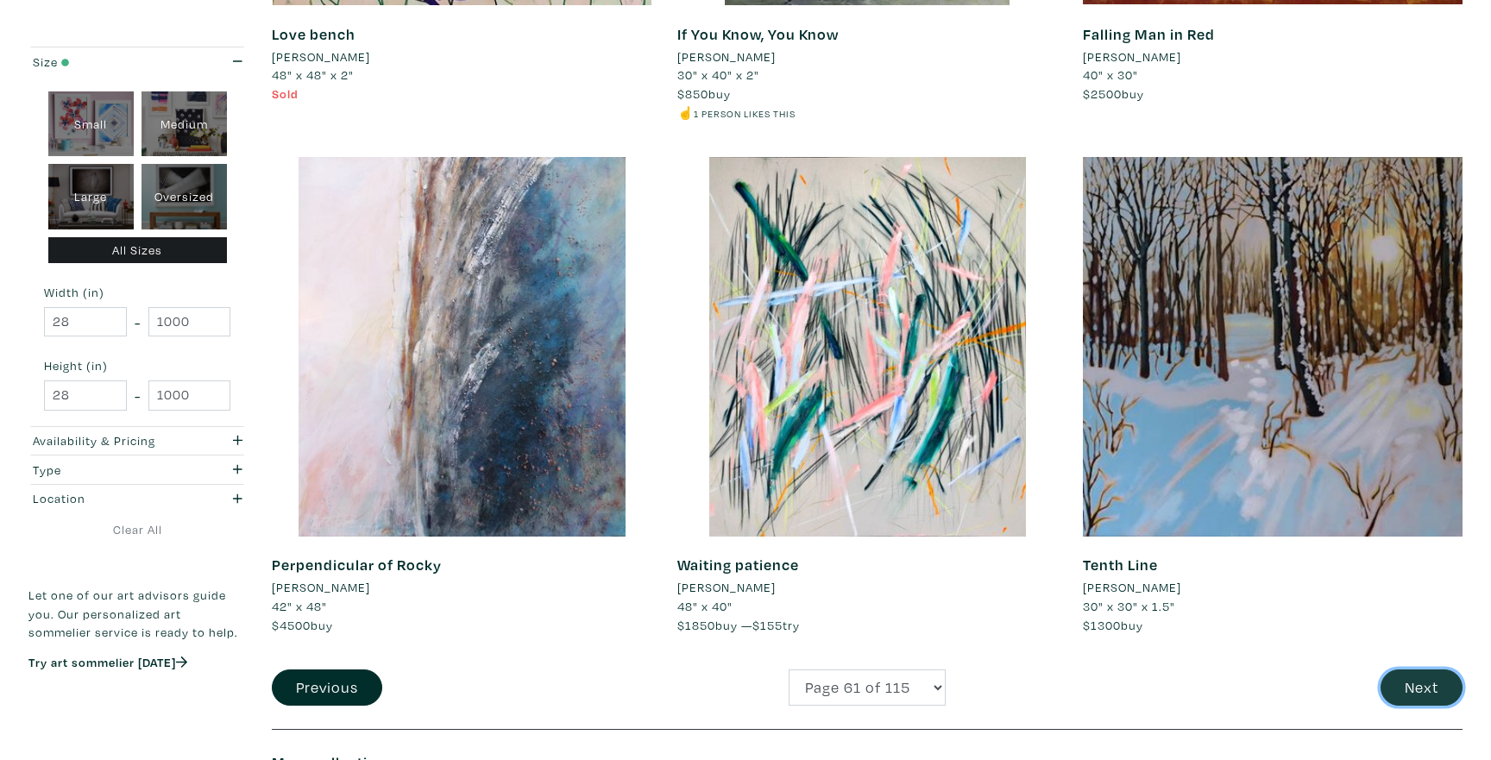
click at [1403, 669] on button "Next" at bounding box center [1421, 687] width 82 height 37
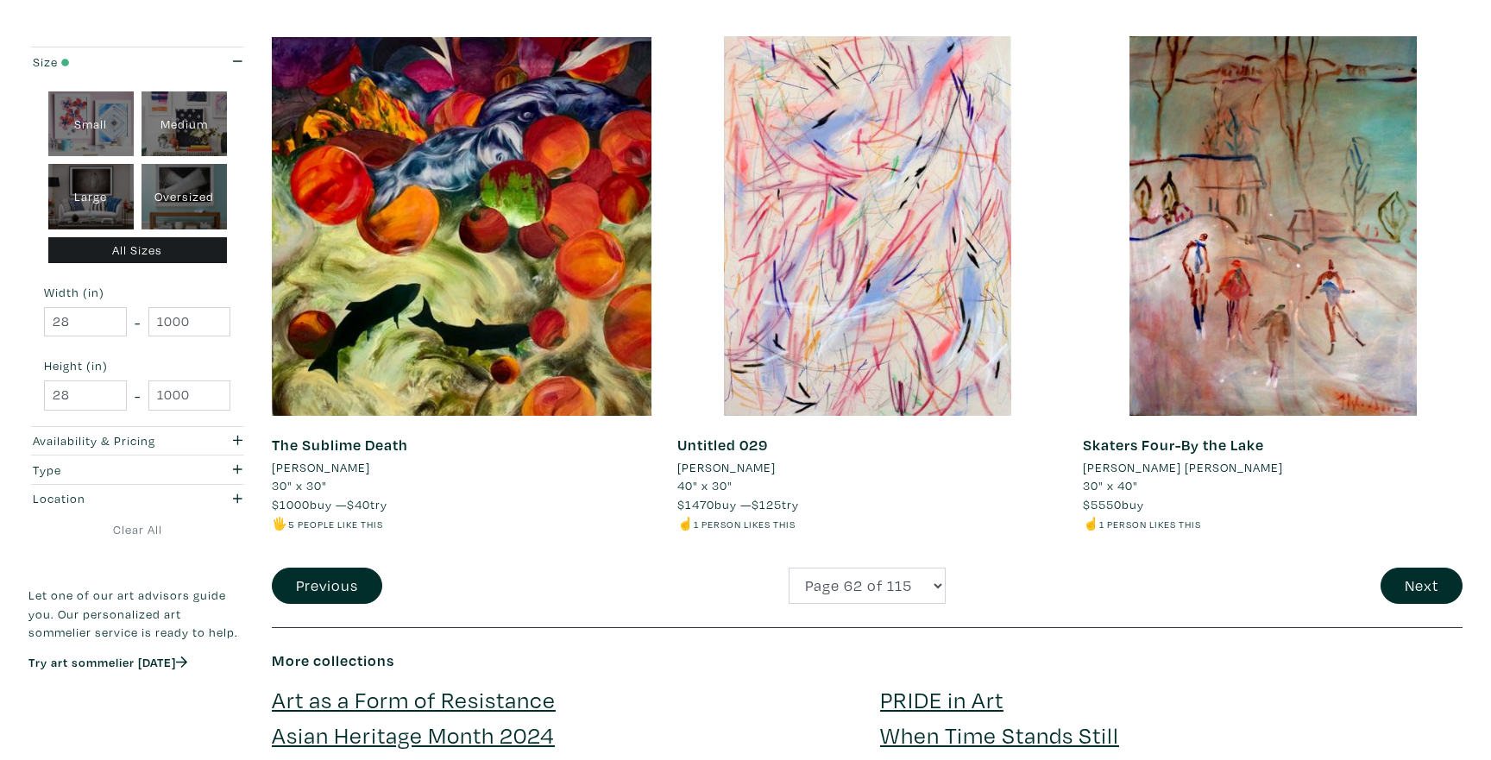
scroll to position [3973, 0]
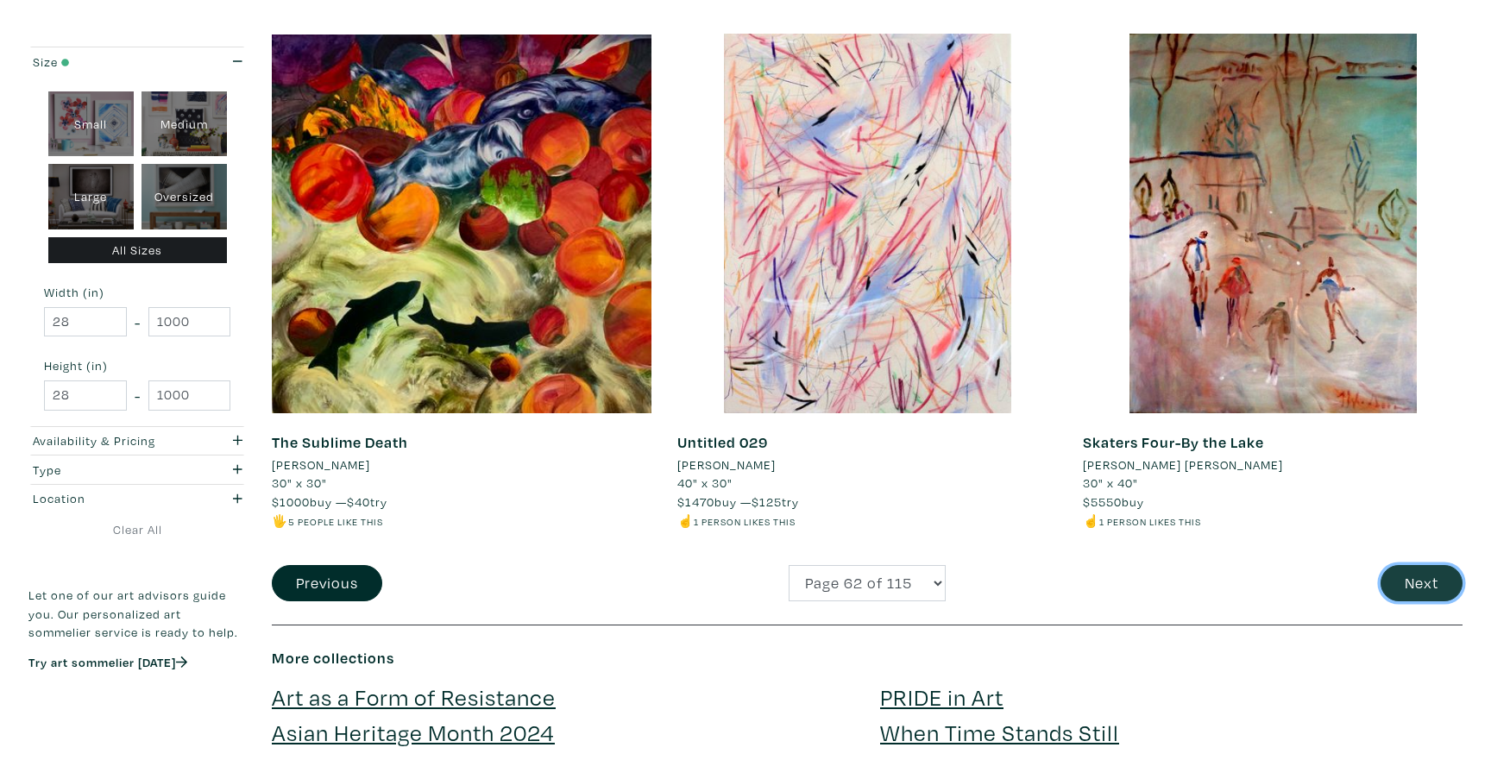
click at [1416, 580] on button "Next" at bounding box center [1421, 583] width 82 height 37
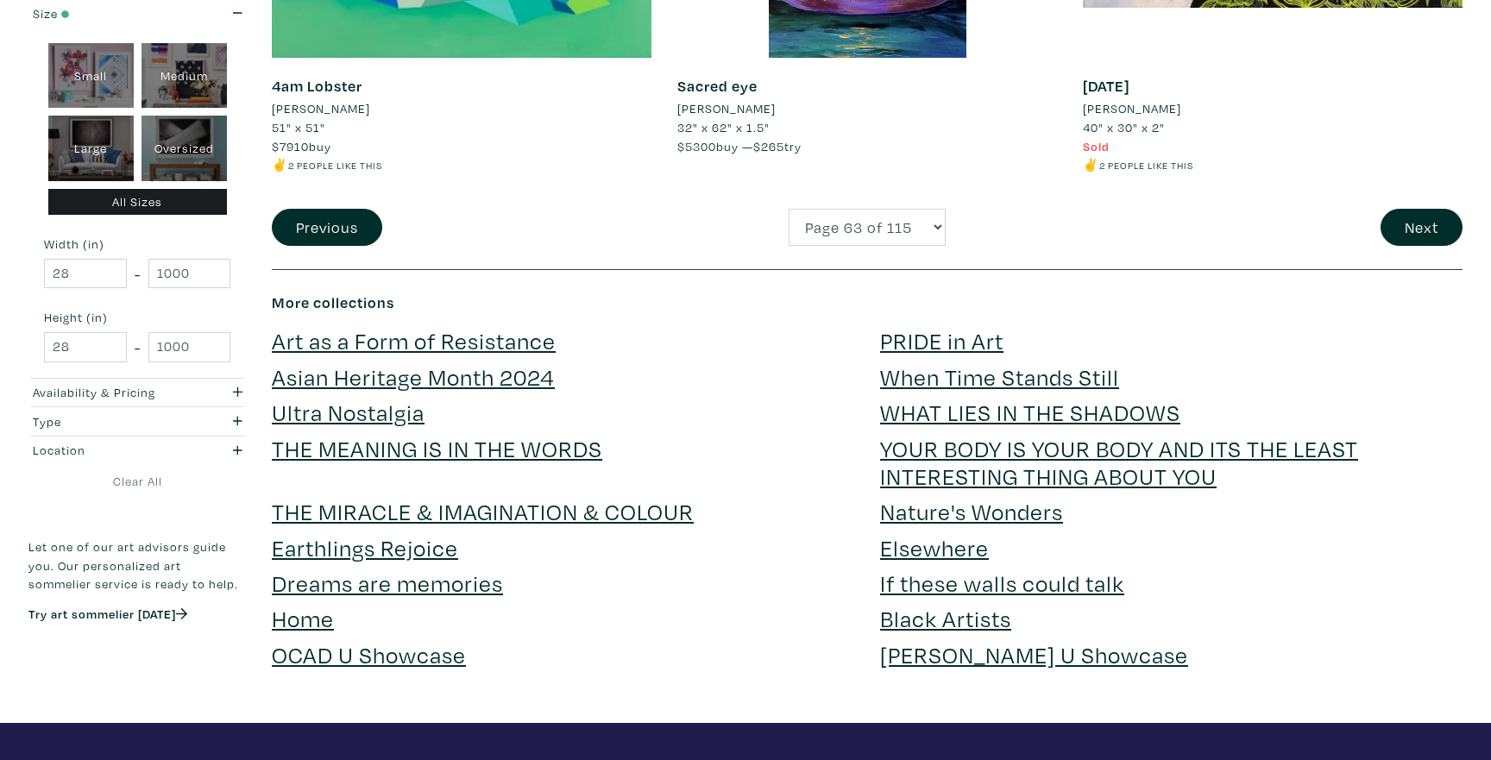
scroll to position [4350, 0]
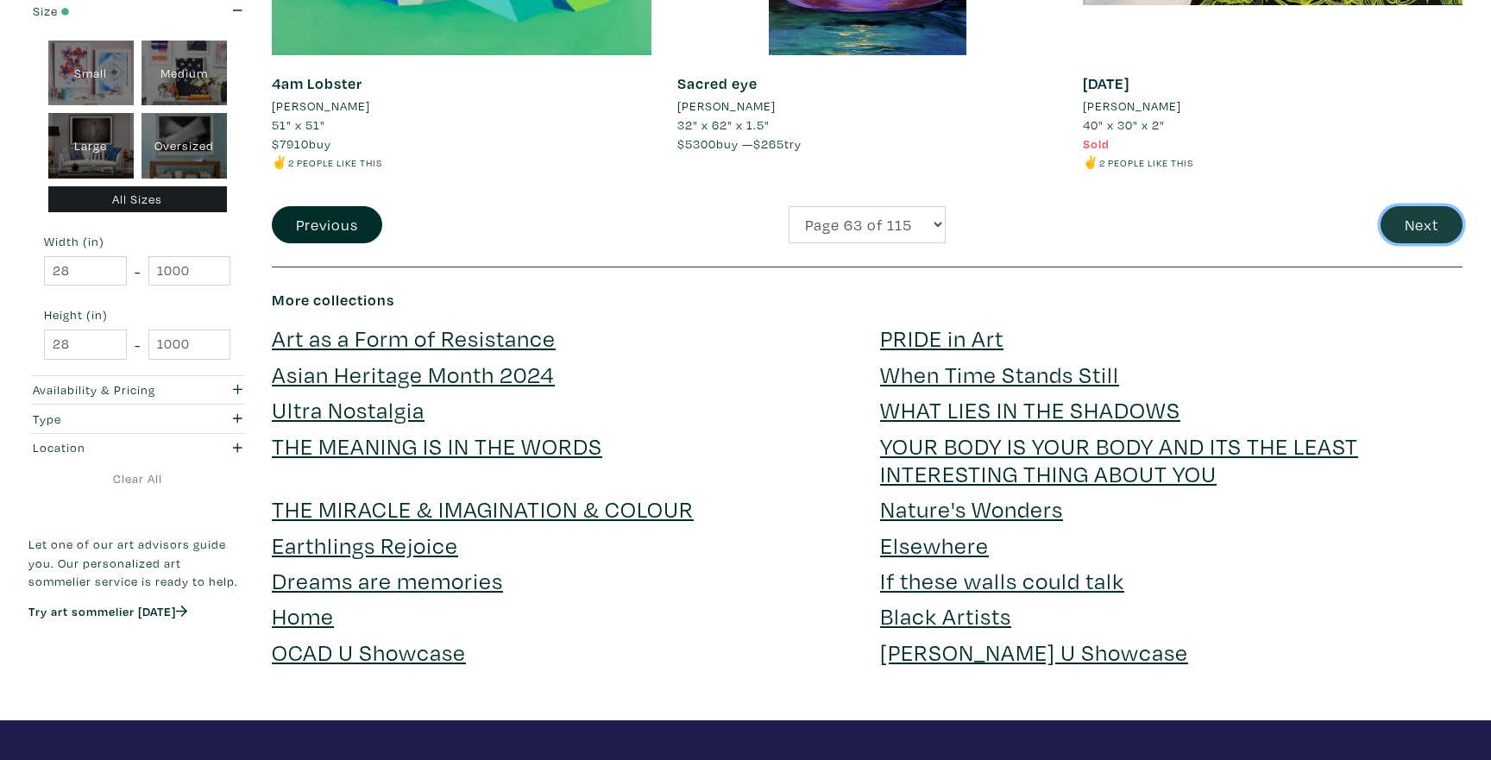
click at [1419, 233] on button "Next" at bounding box center [1421, 224] width 82 height 37
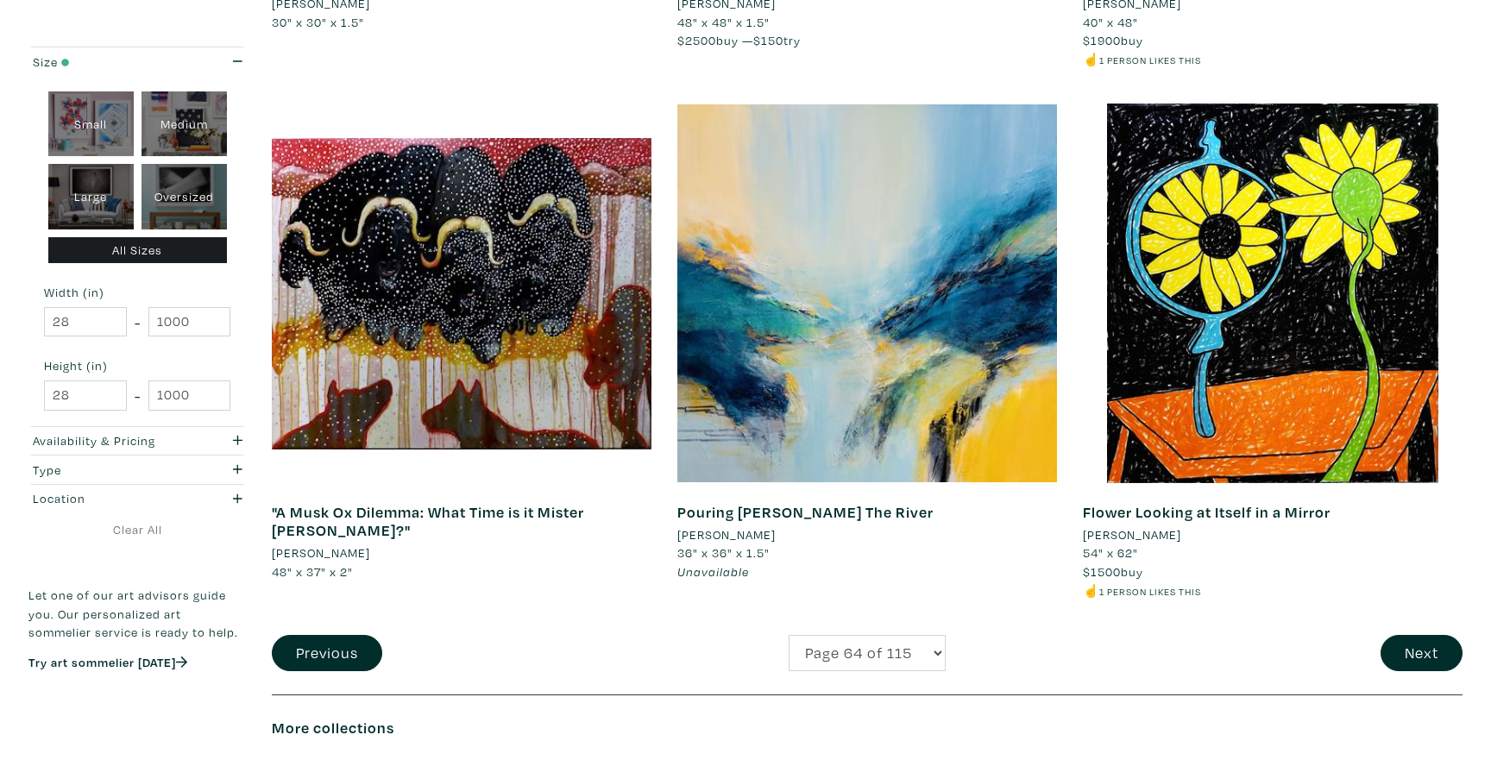
scroll to position [4107, 0]
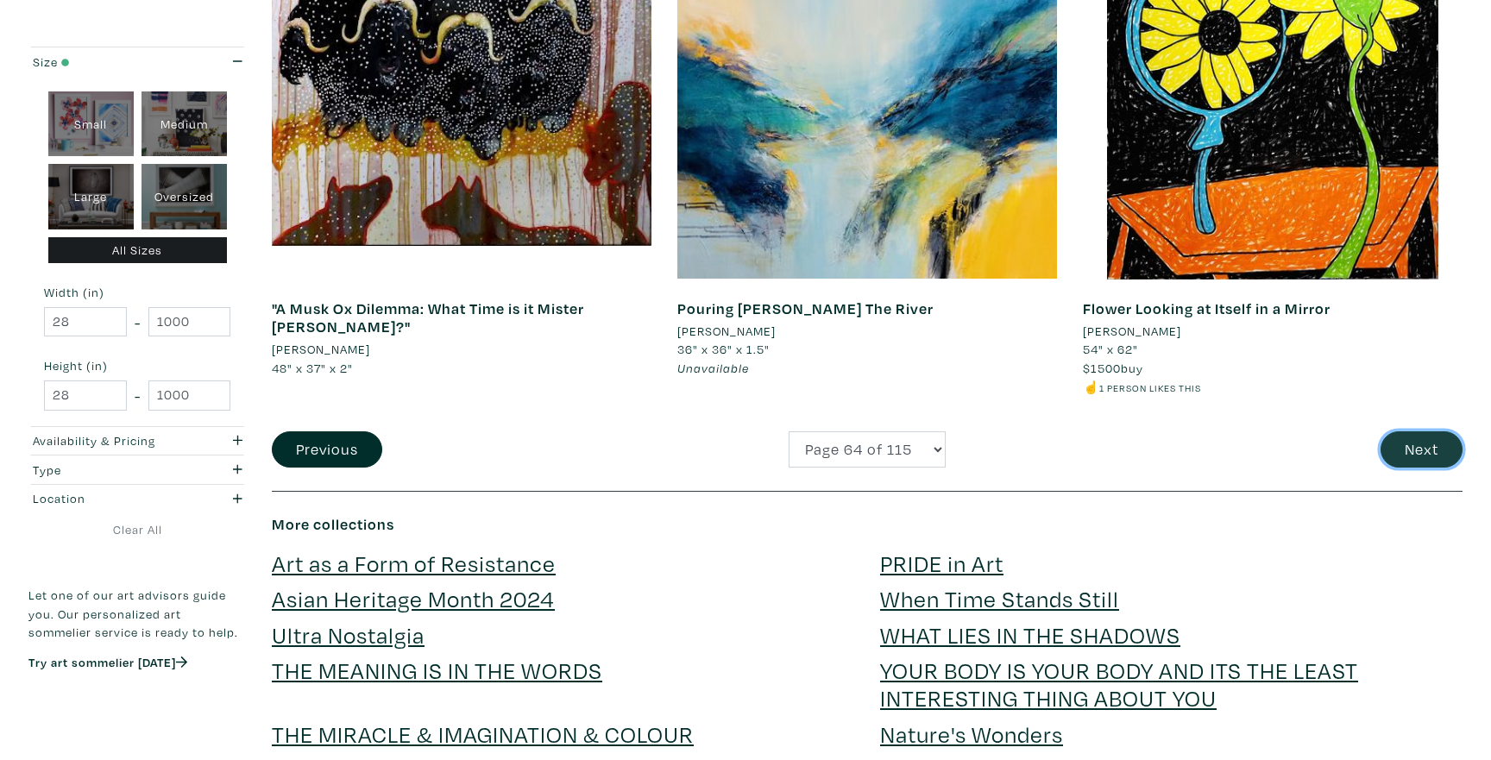
click at [1409, 462] on button "Next" at bounding box center [1421, 449] width 82 height 37
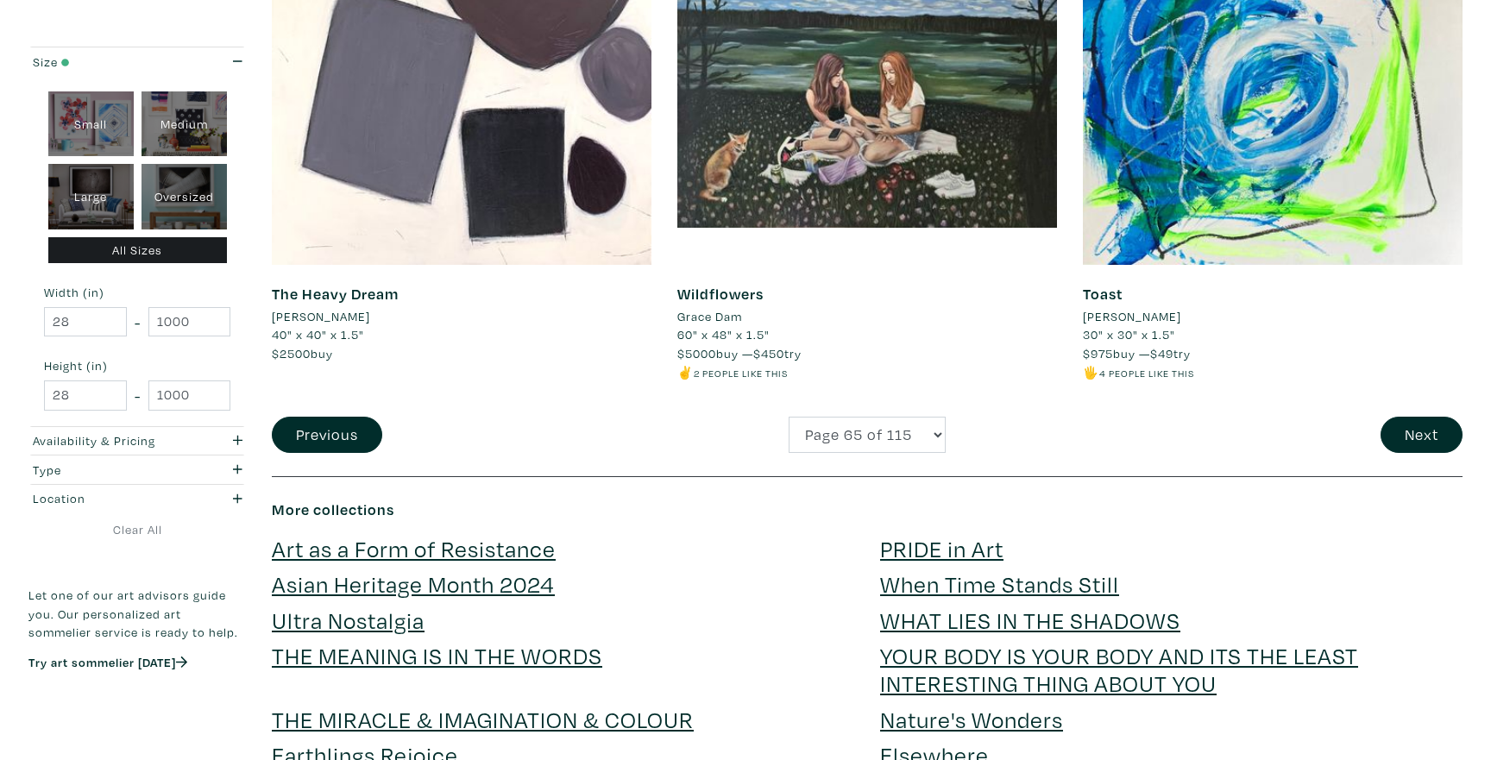
scroll to position [4135, 0]
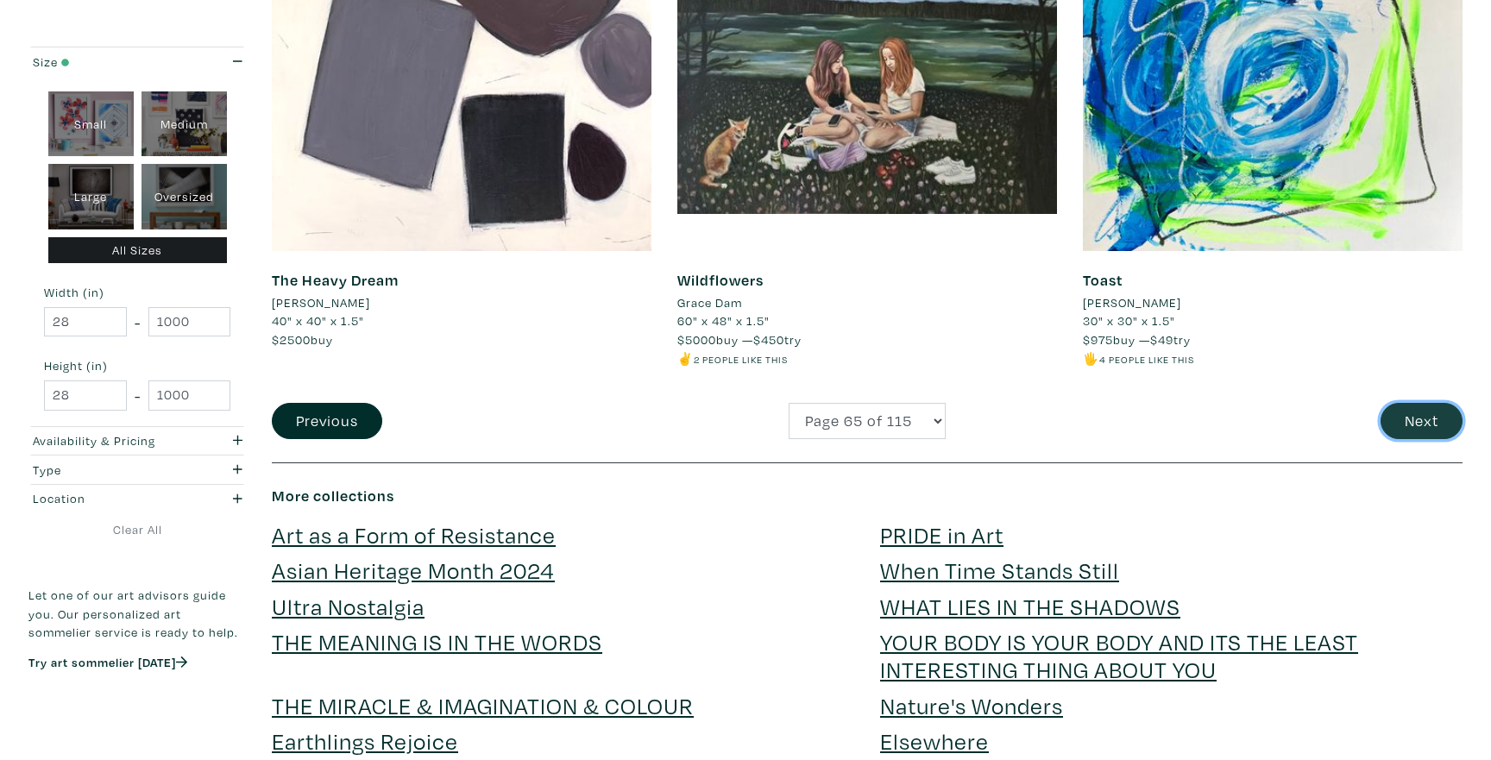
click at [1408, 433] on button "Next" at bounding box center [1421, 421] width 82 height 37
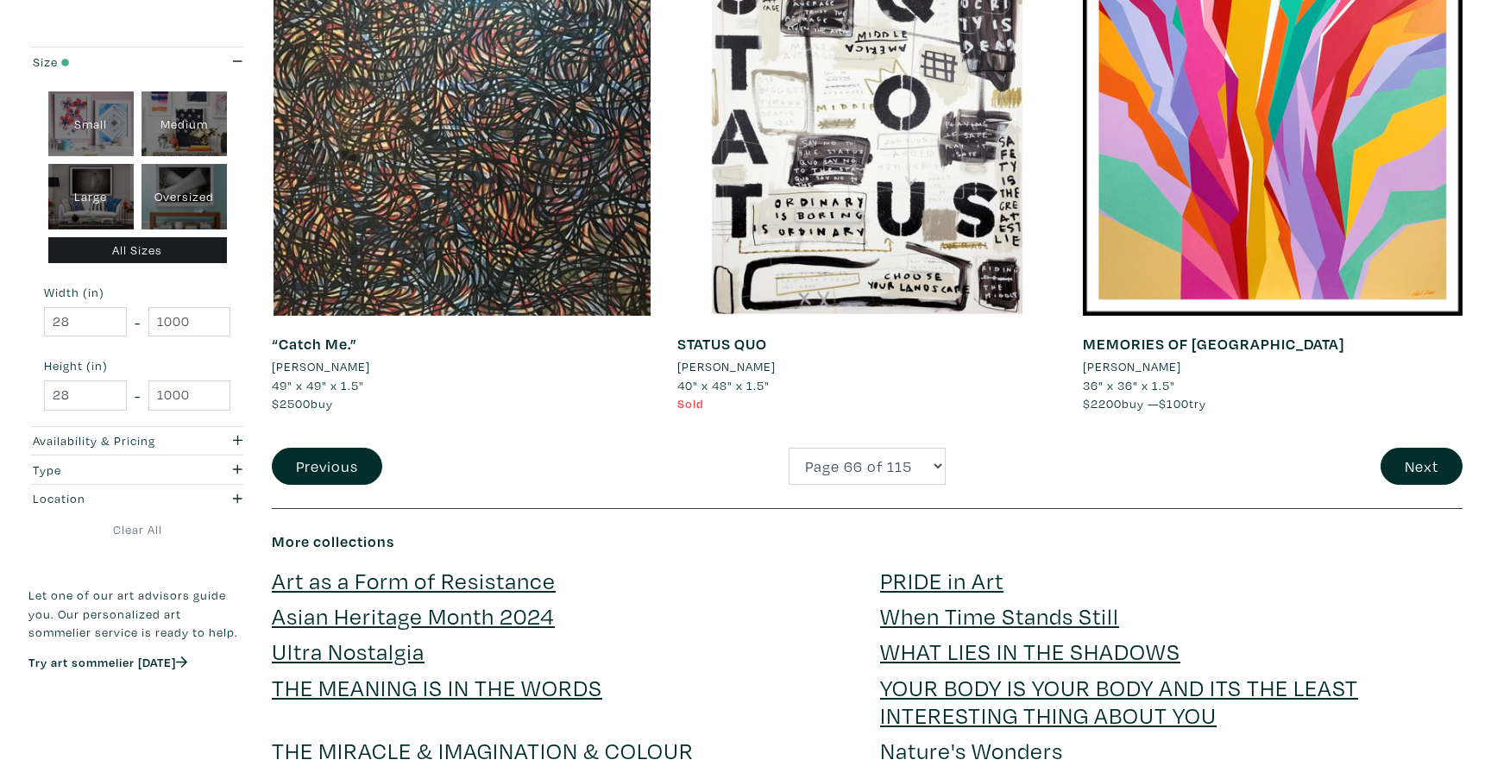
scroll to position [4088, 0]
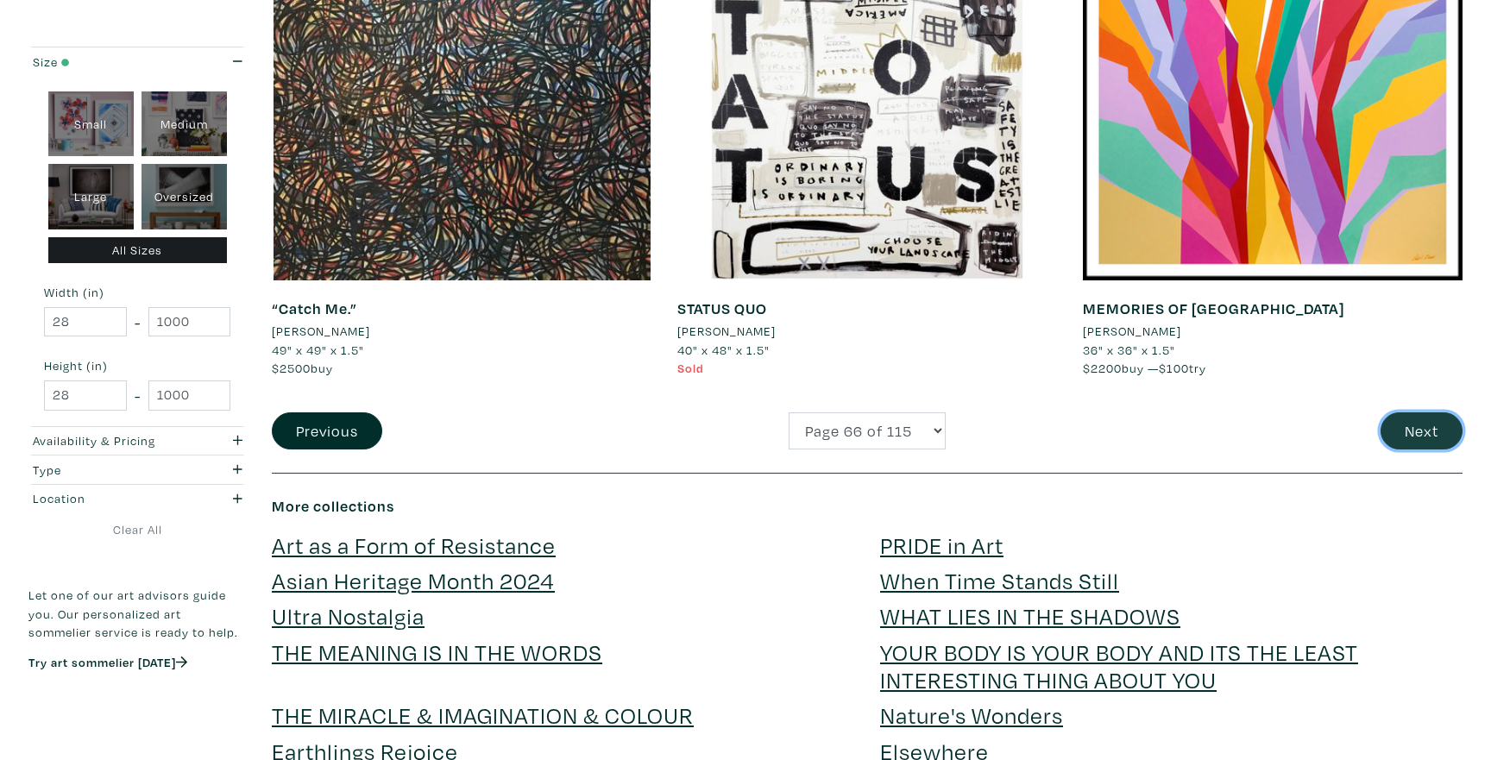
click at [1408, 431] on button "Next" at bounding box center [1421, 430] width 82 height 37
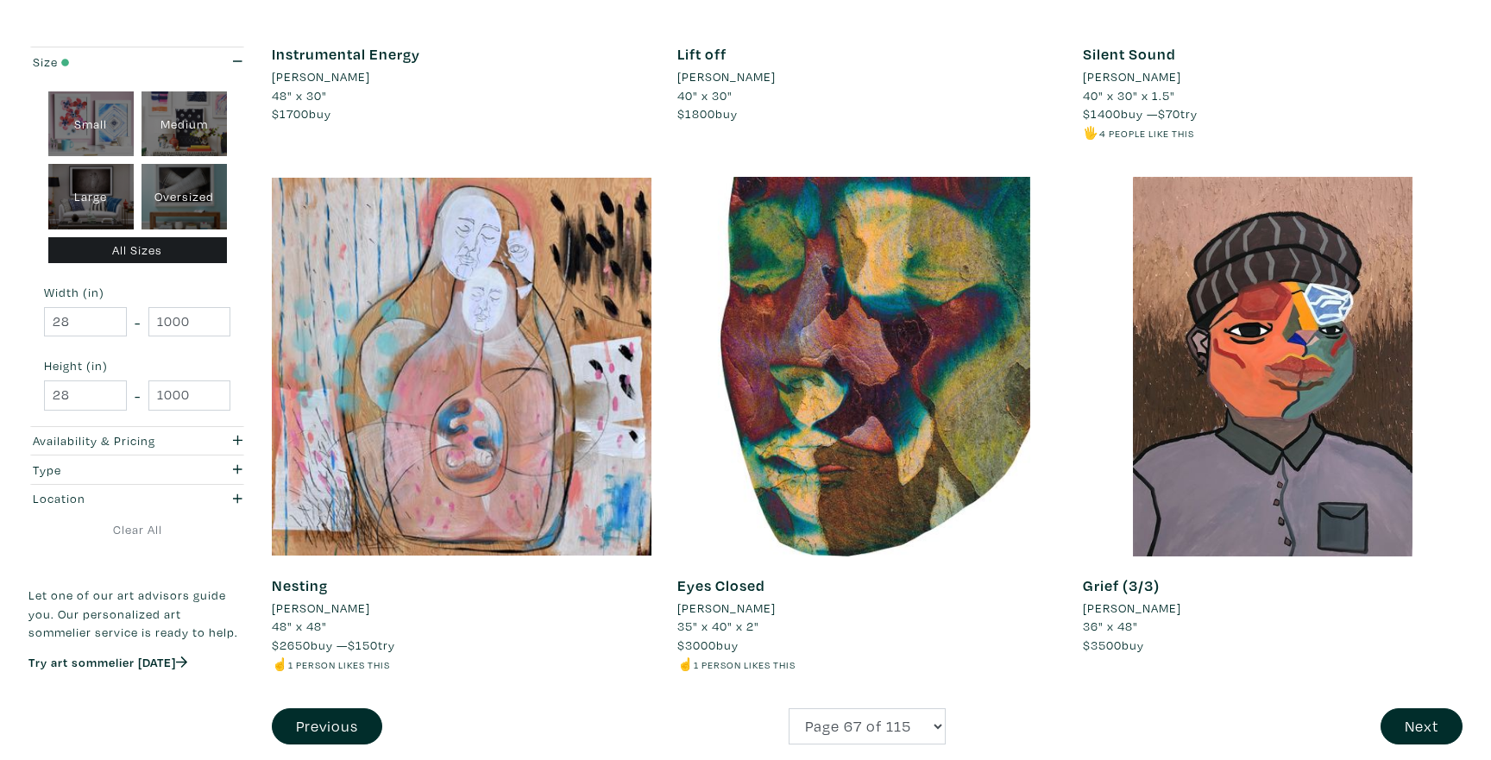
scroll to position [4228, 0]
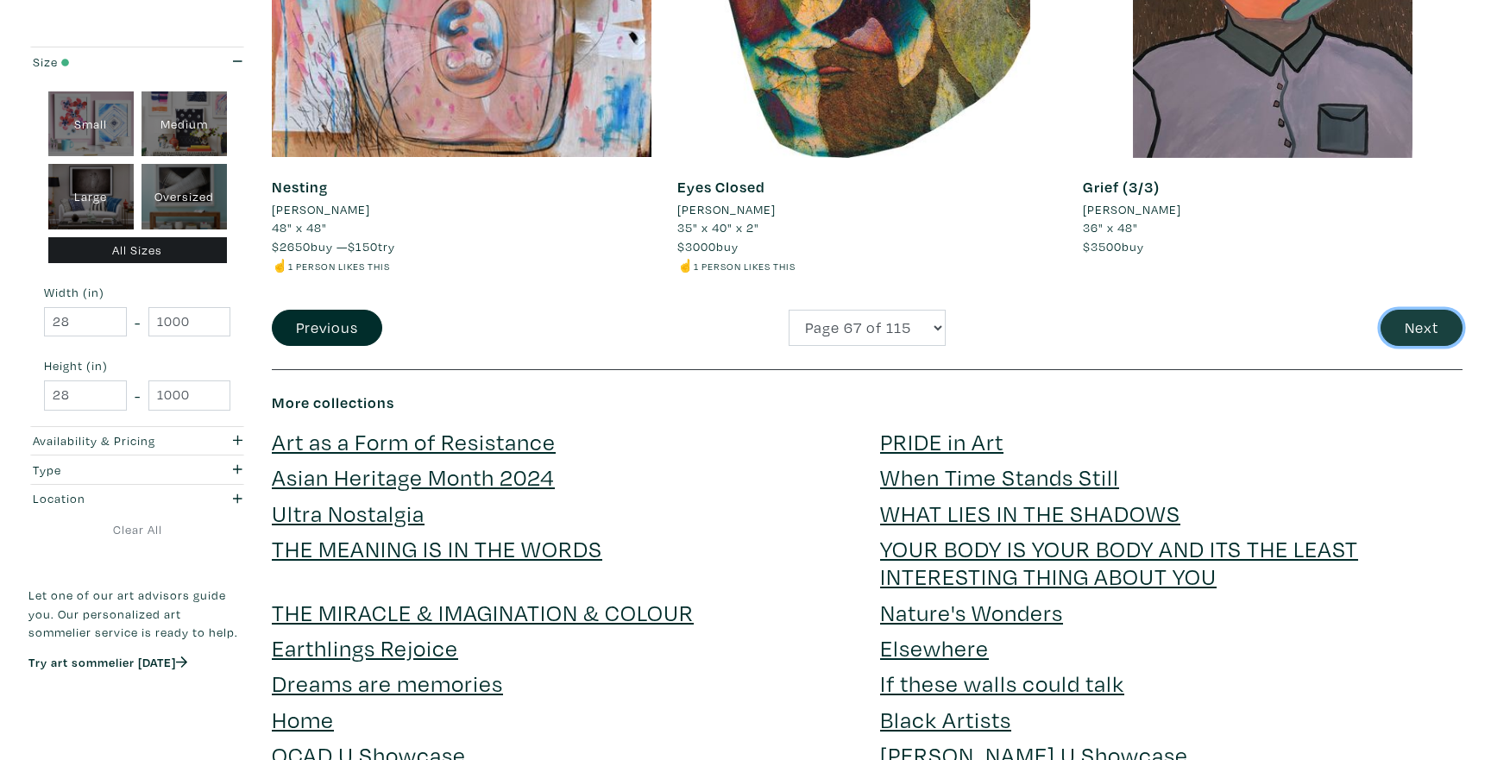
click at [1438, 315] on button "Next" at bounding box center [1421, 328] width 82 height 37
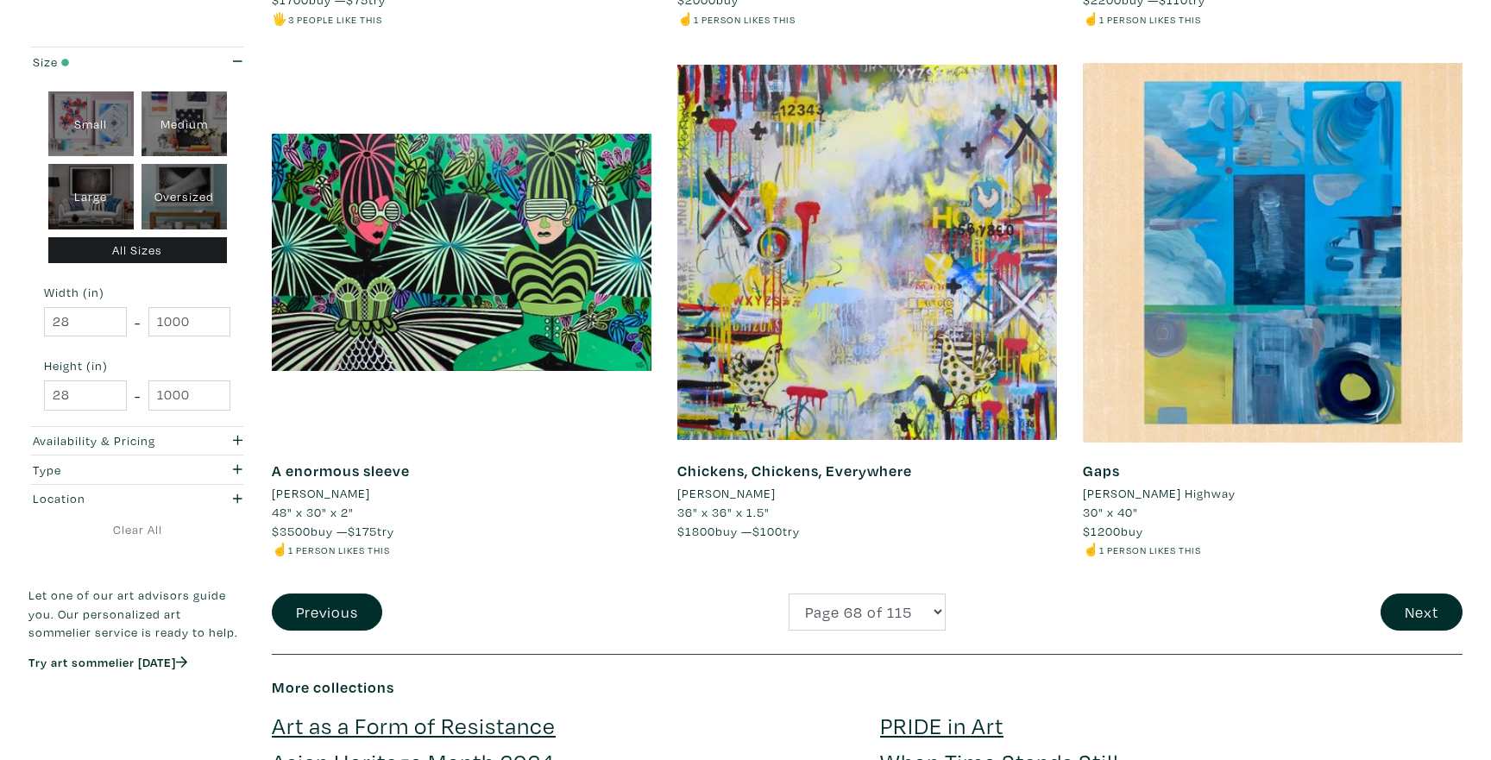
scroll to position [3965, 0]
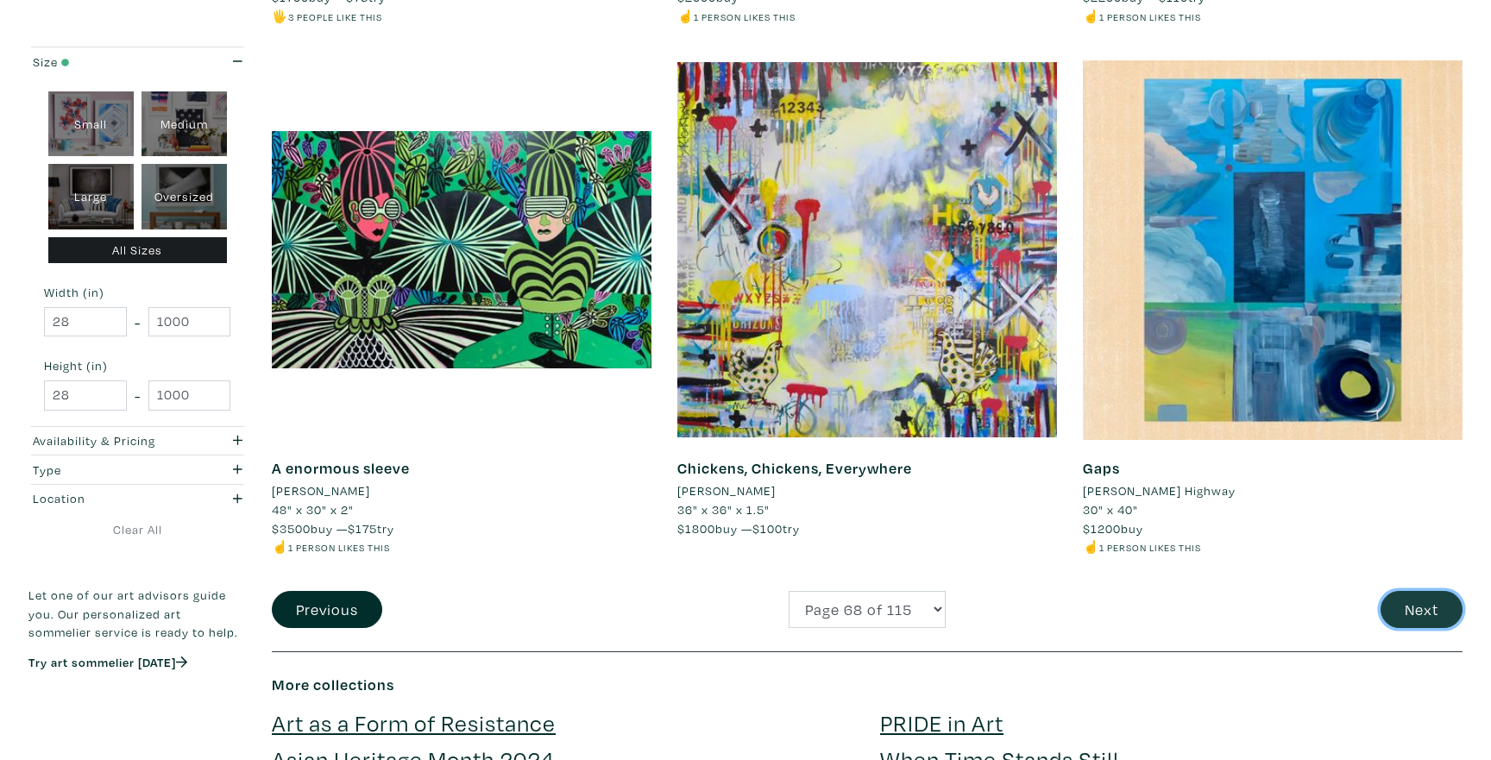
click at [1411, 602] on button "Next" at bounding box center [1421, 609] width 82 height 37
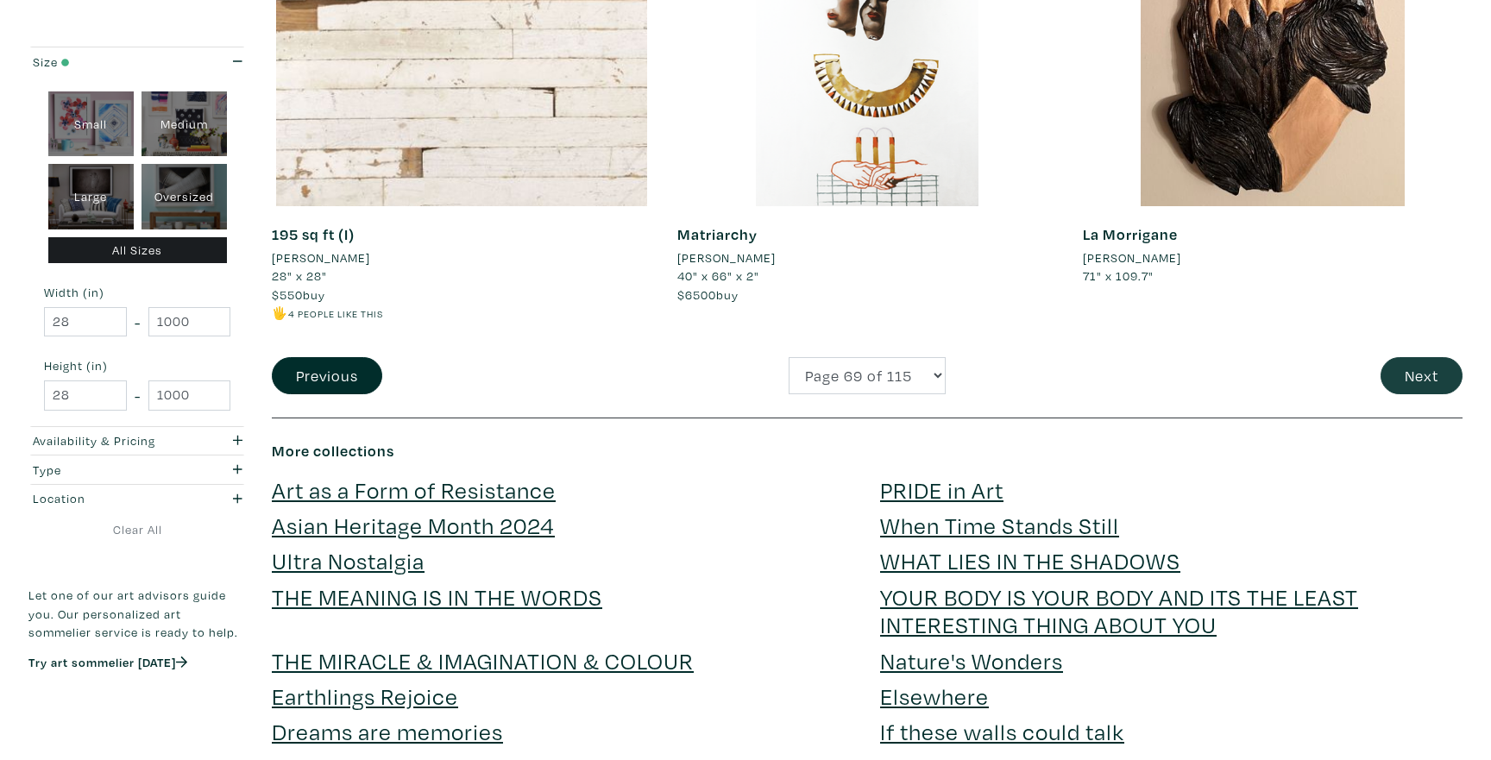
scroll to position [4233, 0]
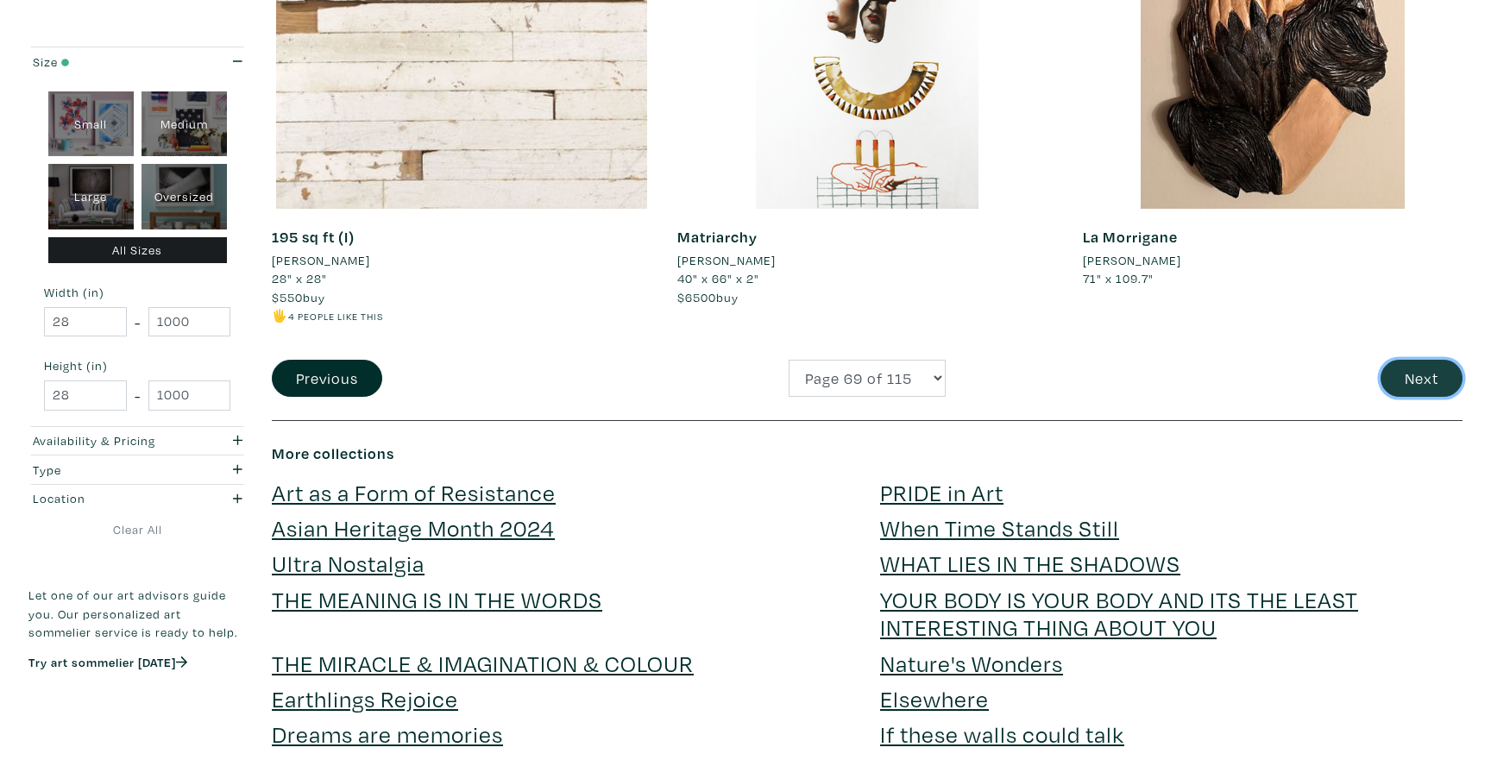
click at [1399, 363] on button "Next" at bounding box center [1421, 378] width 82 height 37
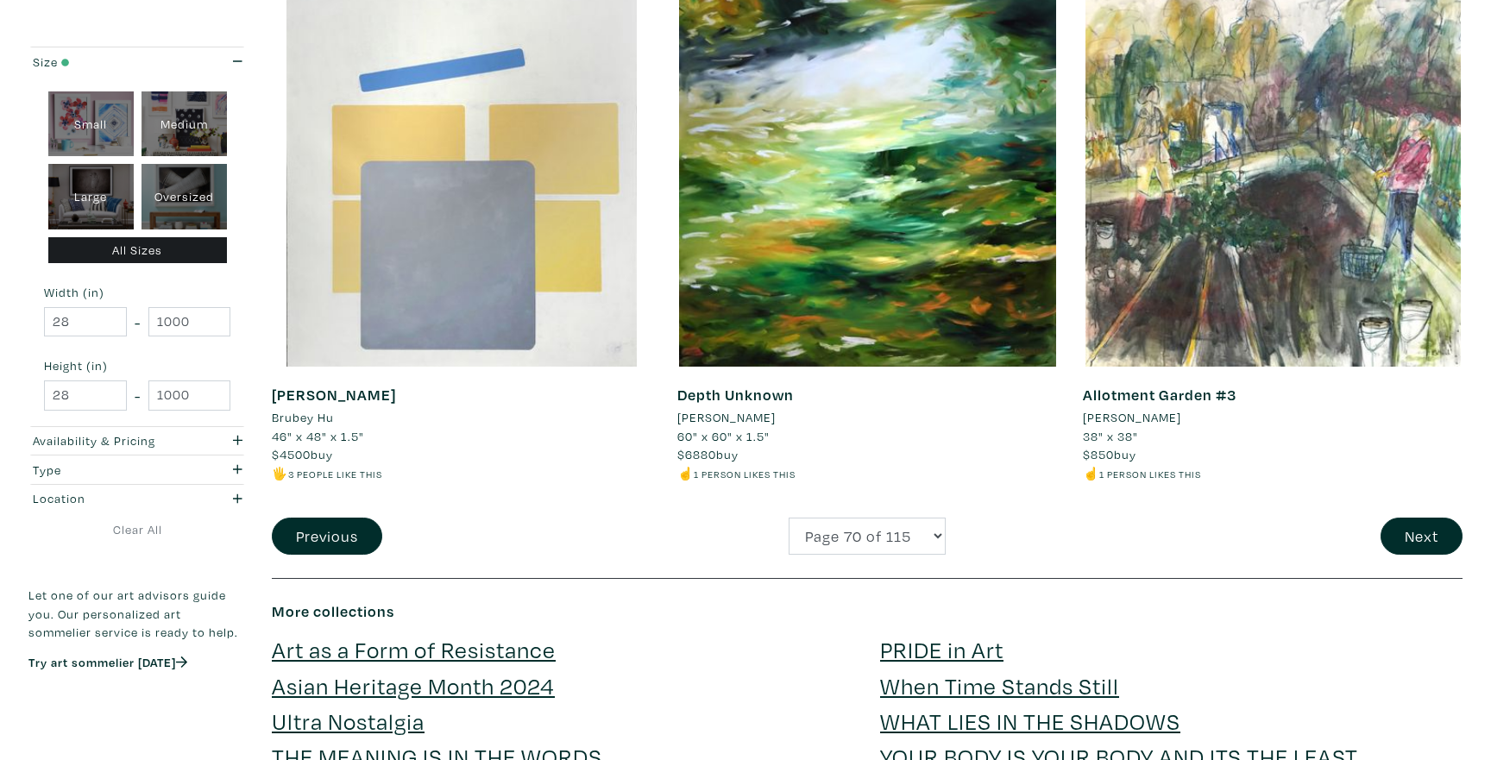
scroll to position [4044, 0]
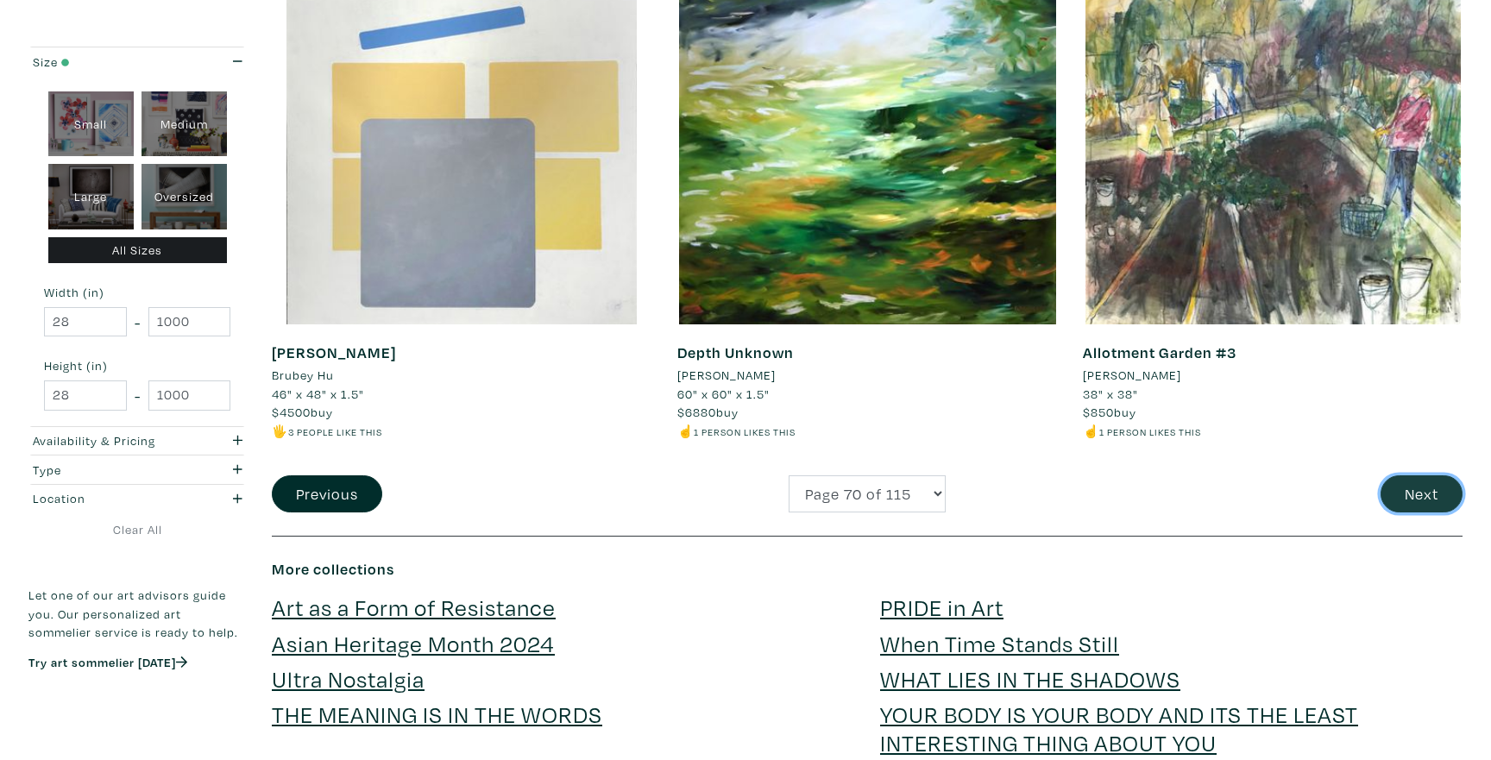
click at [1453, 495] on button "Next" at bounding box center [1421, 493] width 82 height 37
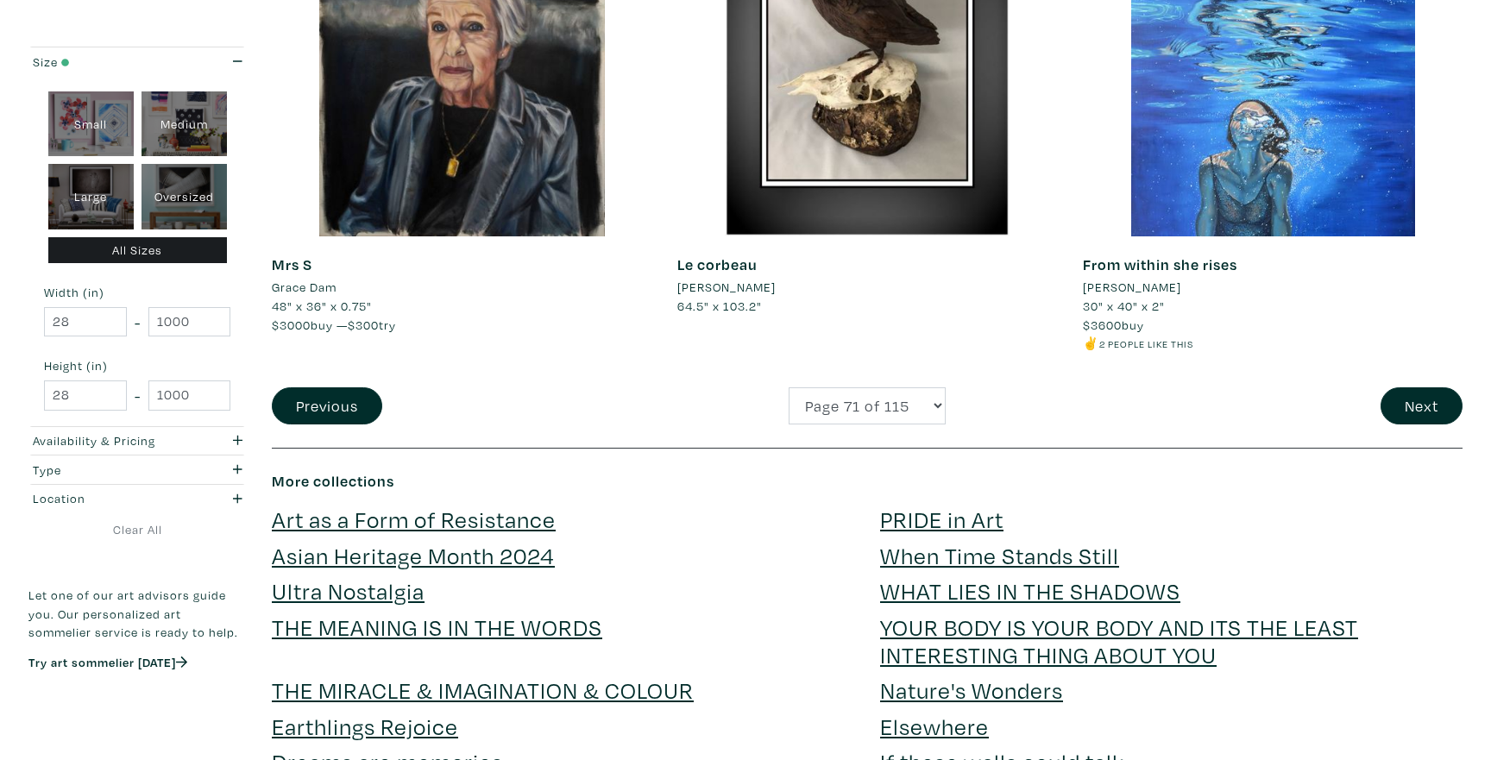
scroll to position [4215, 0]
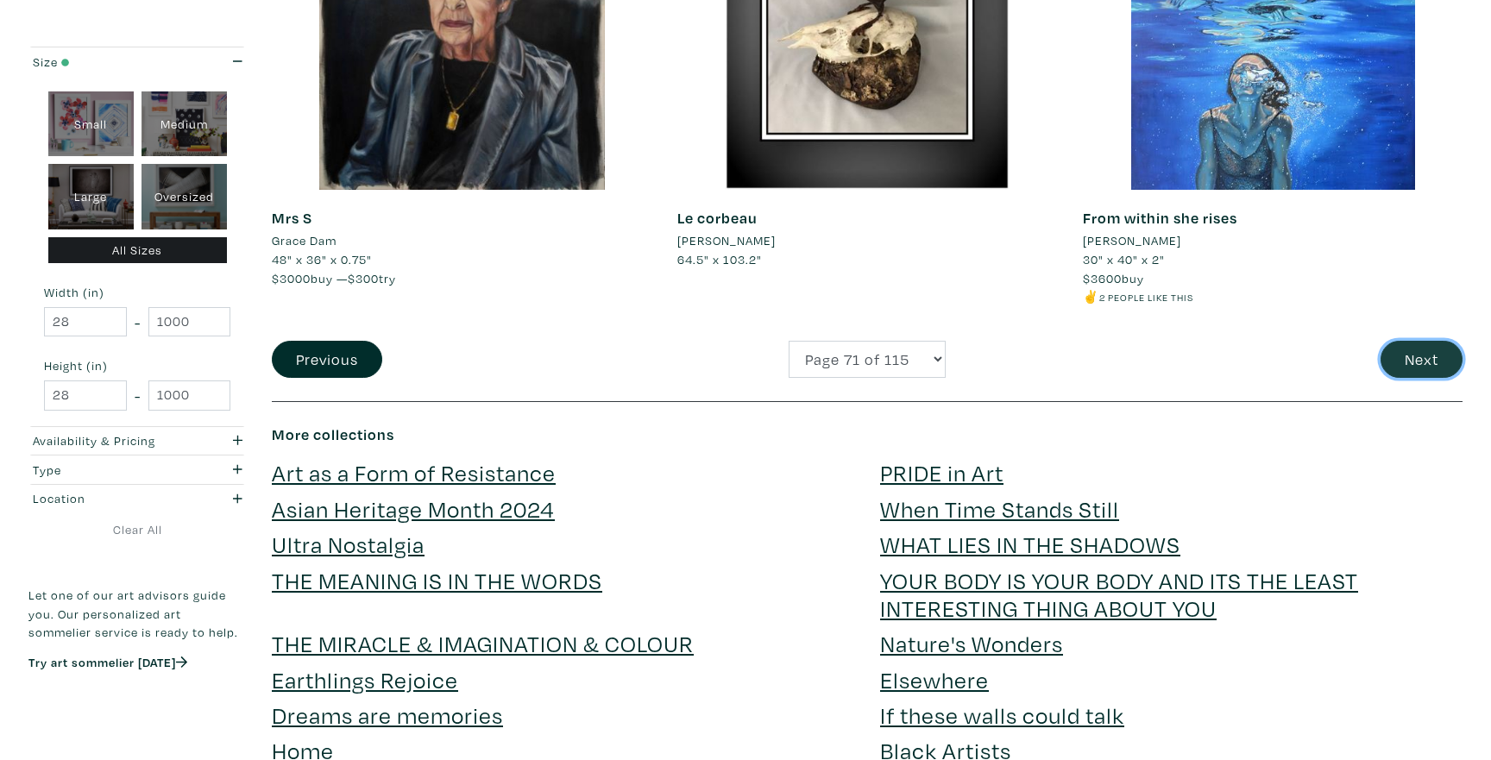
click at [1404, 355] on button "Next" at bounding box center [1421, 359] width 82 height 37
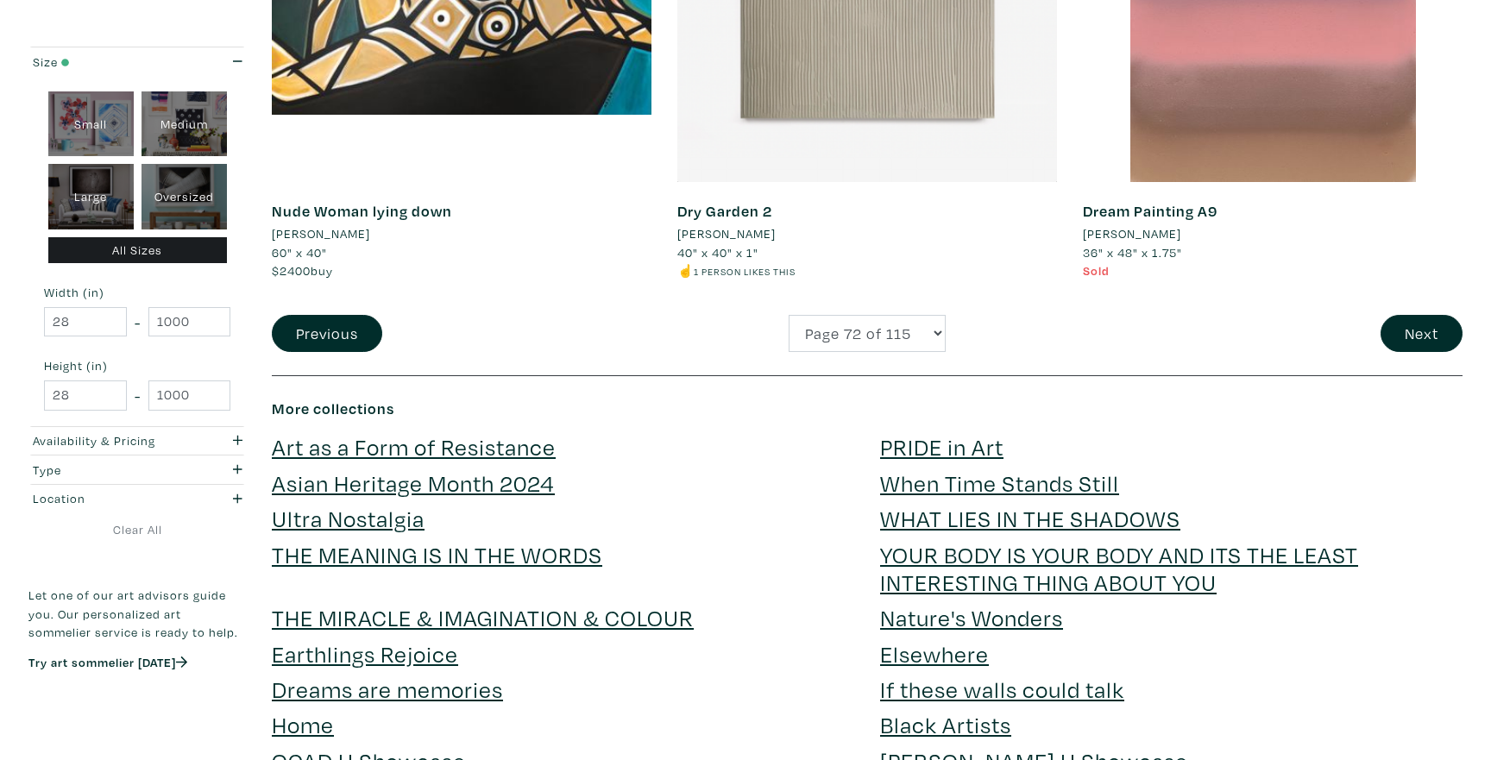
scroll to position [4277, 0]
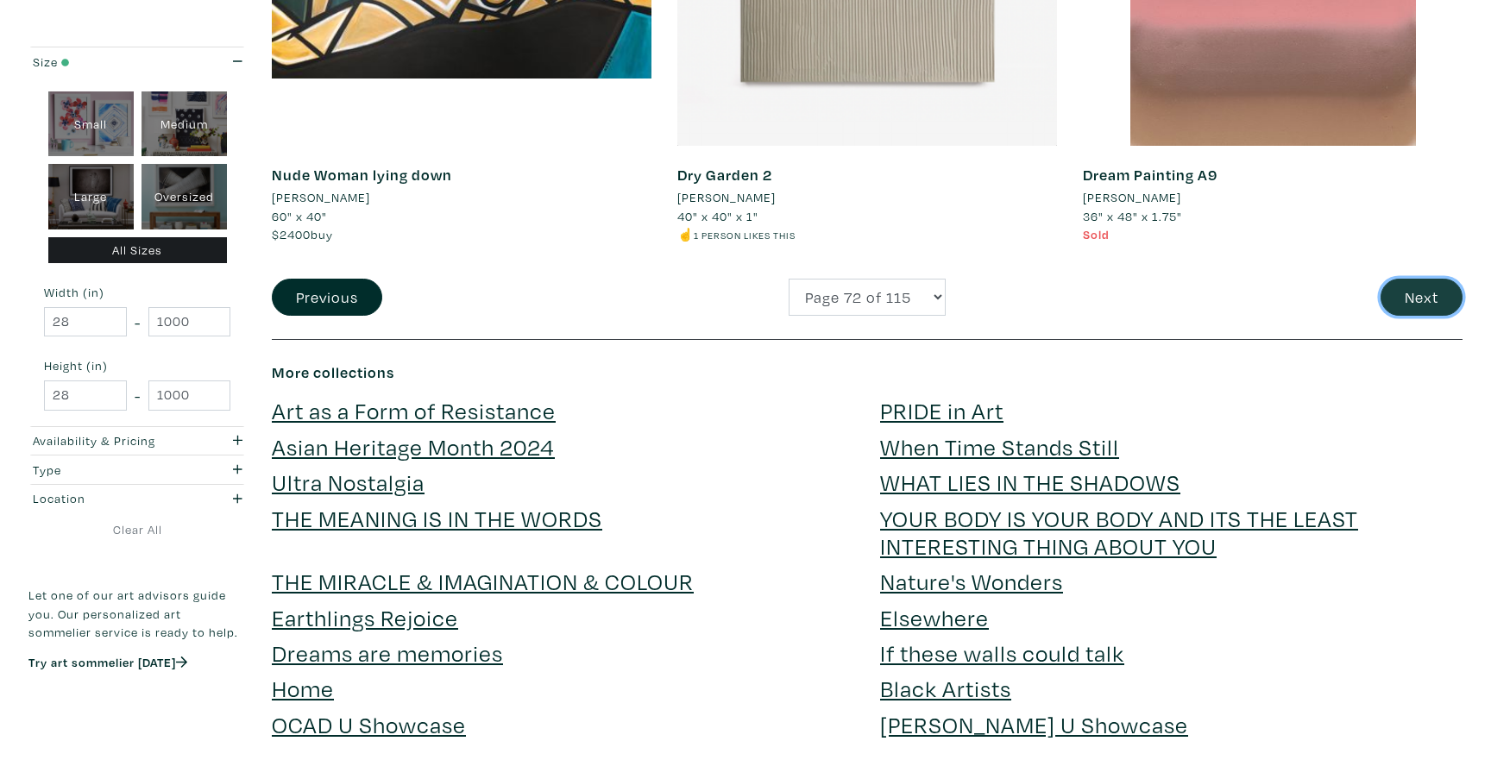
click at [1417, 280] on button "Next" at bounding box center [1421, 297] width 82 height 37
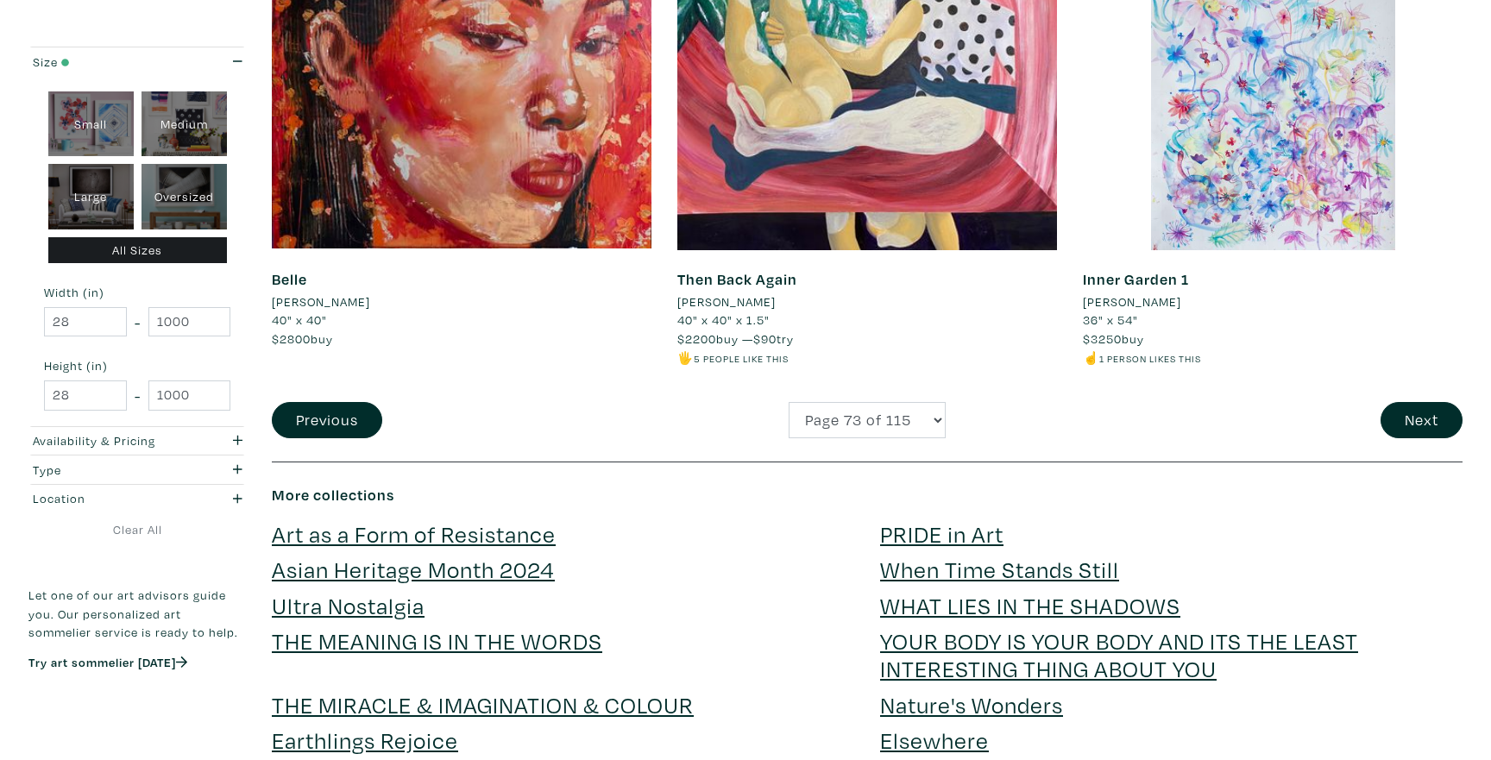
scroll to position [4151, 0]
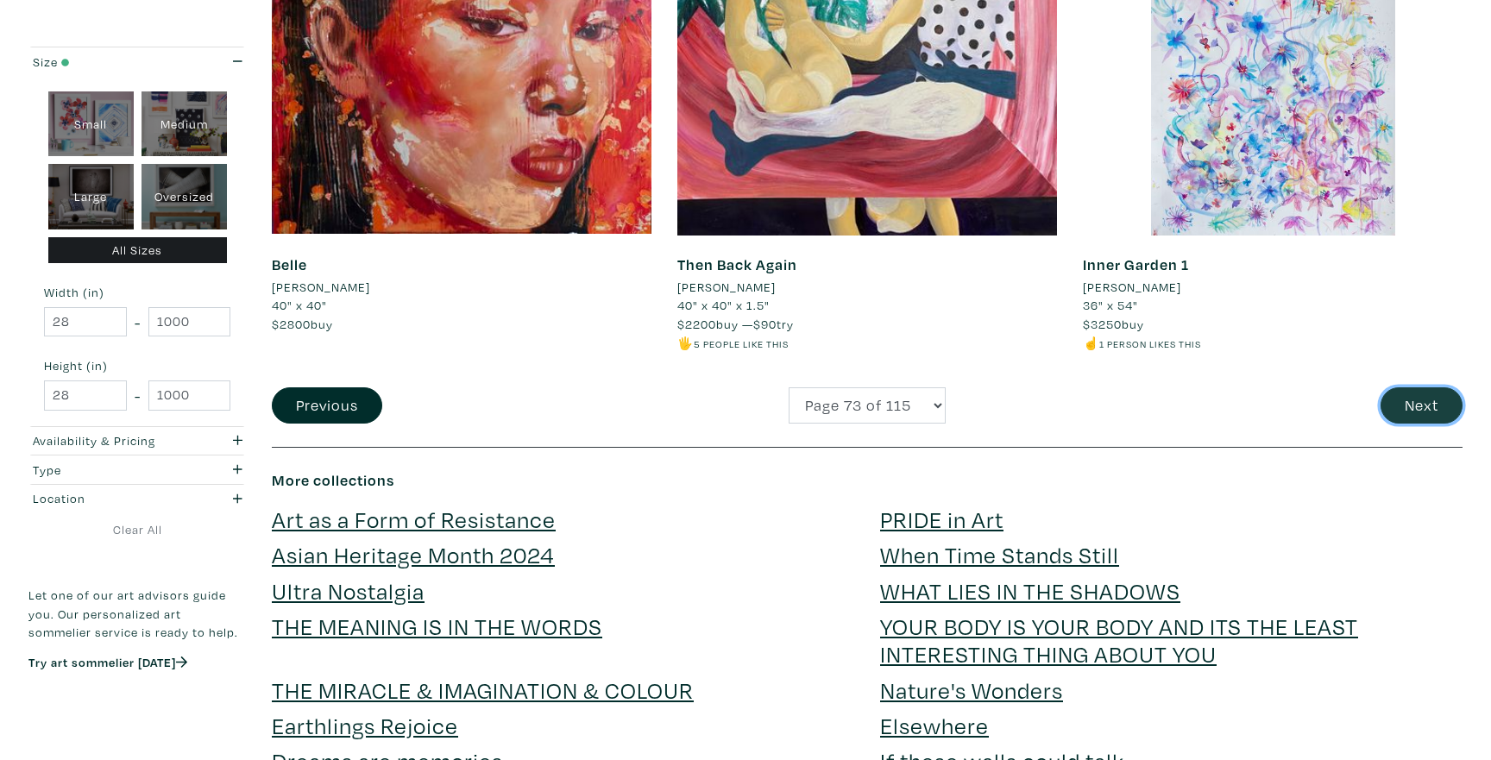
click at [1397, 412] on button "Next" at bounding box center [1421, 405] width 82 height 37
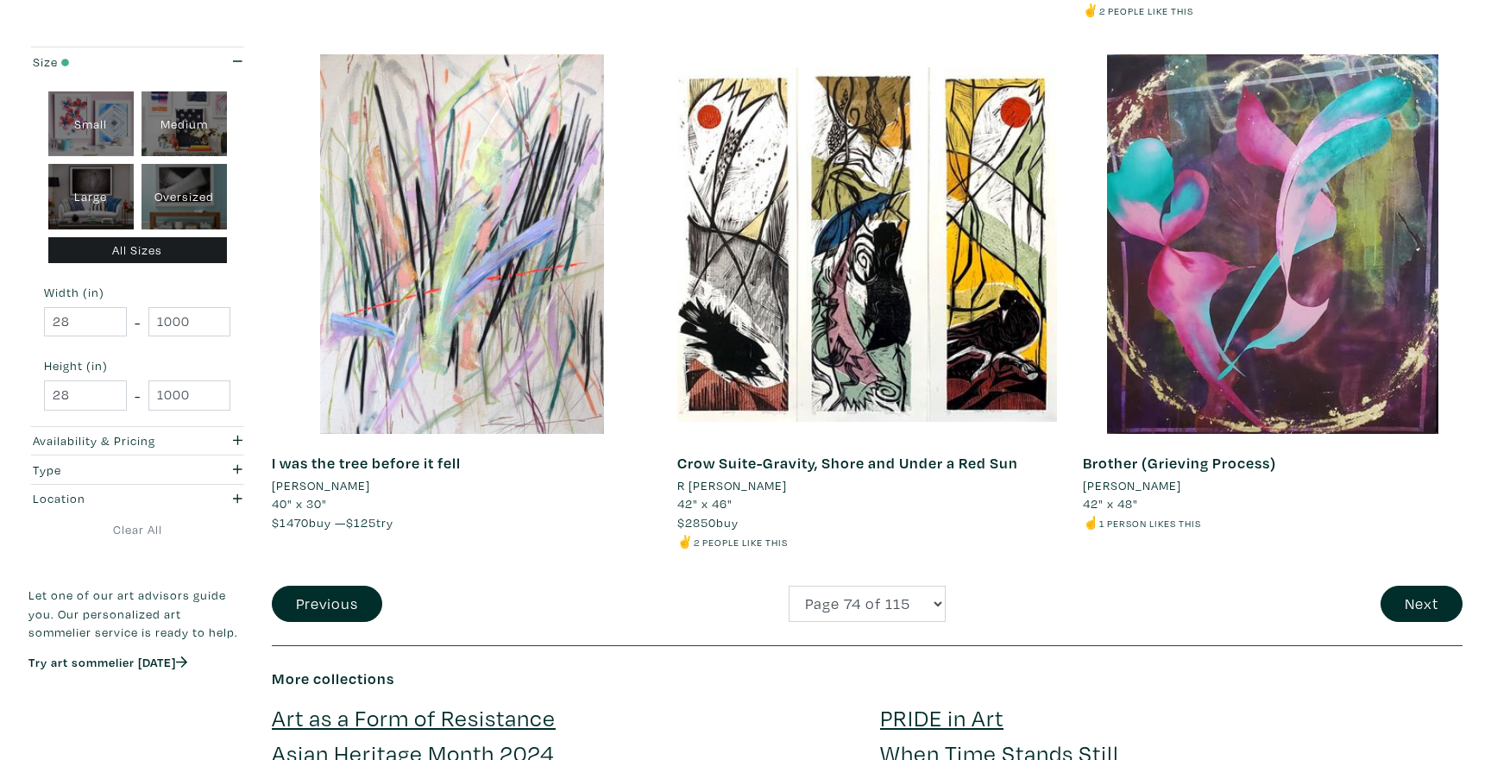
scroll to position [3954, 0]
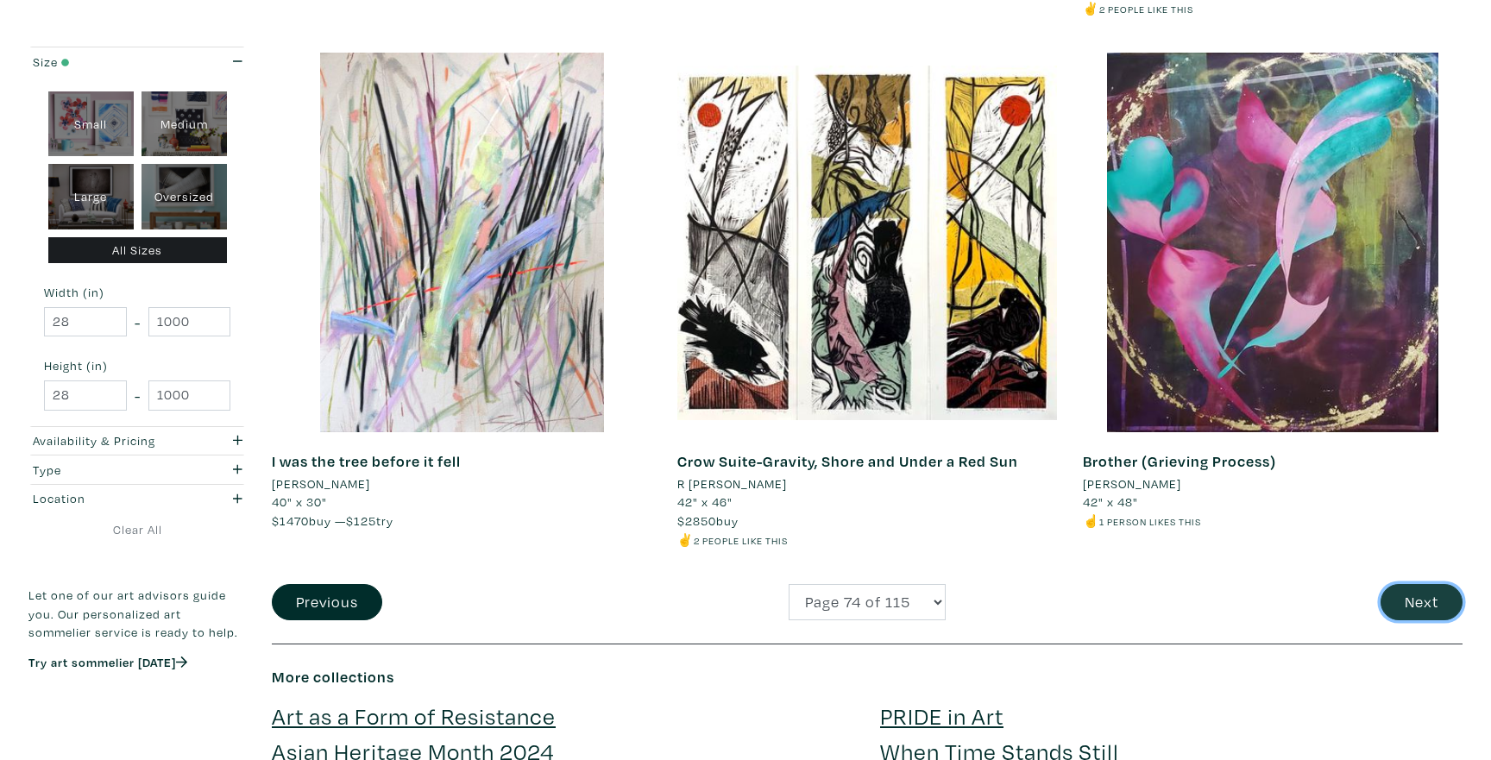
click at [1425, 612] on button "Next" at bounding box center [1421, 602] width 82 height 37
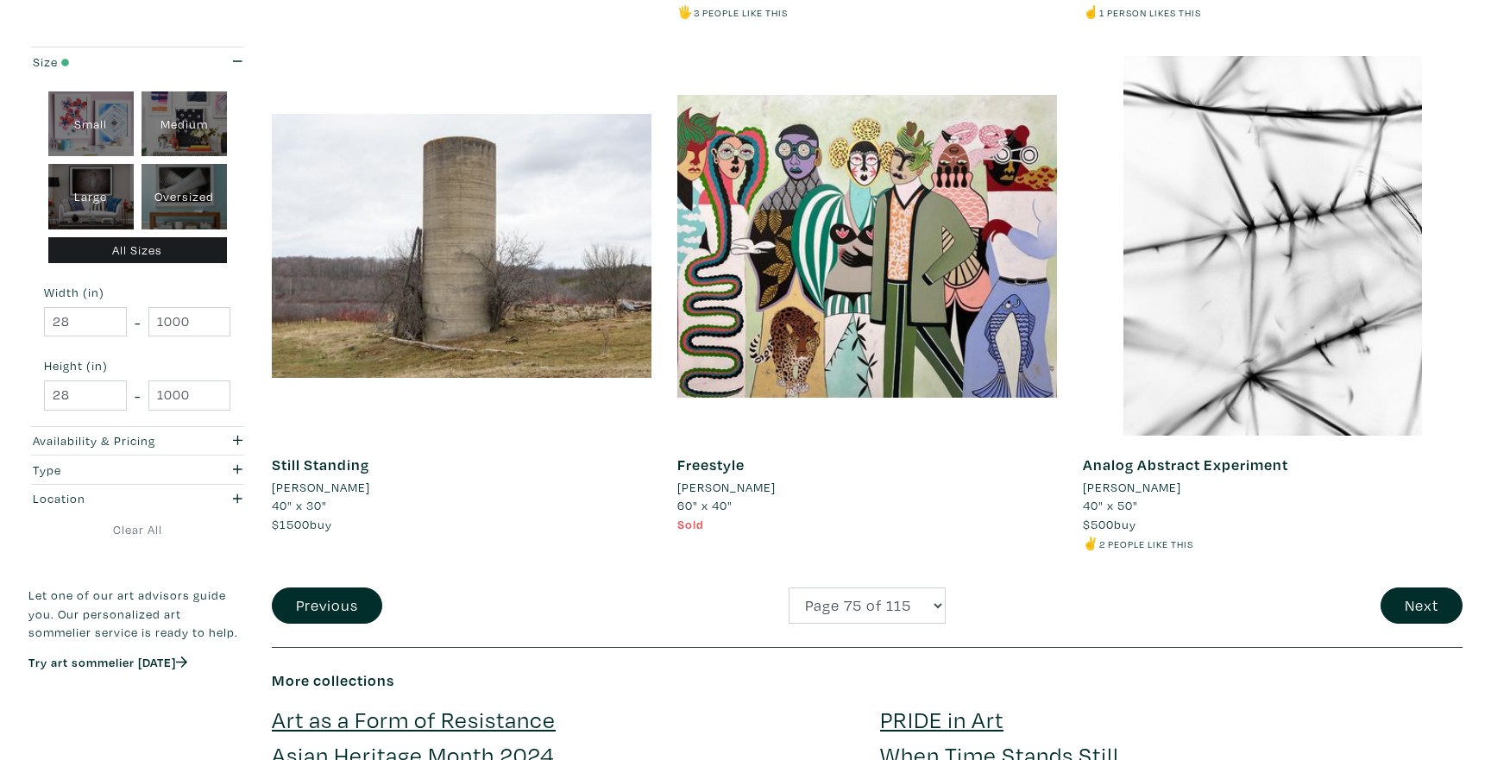
scroll to position [3957, 0]
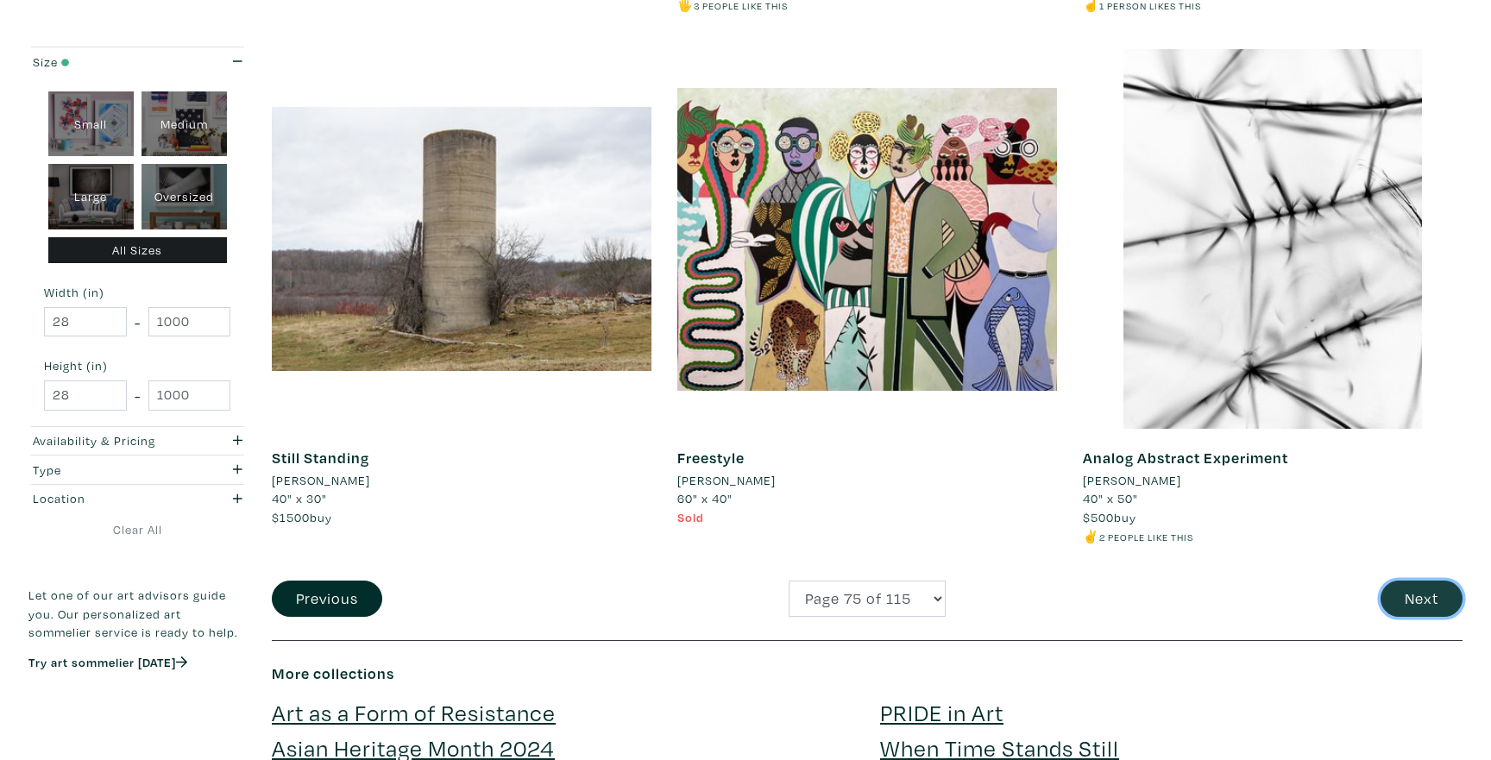
click at [1422, 598] on button "Next" at bounding box center [1421, 599] width 82 height 37
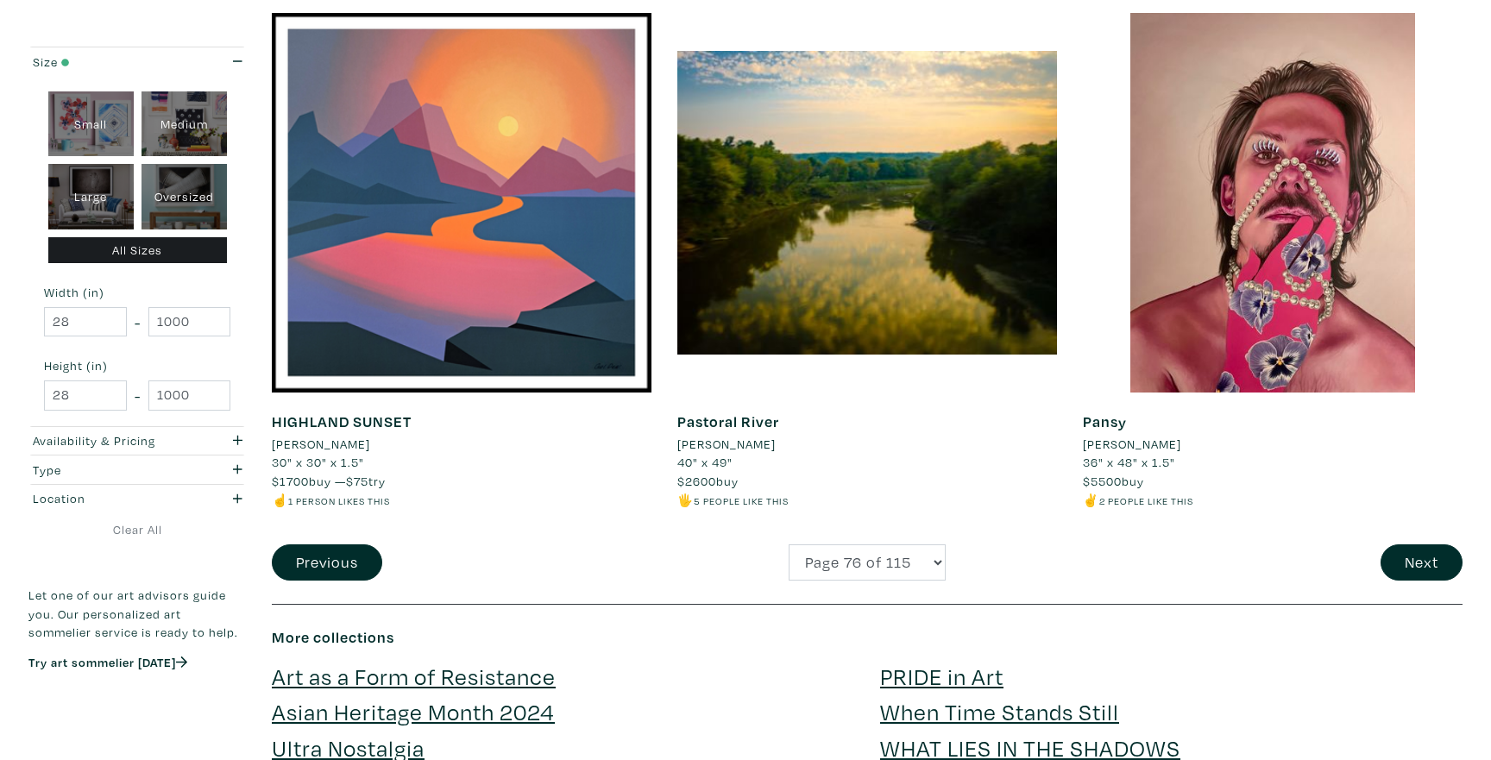
scroll to position [3994, 0]
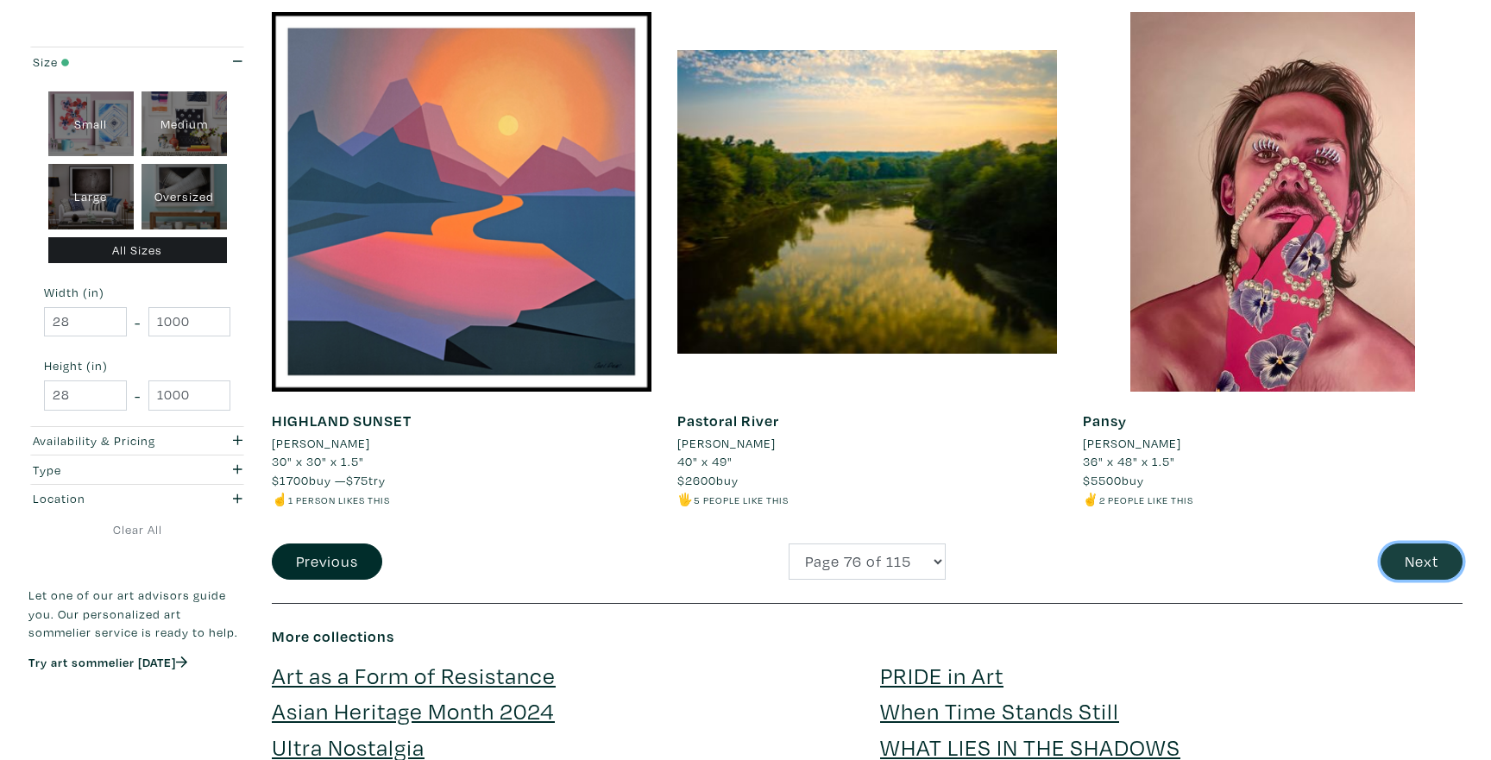
click at [1397, 561] on button "Next" at bounding box center [1421, 562] width 82 height 37
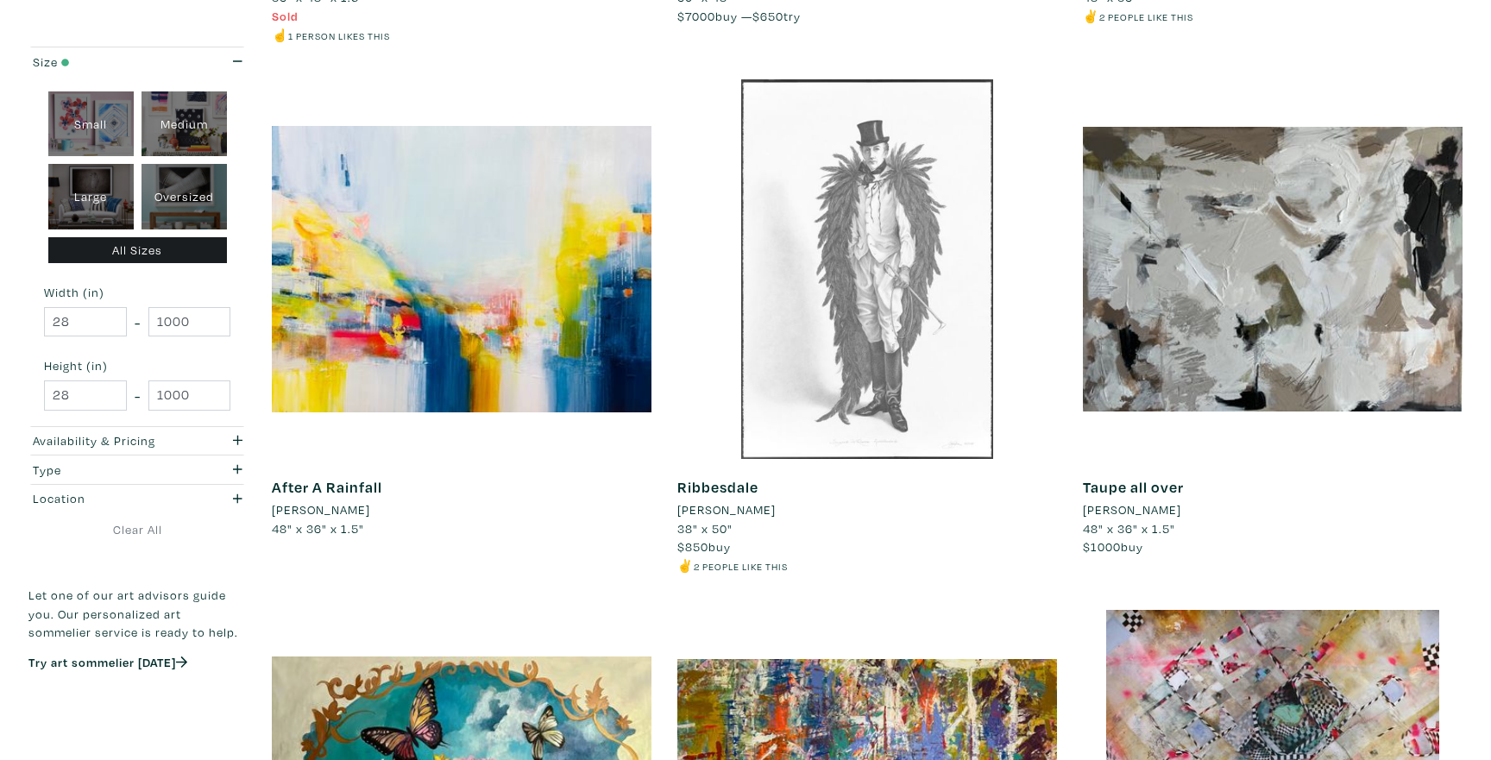
scroll to position [1306, 0]
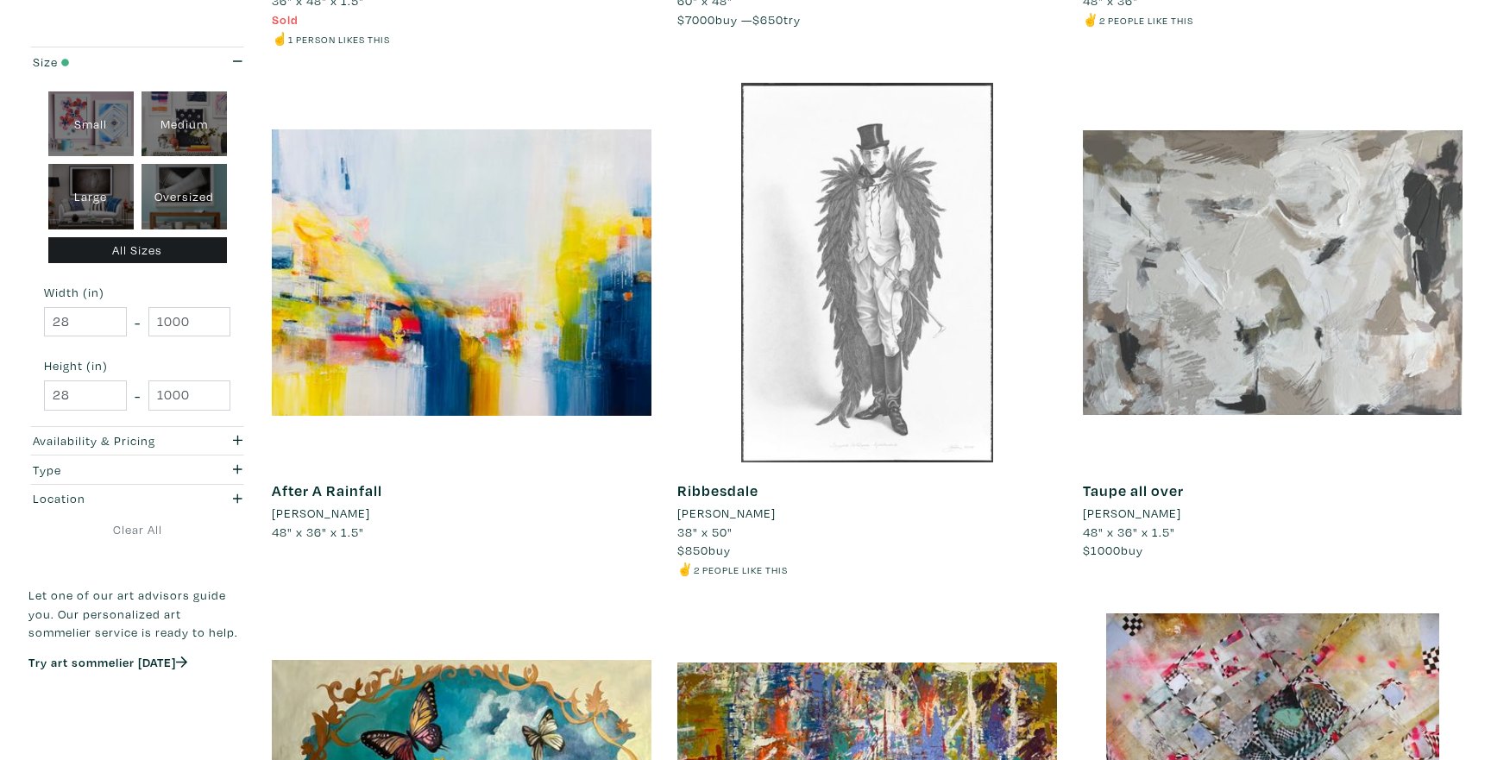
click at [1198, 347] on div at bounding box center [1273, 273] width 380 height 380
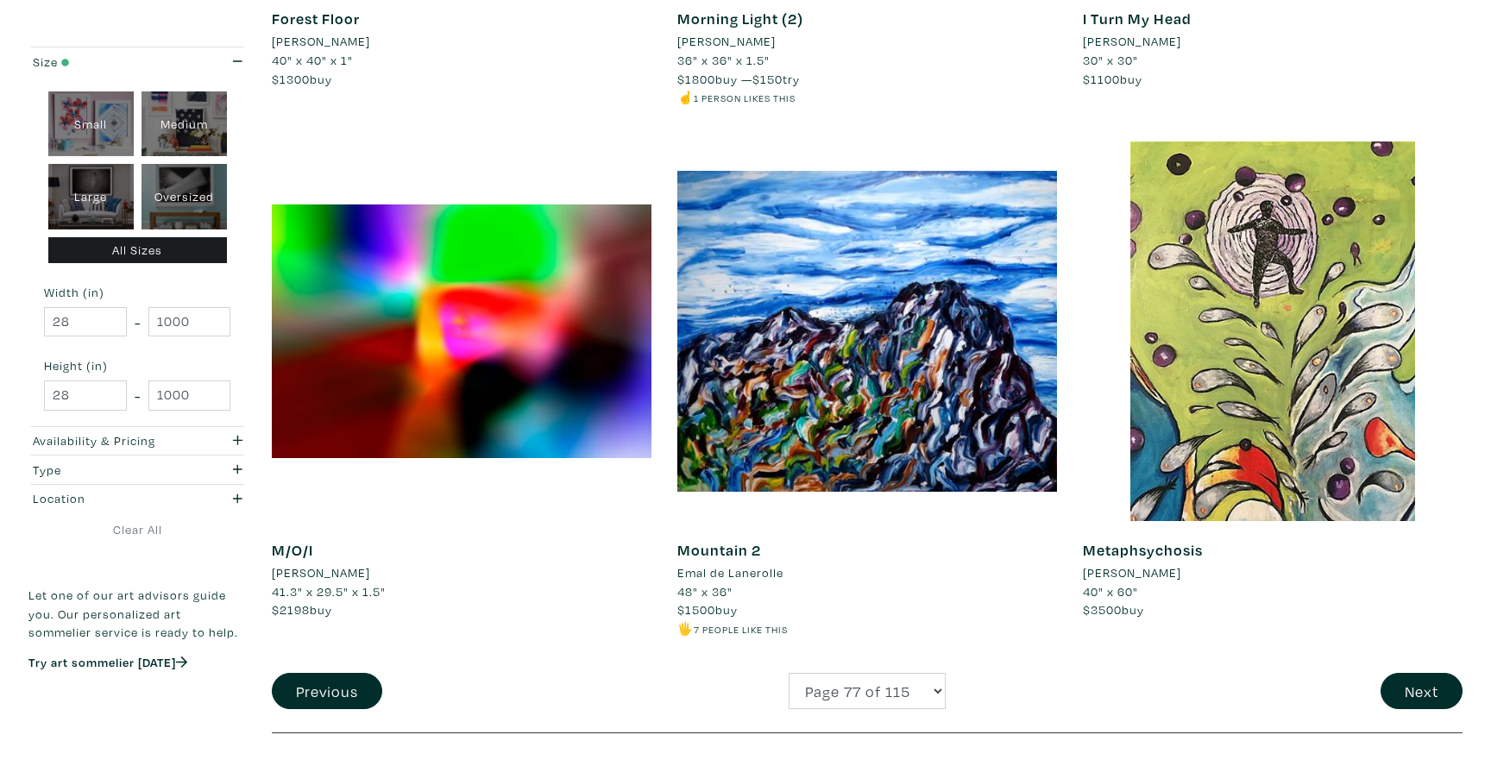
scroll to position [3925, 0]
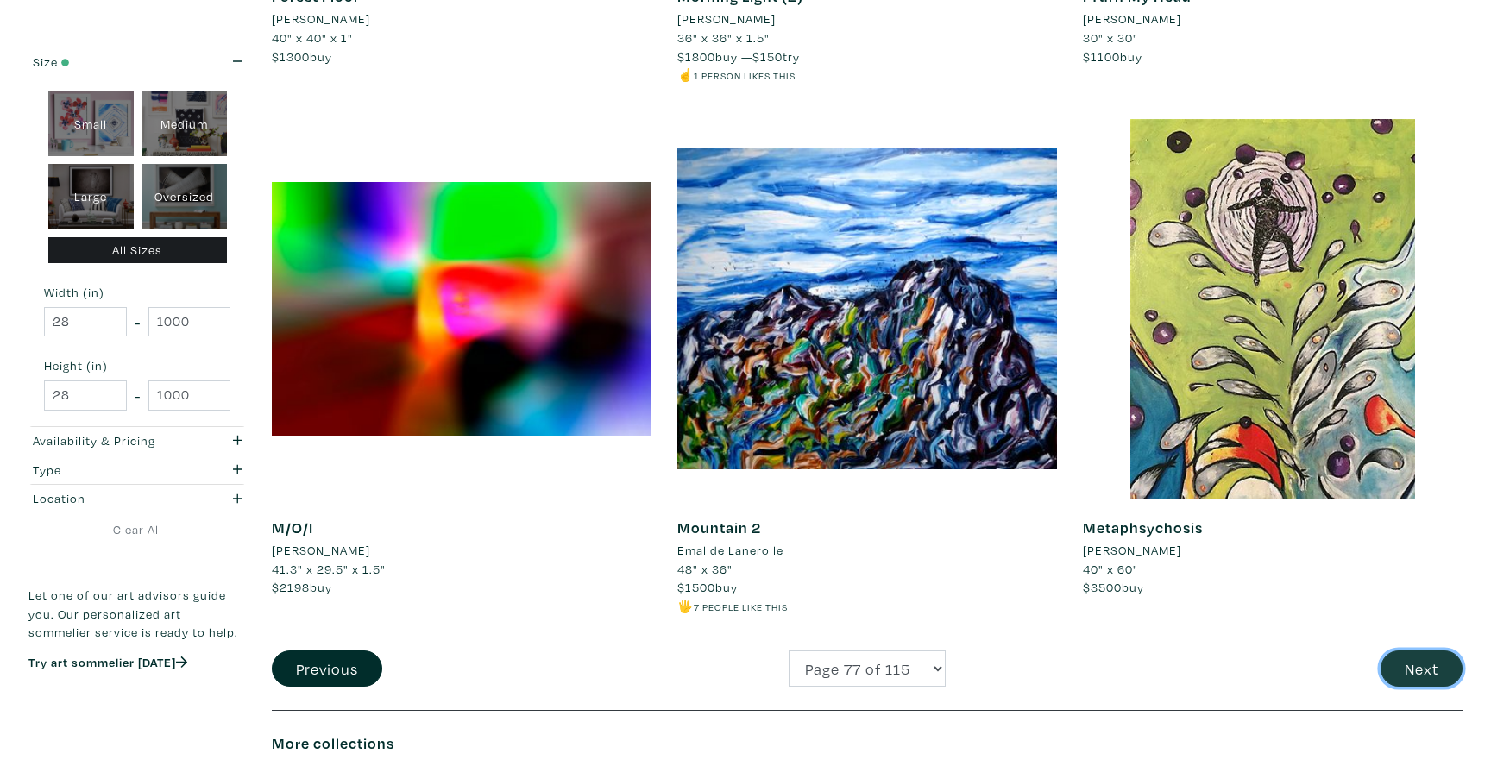
click at [1400, 666] on button "Next" at bounding box center [1421, 669] width 82 height 37
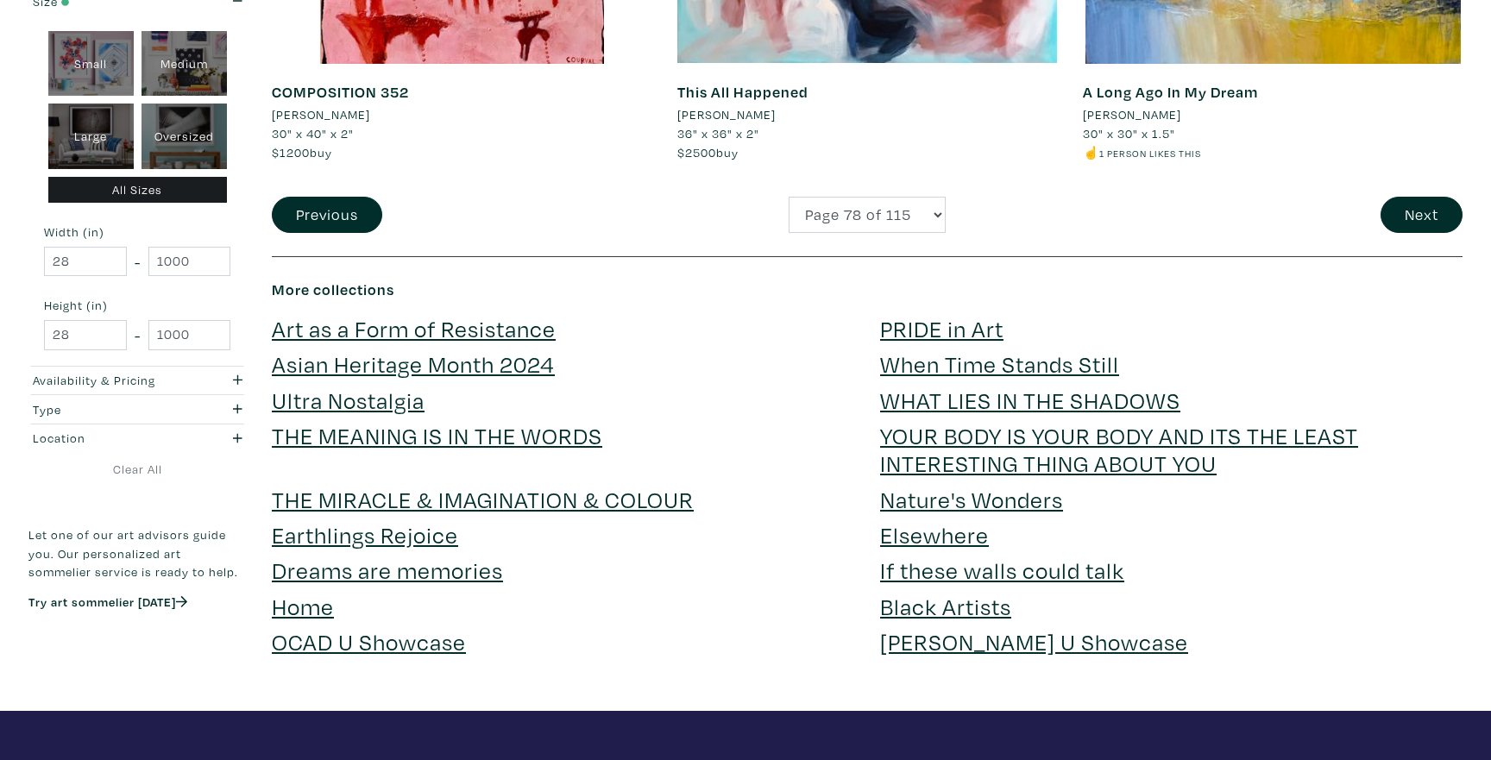
scroll to position [4359, 0]
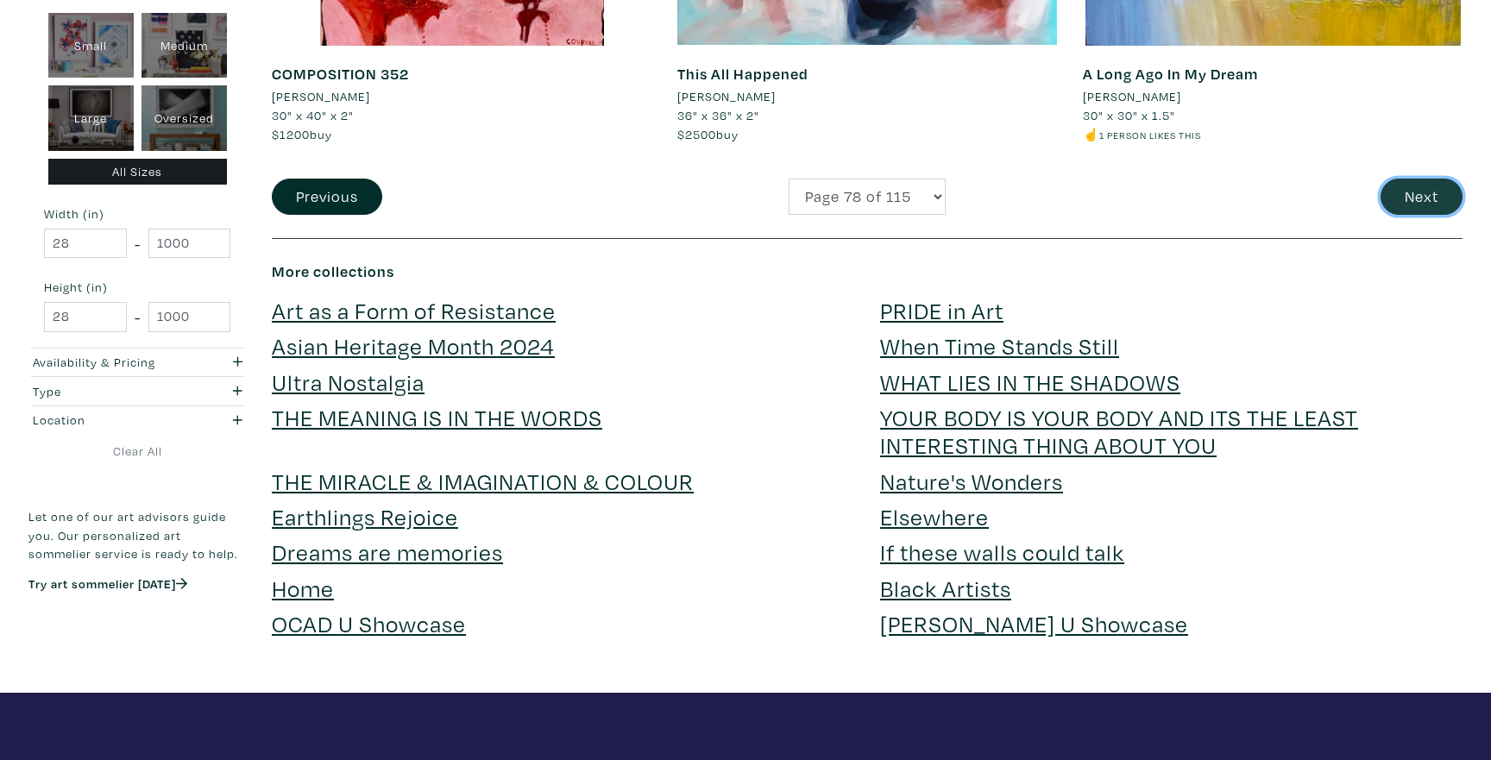
click at [1430, 195] on button "Next" at bounding box center [1421, 197] width 82 height 37
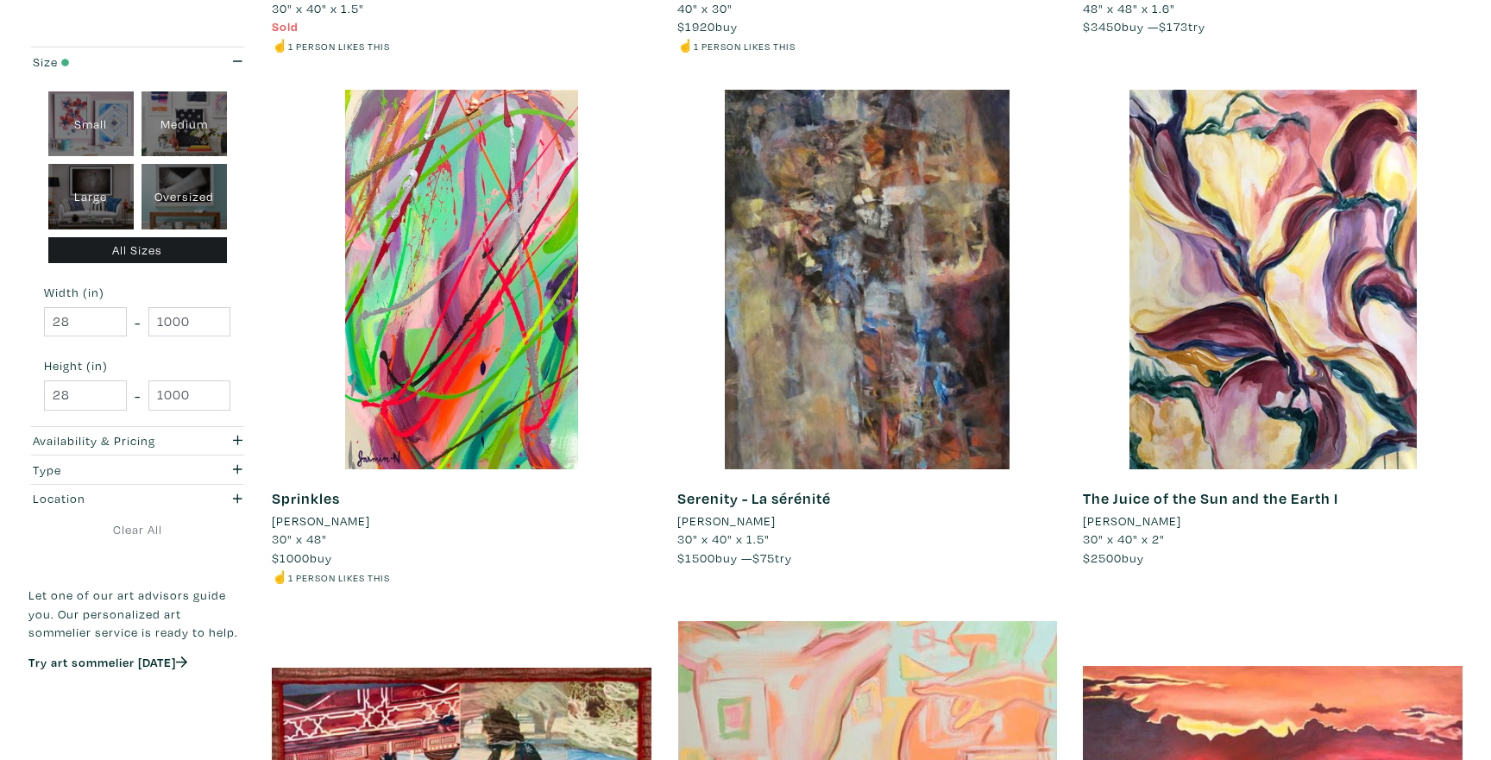
scroll to position [2403, 0]
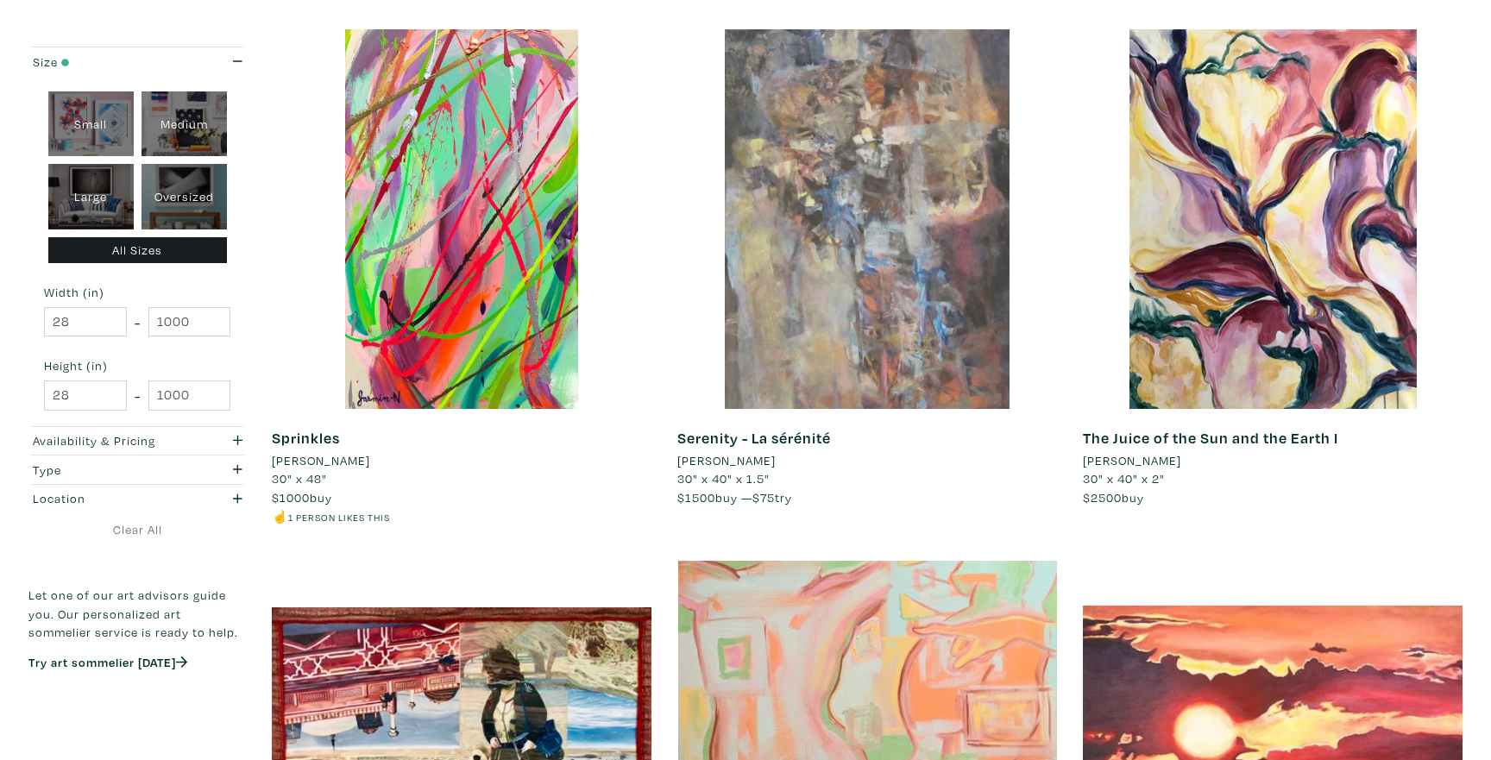
click at [921, 249] on div at bounding box center [867, 219] width 380 height 380
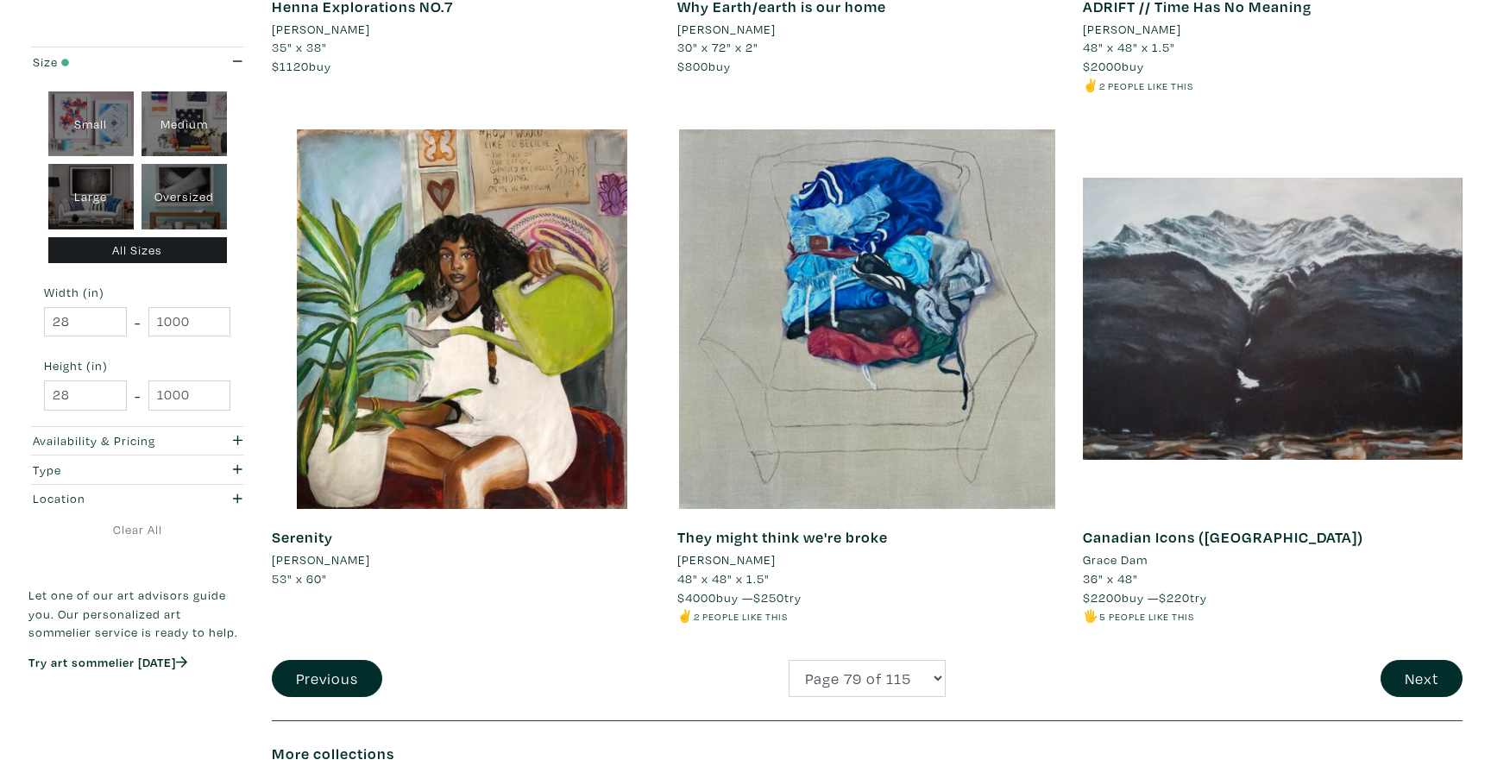
scroll to position [3894, 0]
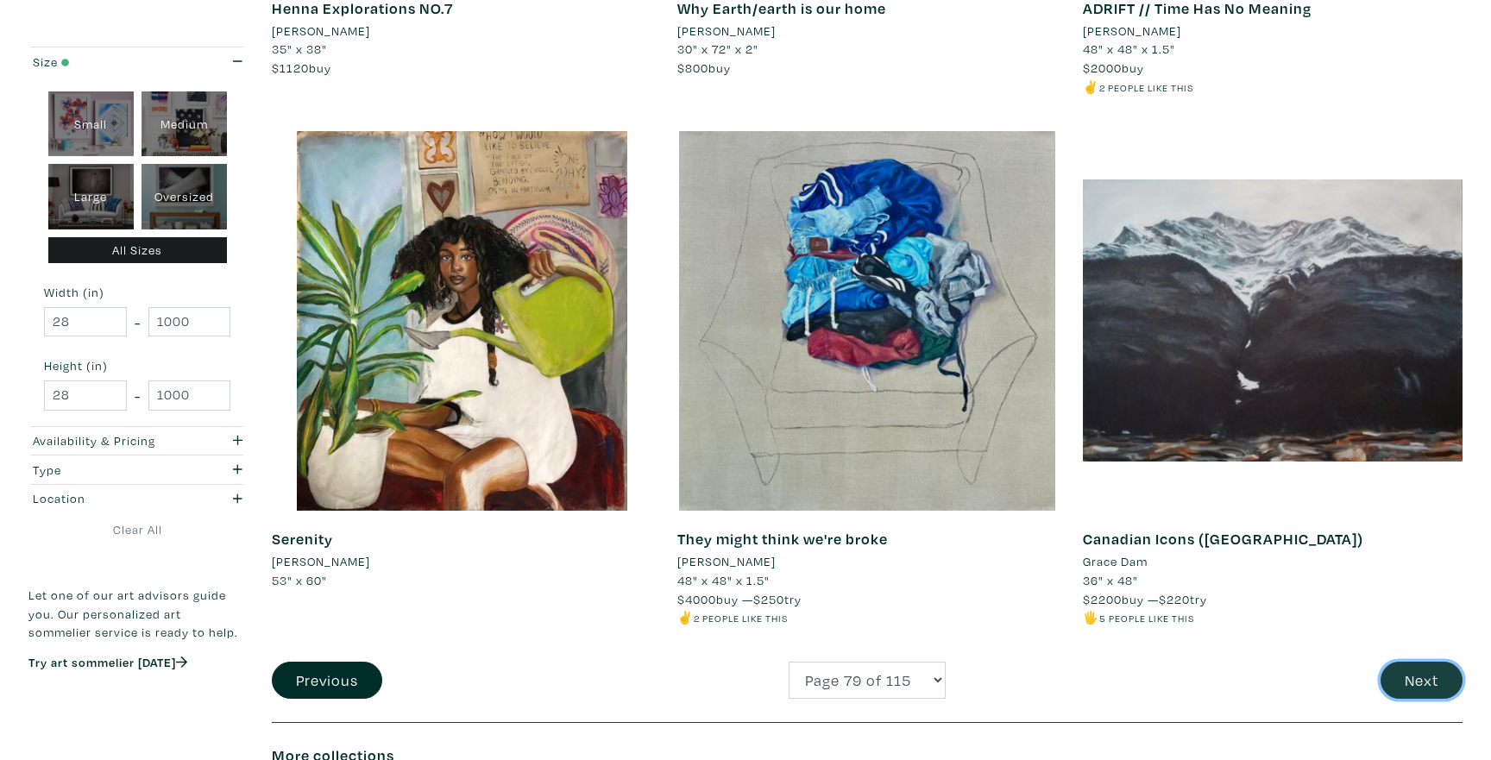
click at [1432, 680] on button "Next" at bounding box center [1421, 680] width 82 height 37
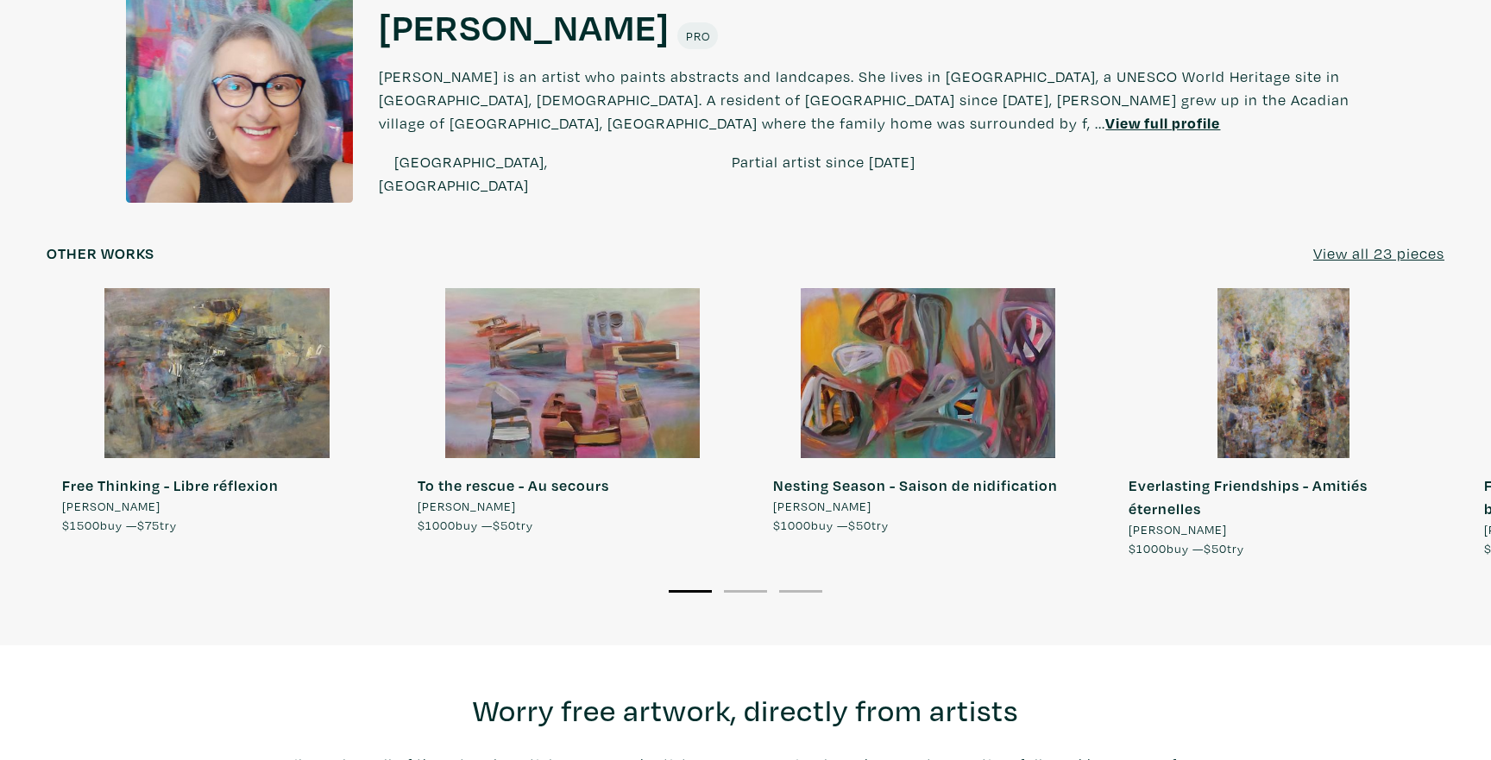
scroll to position [1453, 0]
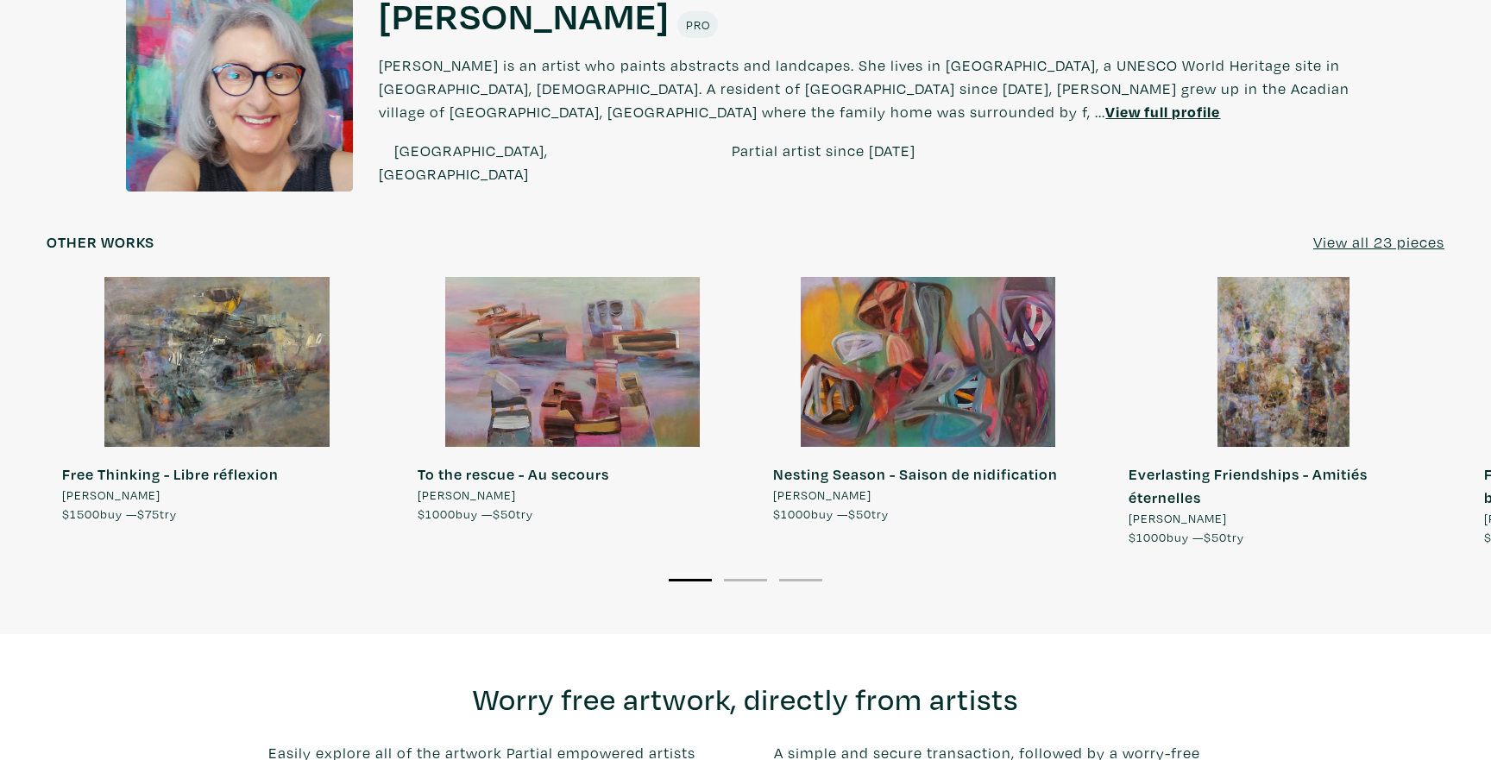
click at [1380, 251] on u "View all 23 pieces" at bounding box center [1378, 242] width 131 height 20
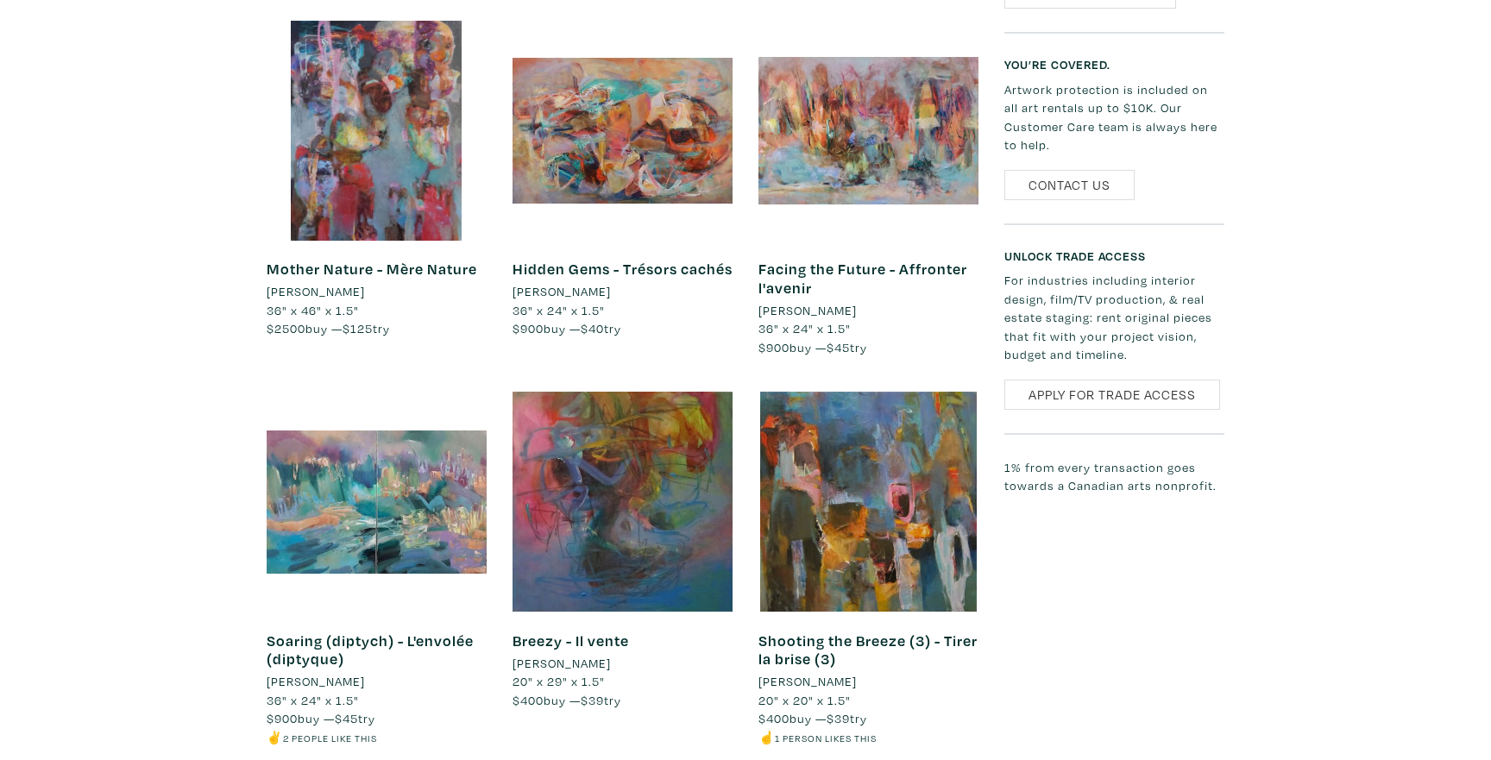
scroll to position [964, 0]
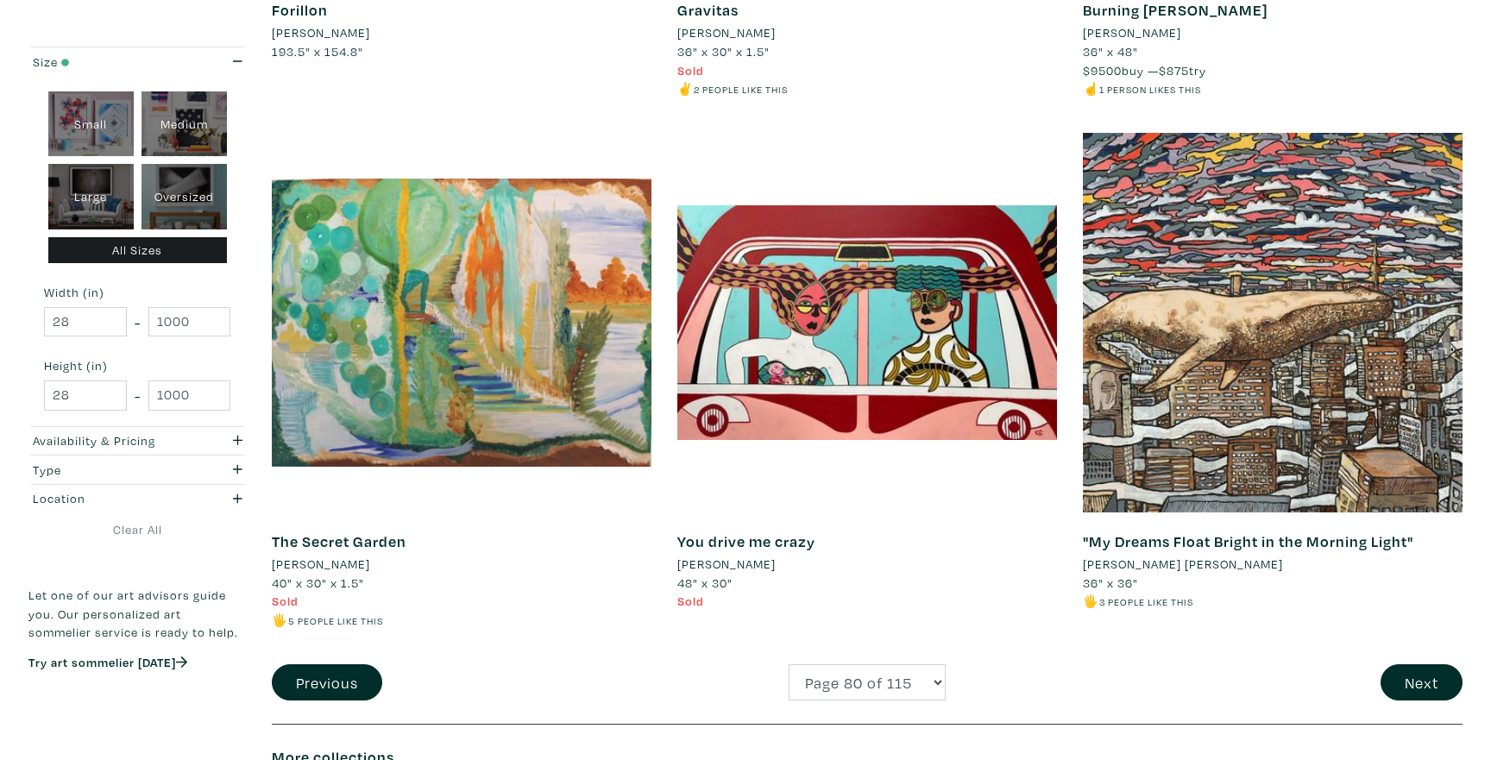
scroll to position [3913, 0]
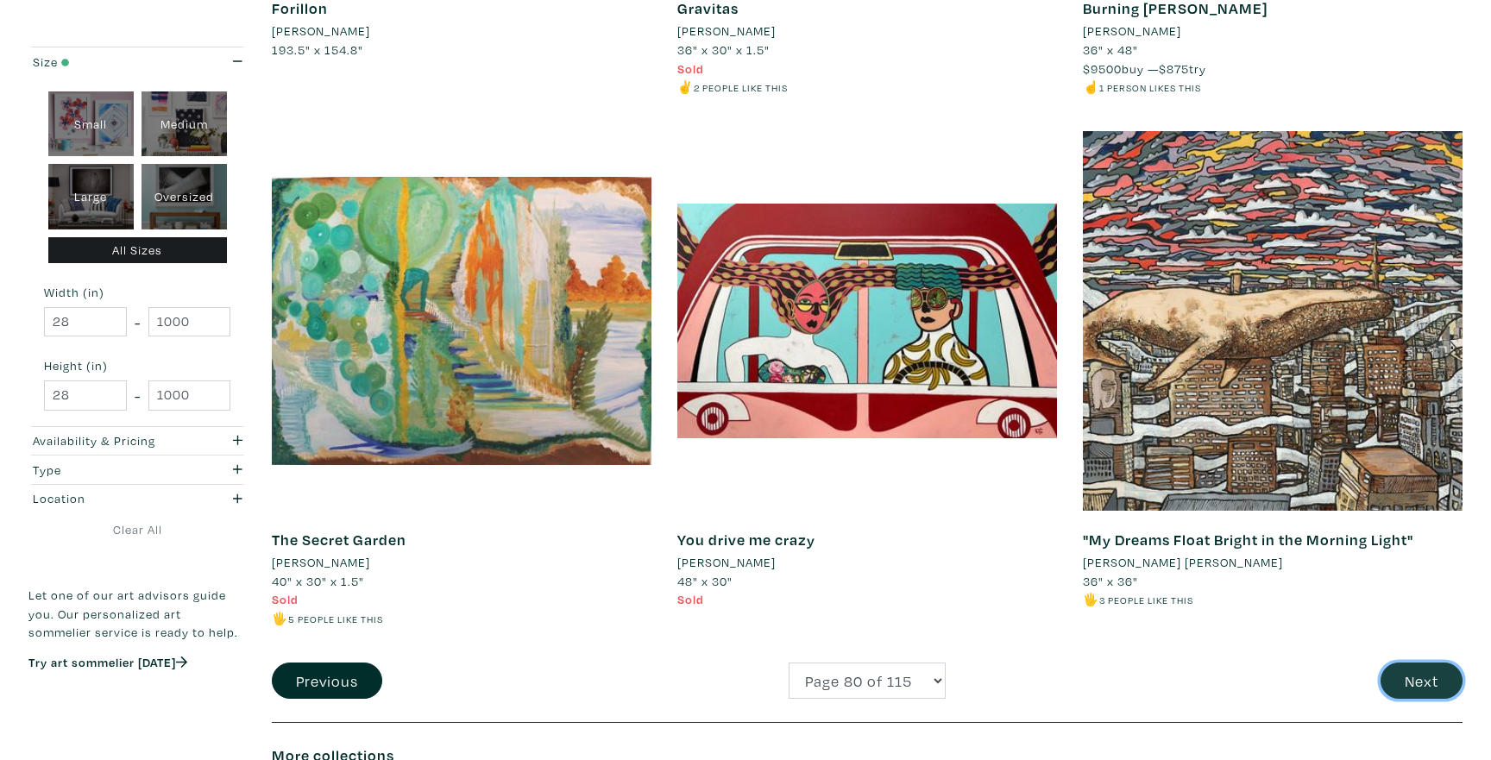
click at [1412, 663] on button "Next" at bounding box center [1421, 681] width 82 height 37
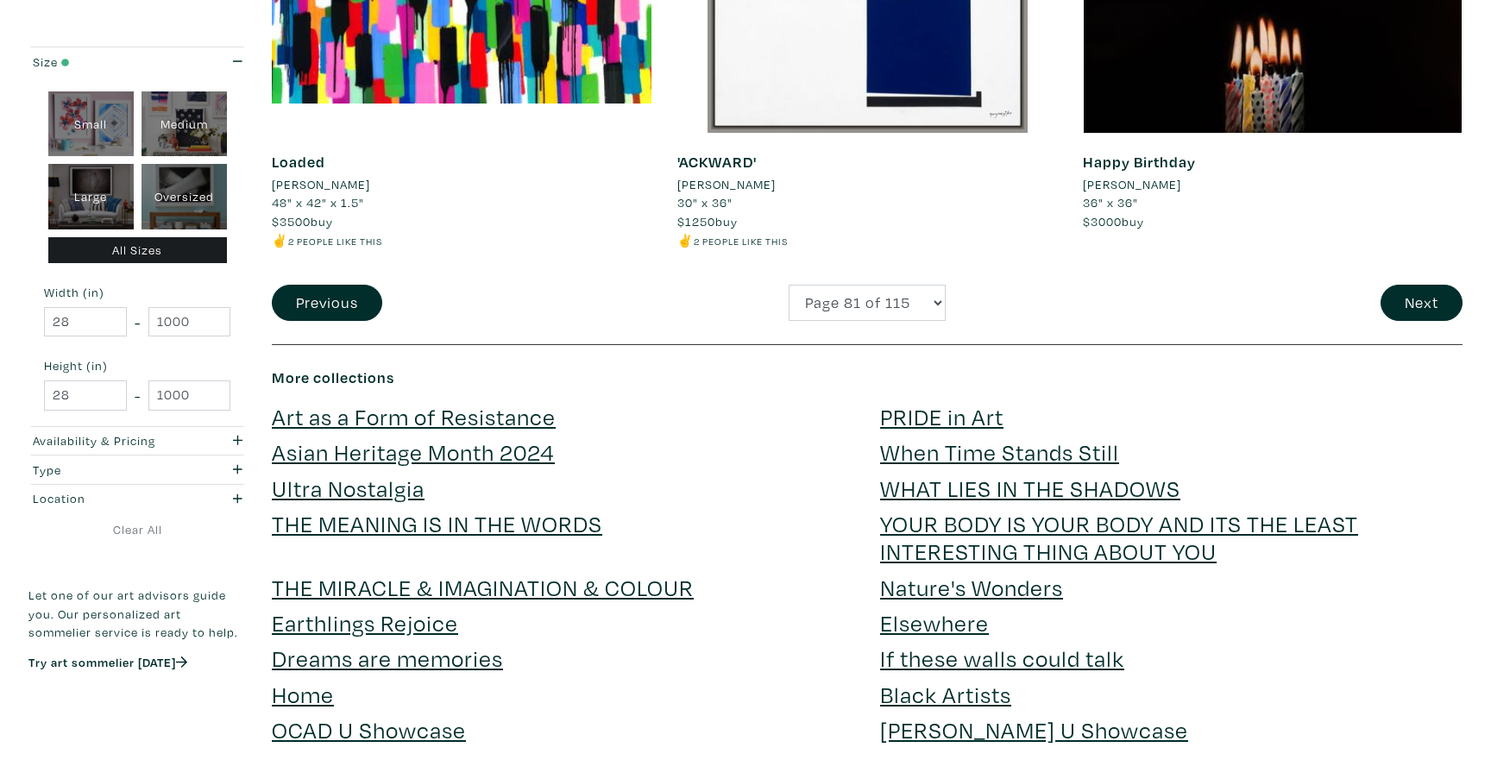
scroll to position [4266, 0]
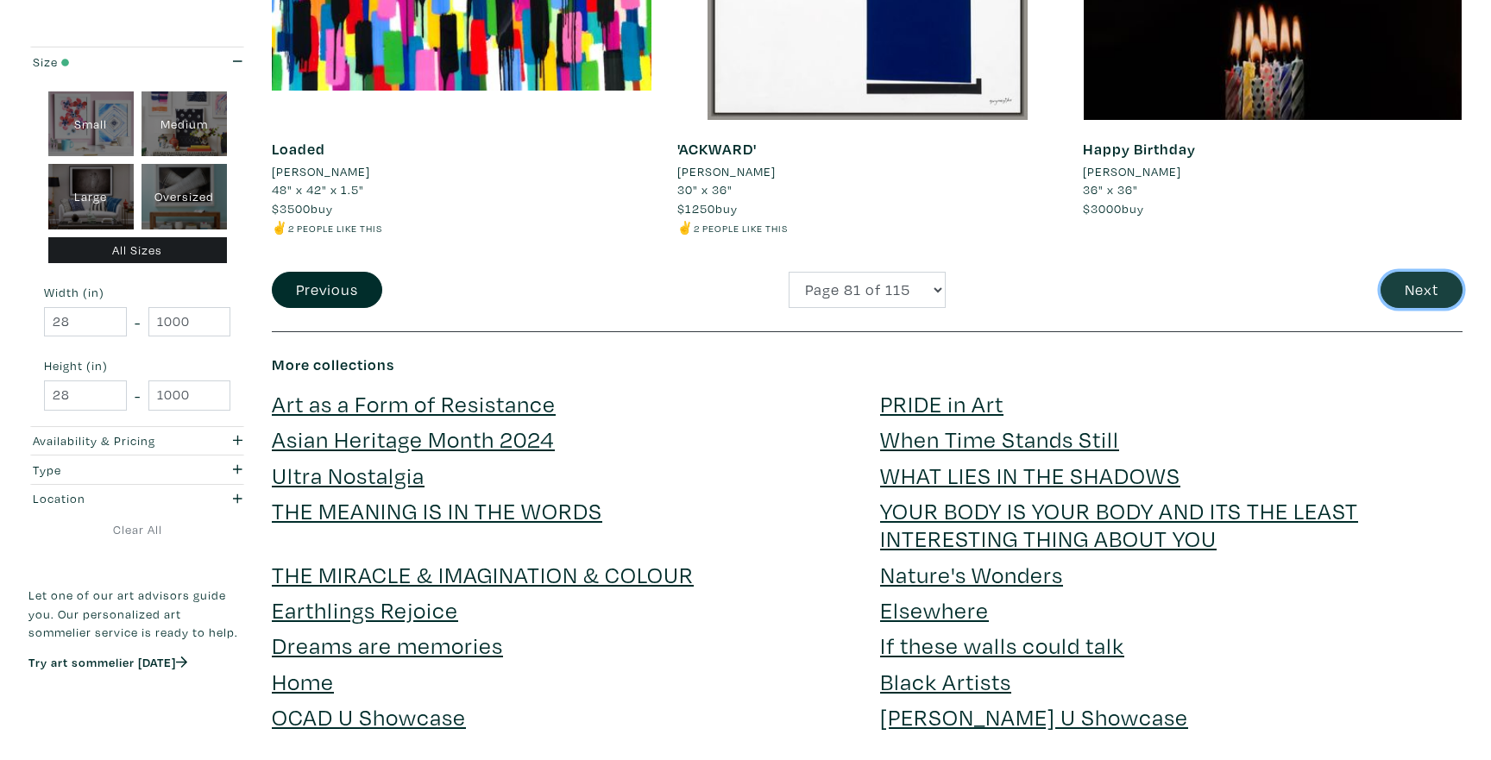
click at [1425, 290] on button "Next" at bounding box center [1421, 290] width 82 height 37
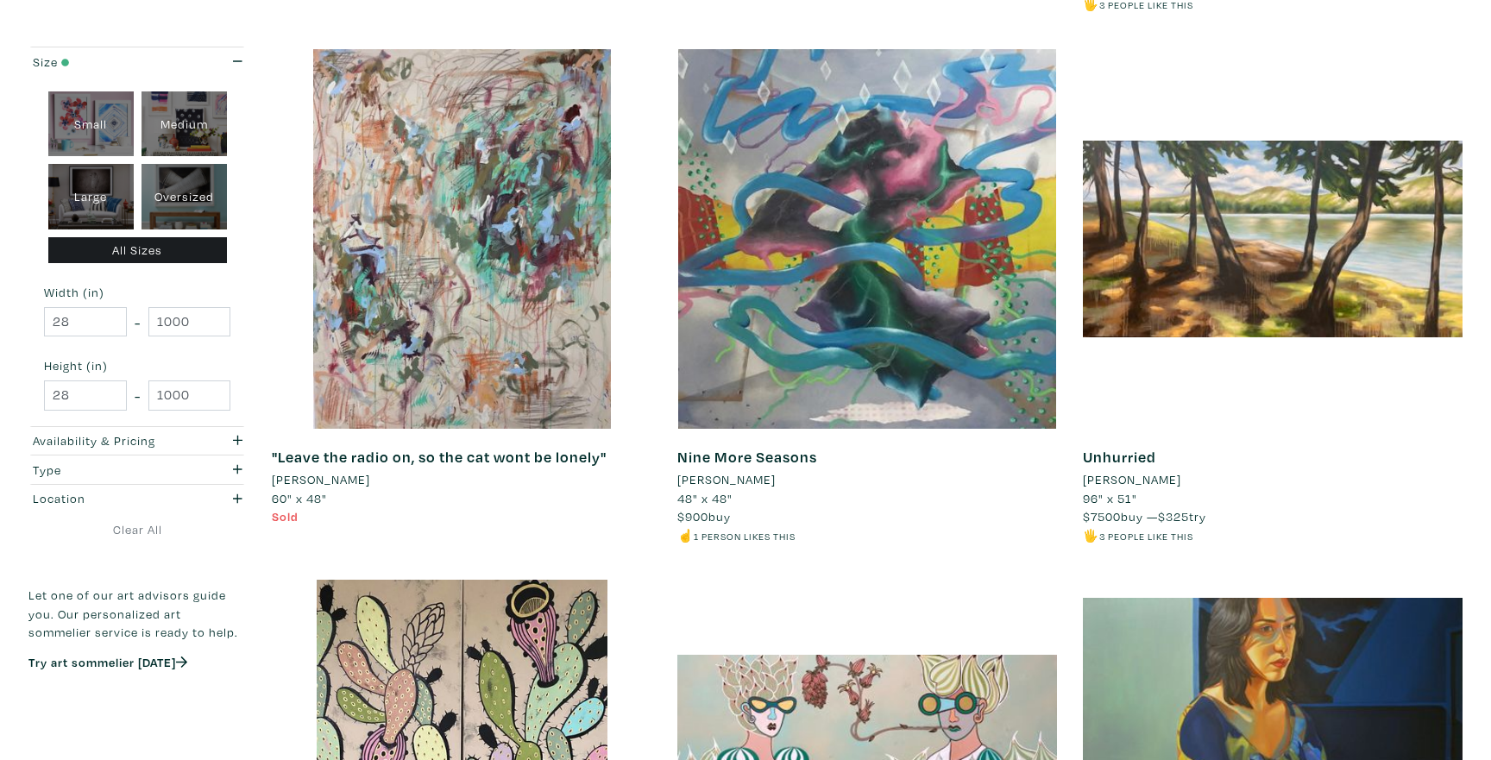
scroll to position [2495, 0]
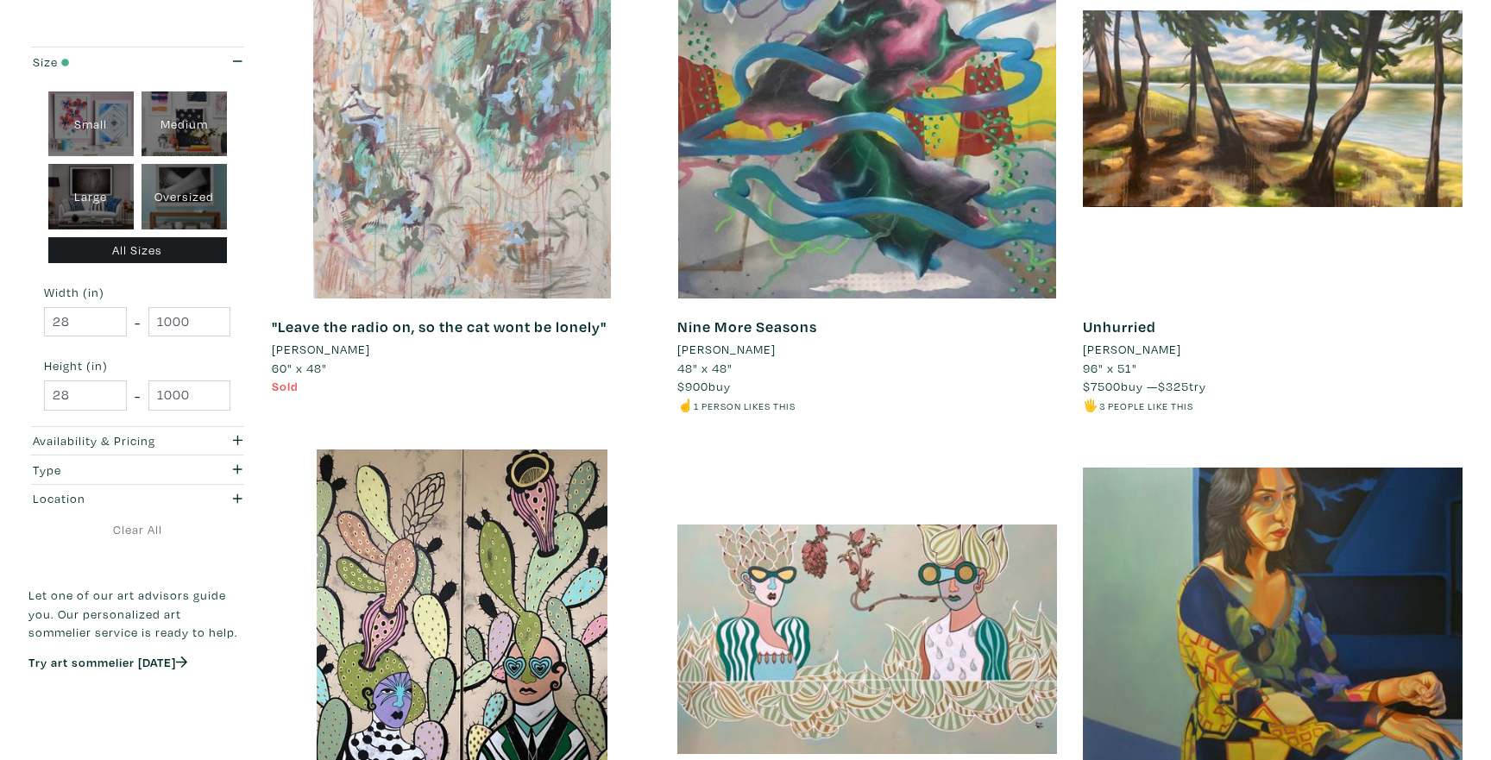
click at [491, 179] on div at bounding box center [462, 109] width 380 height 380
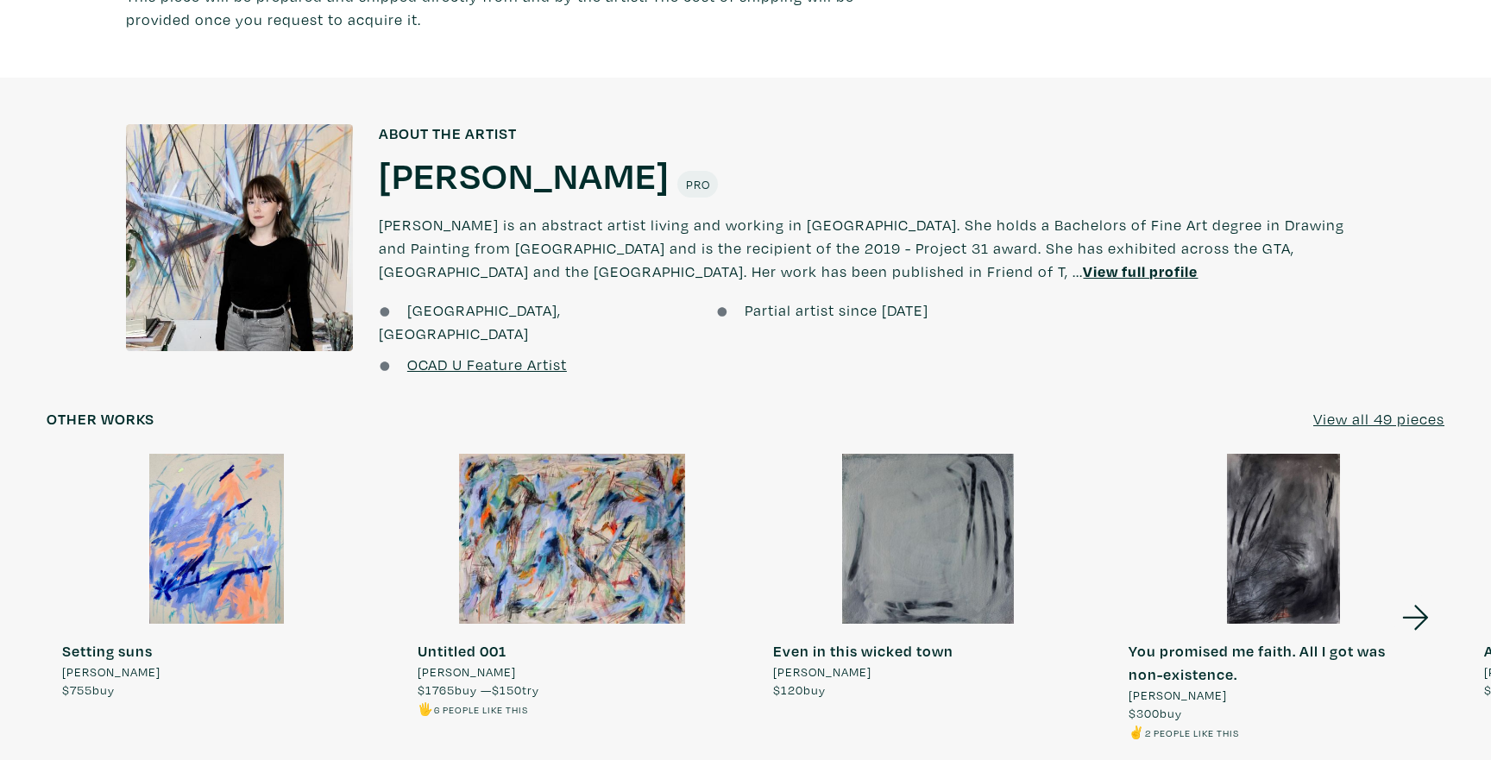
scroll to position [1234, 0]
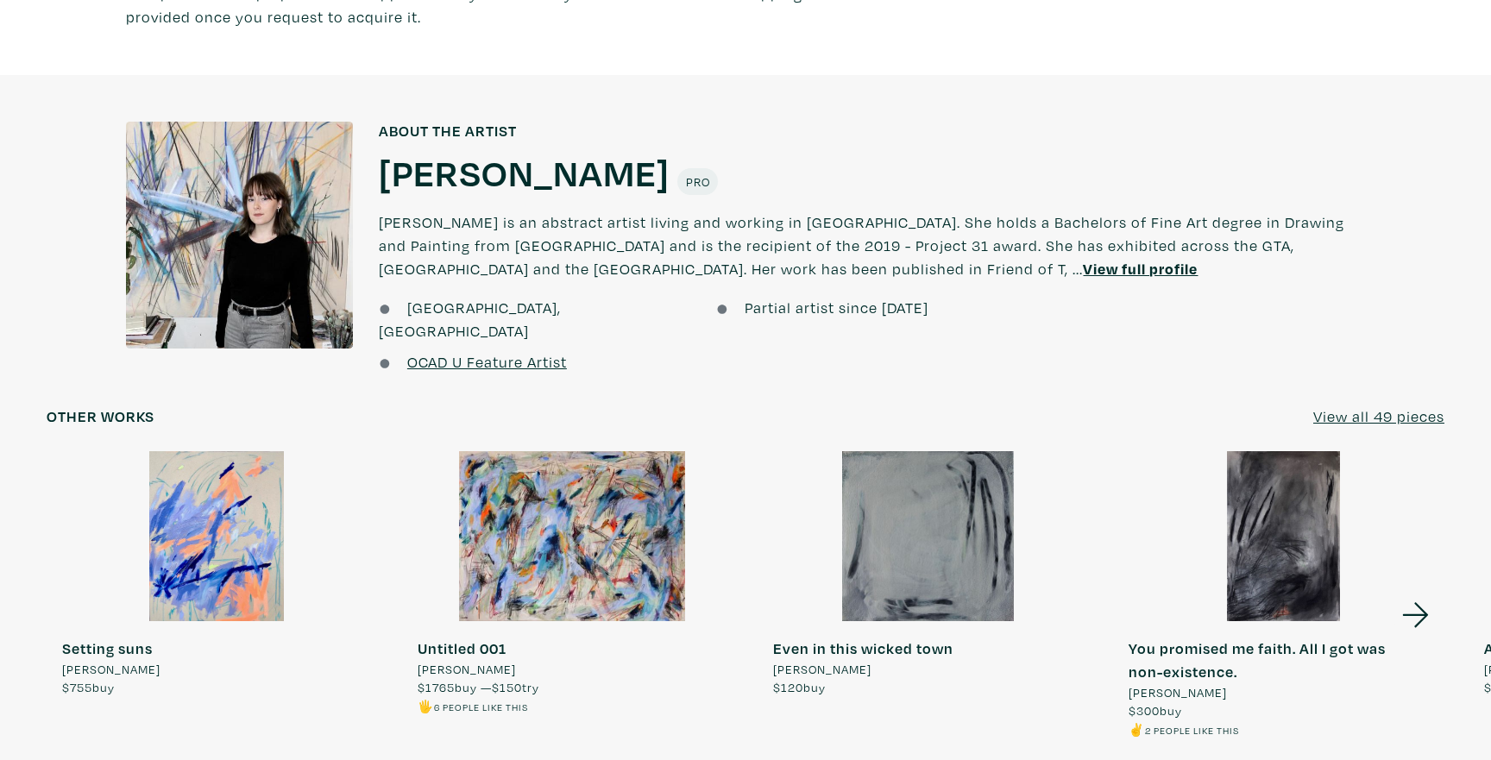
click at [563, 587] on div at bounding box center [572, 536] width 340 height 170
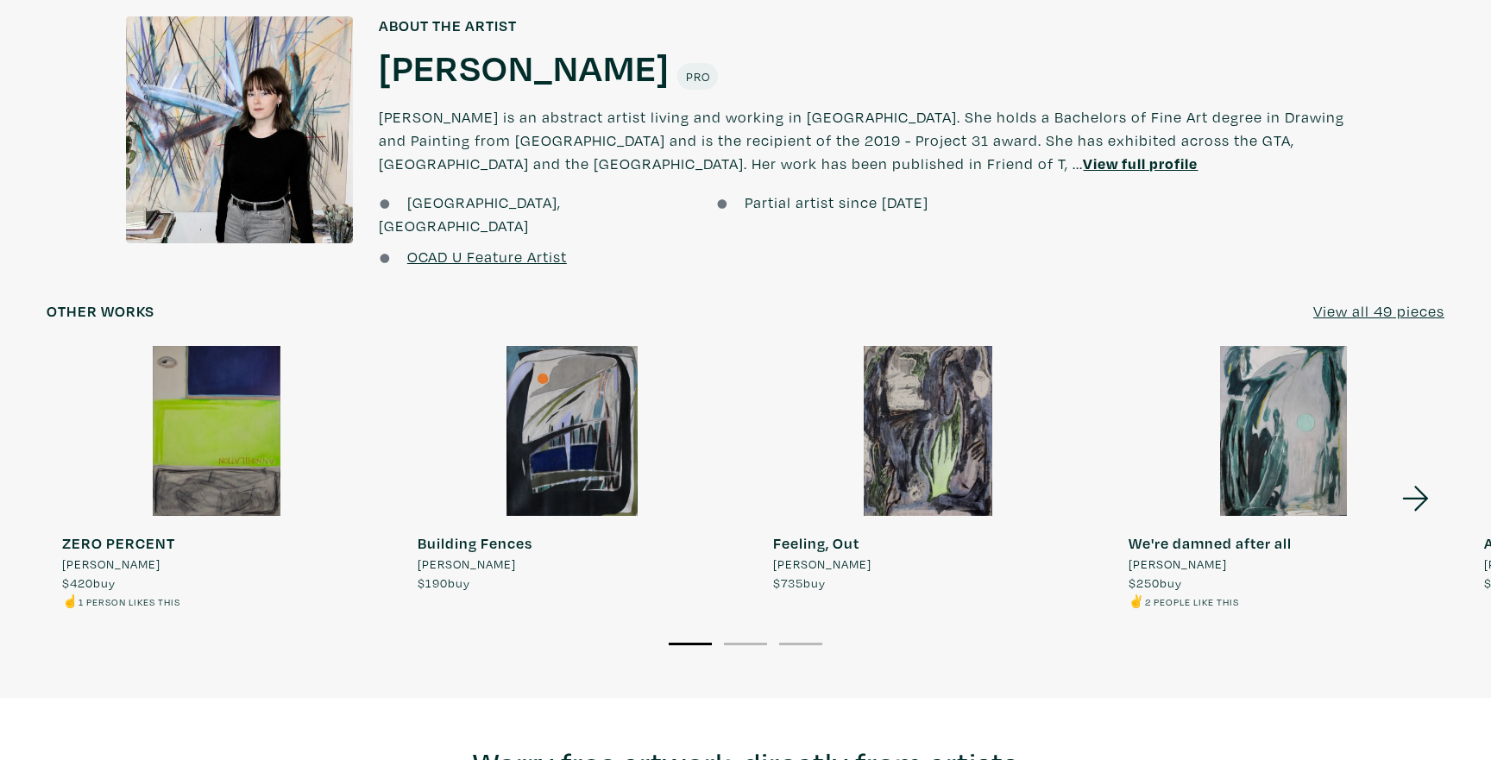
scroll to position [1541, 0]
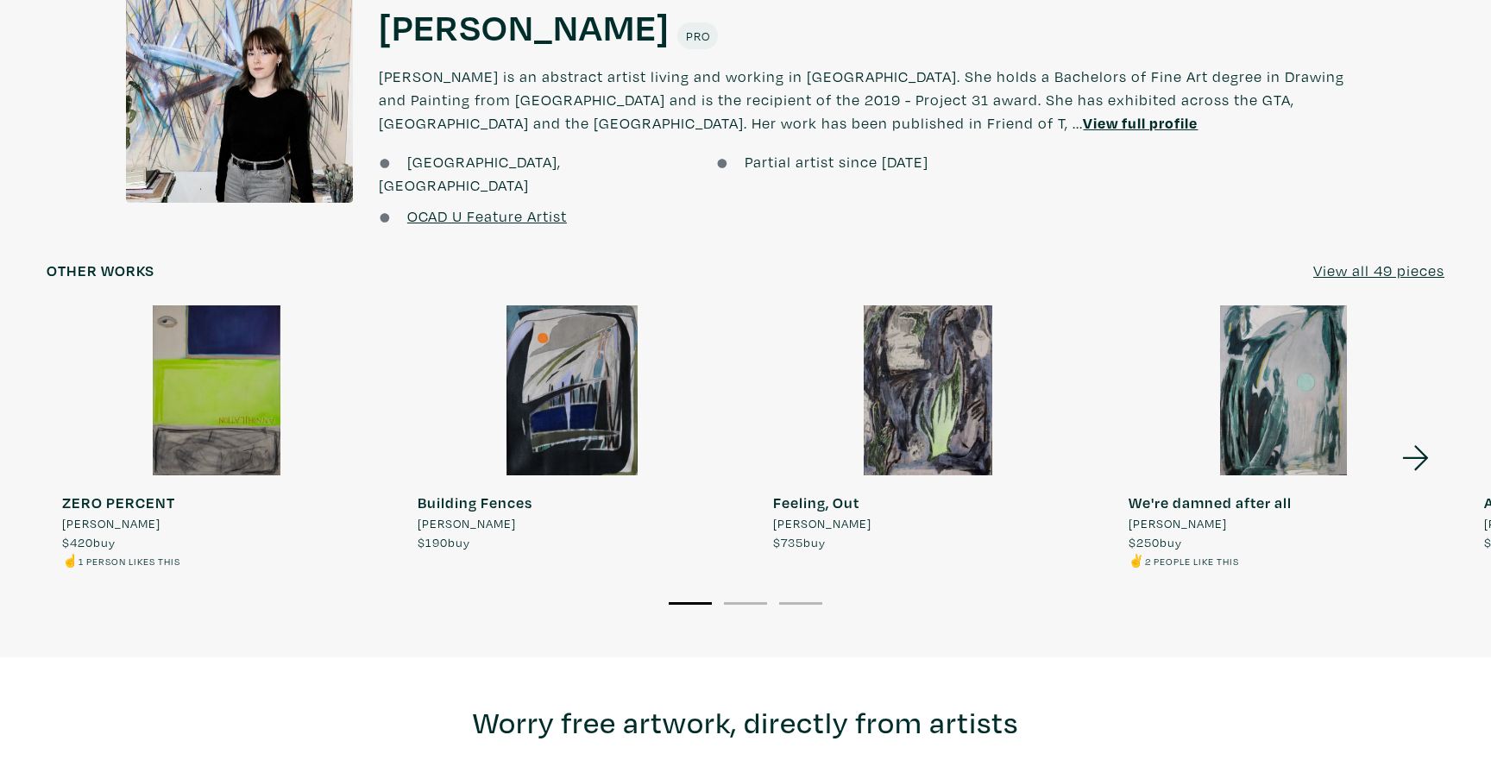
click at [1414, 445] on icon at bounding box center [1415, 457] width 26 height 25
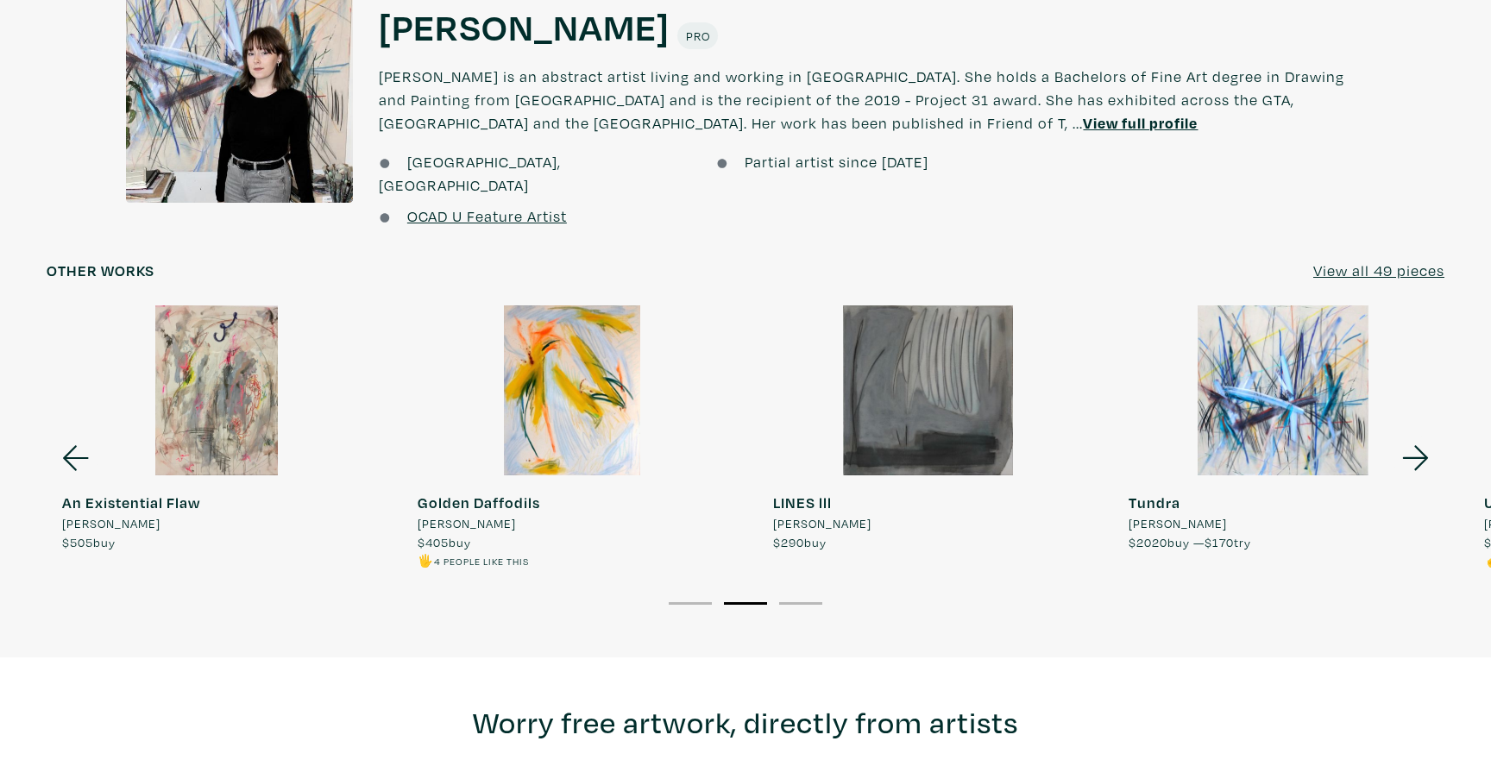
click at [1414, 445] on icon at bounding box center [1415, 457] width 26 height 25
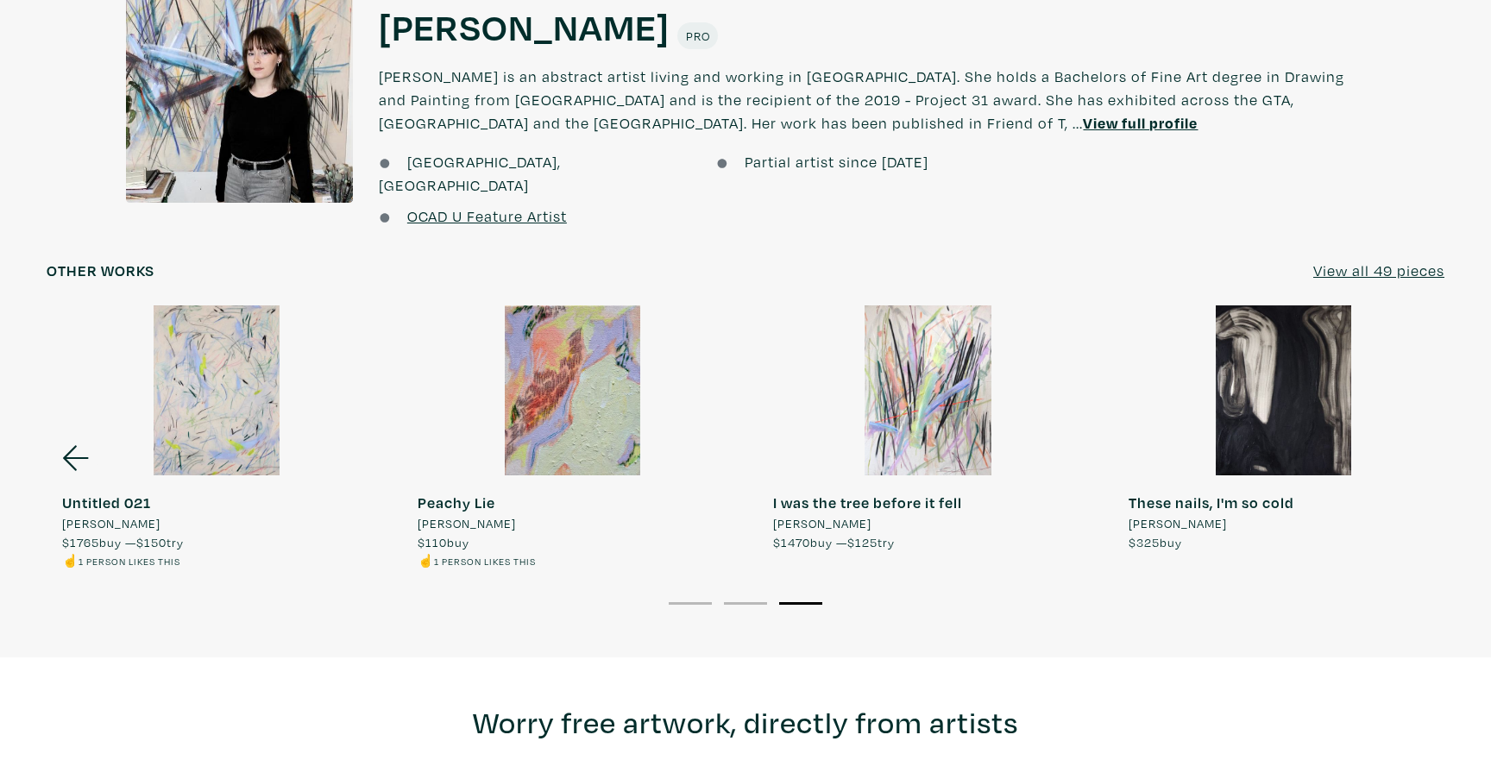
click at [1414, 408] on div at bounding box center [1283, 390] width 340 height 170
